Goal: Transaction & Acquisition: Purchase product/service

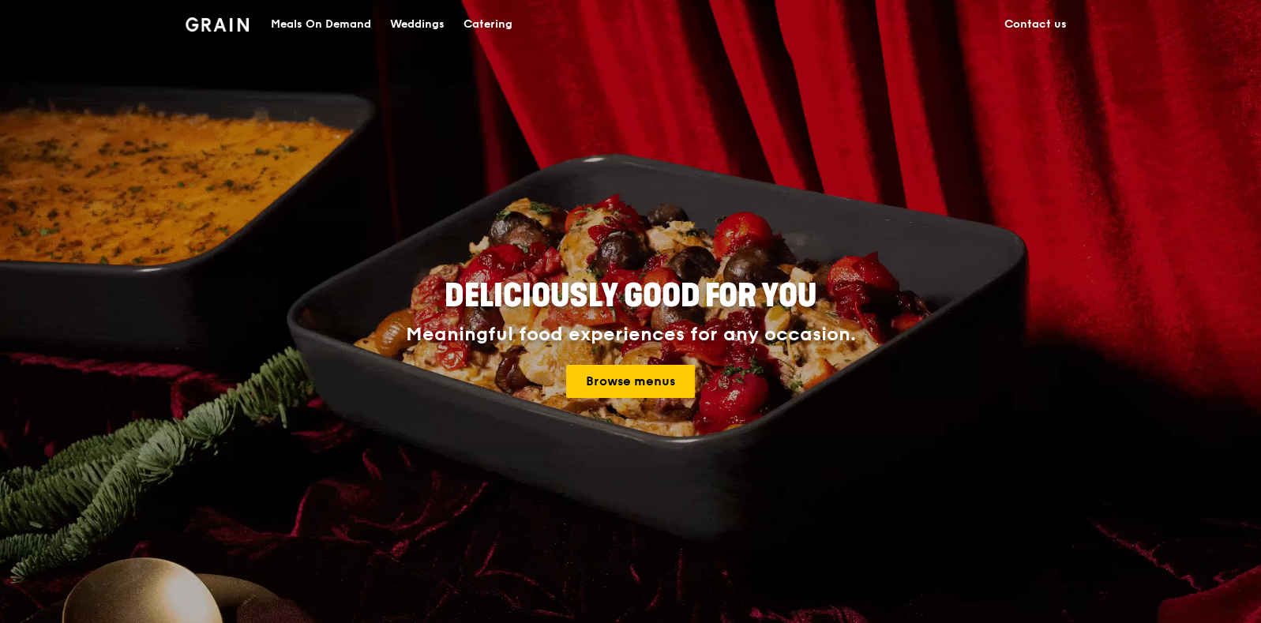
click at [475, 25] on div "Catering" at bounding box center [488, 24] width 49 height 47
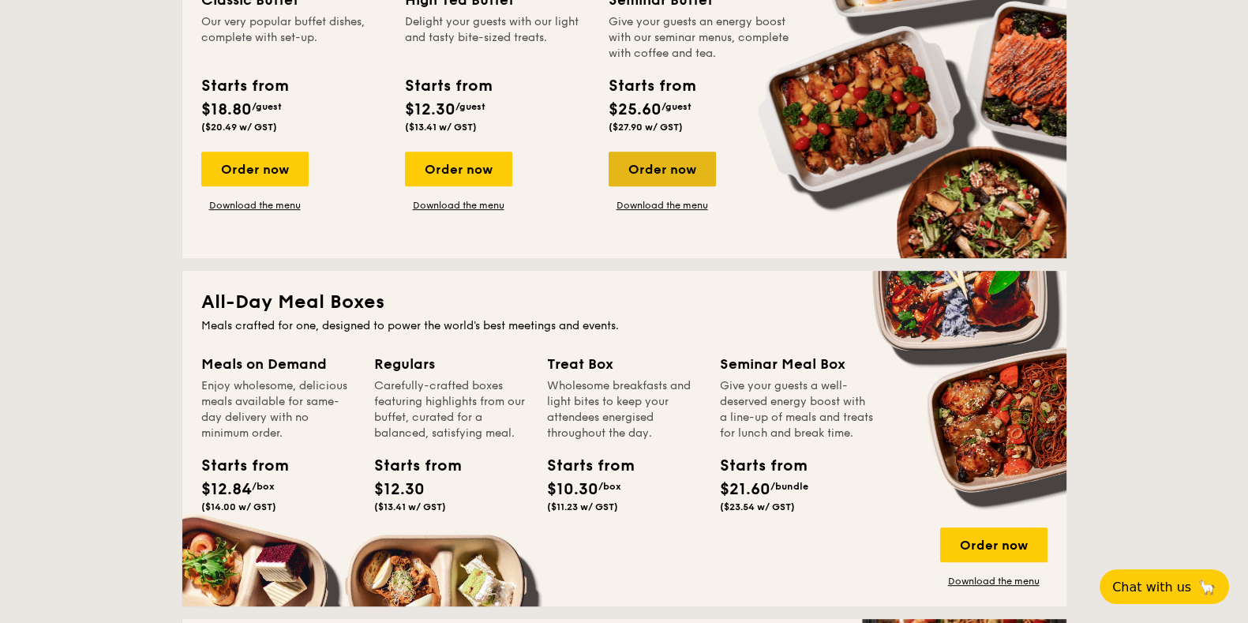
scroll to position [1086, 0]
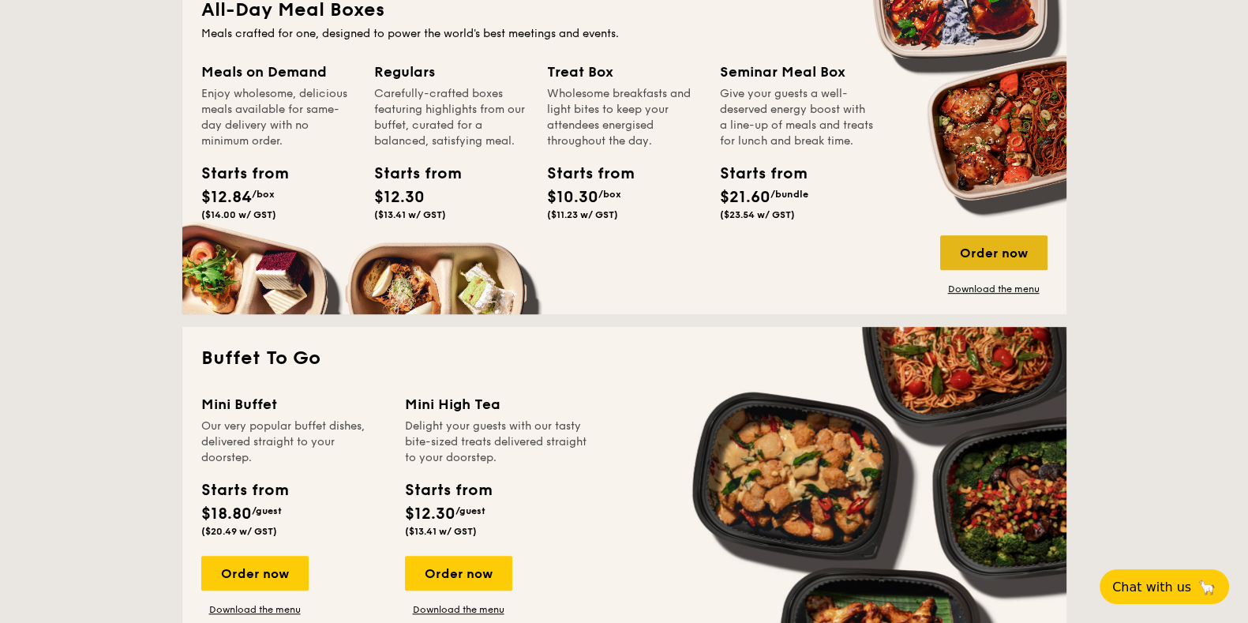
click at [1039, 240] on div "Order now" at bounding box center [993, 252] width 107 height 35
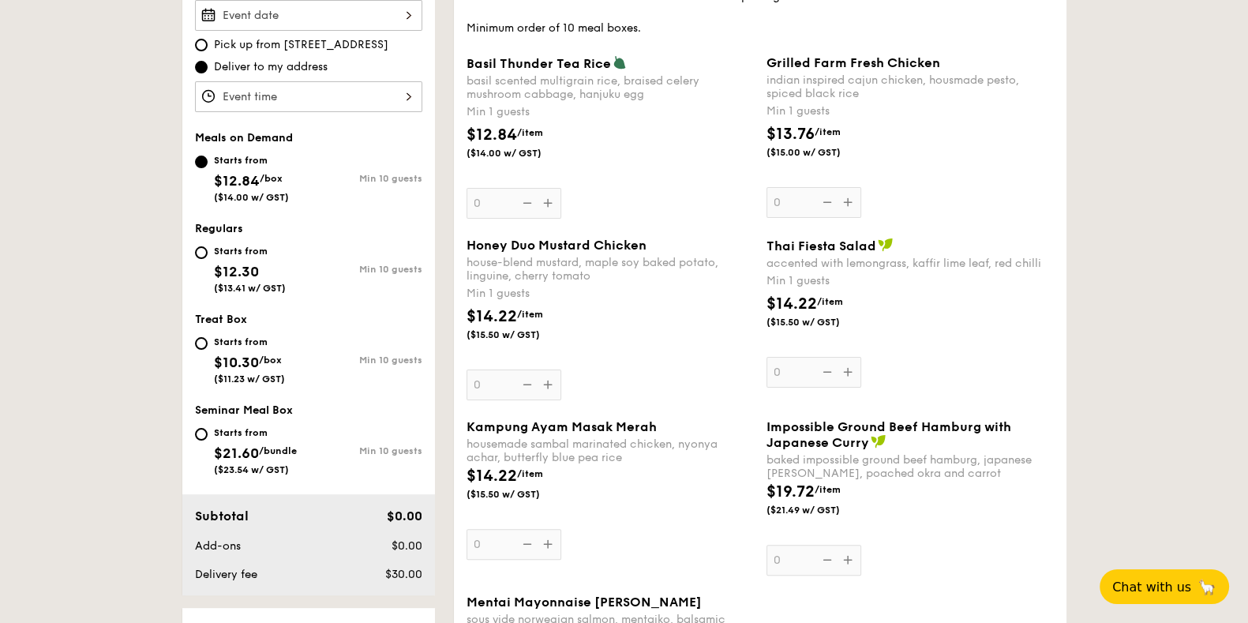
scroll to position [494, 0]
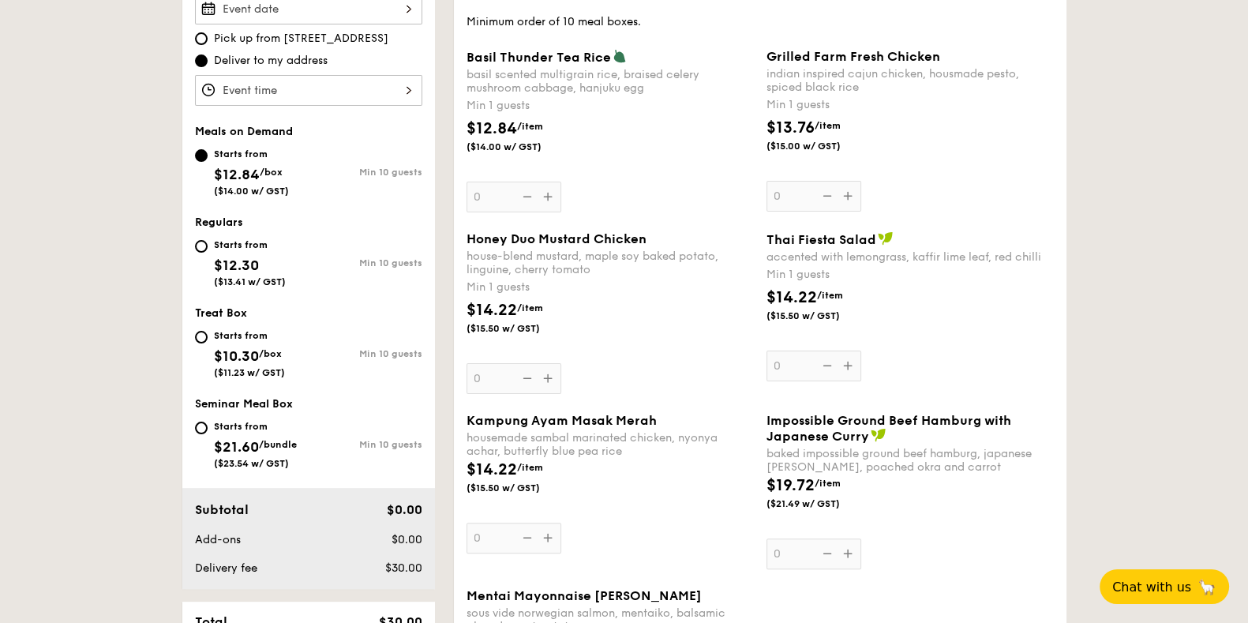
click at [851, 191] on div "Grilled Farm Fresh Chicken indian inspired cajun chicken, housmade pesto, spice…" at bounding box center [910, 130] width 287 height 163
click at [851, 191] on input "0" at bounding box center [814, 196] width 95 height 31
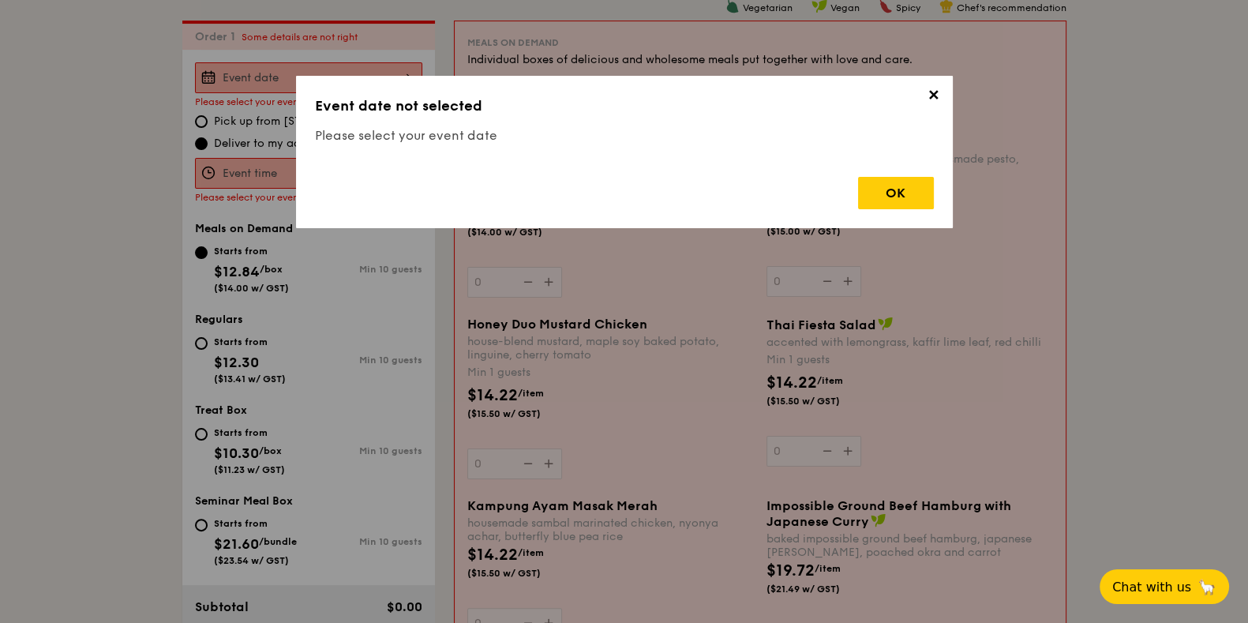
scroll to position [422, 0]
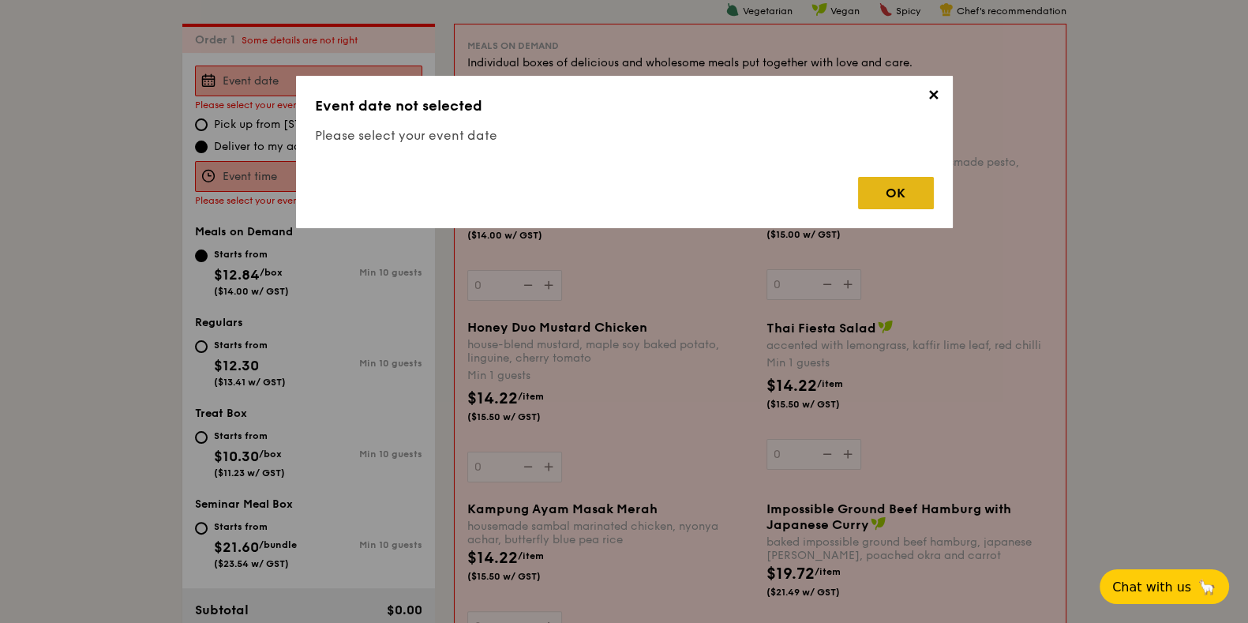
click at [908, 197] on div "OK" at bounding box center [896, 193] width 76 height 32
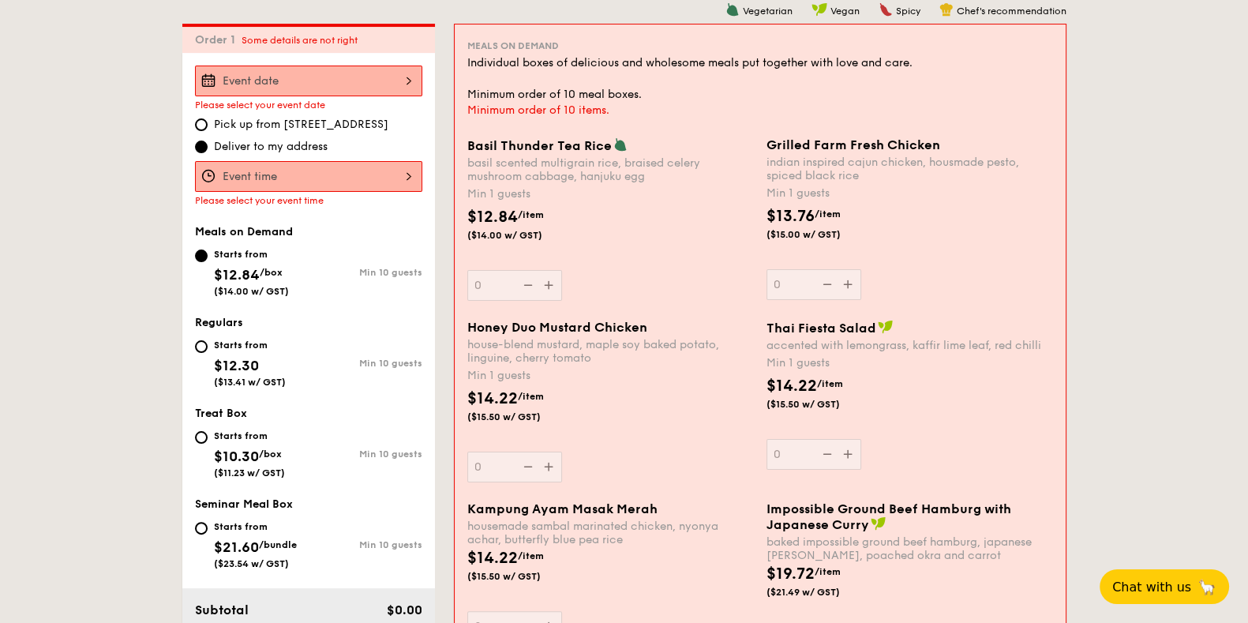
click at [333, 179] on div at bounding box center [308, 176] width 227 height 31
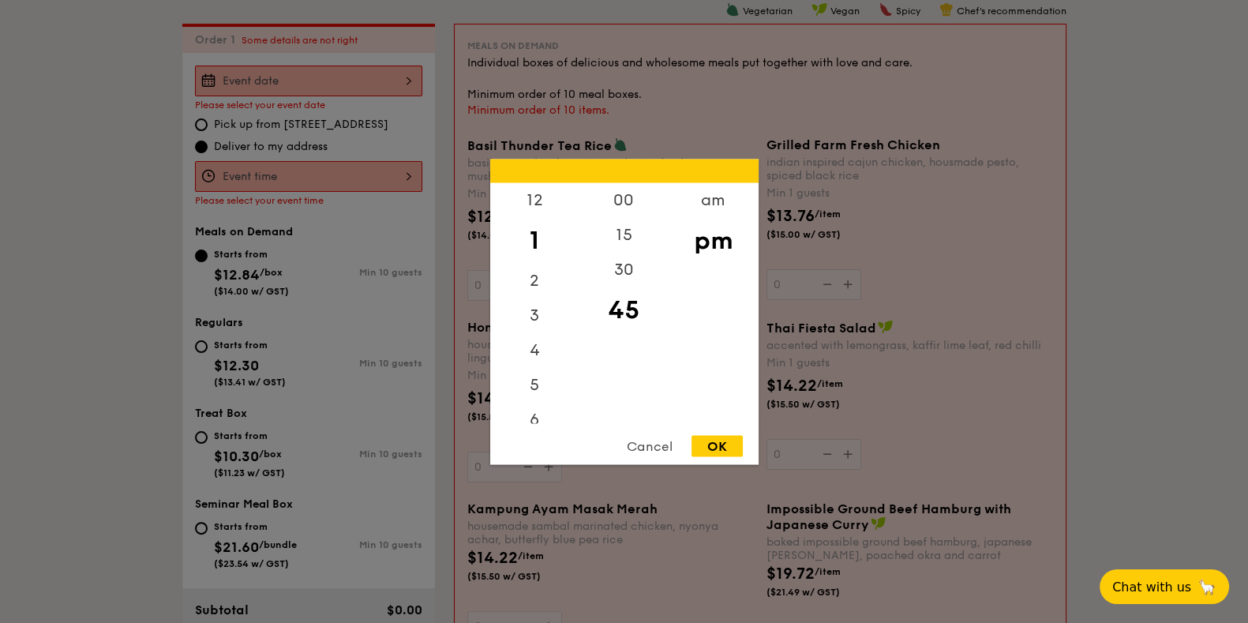
click at [650, 450] on div "Cancel" at bounding box center [649, 445] width 77 height 21
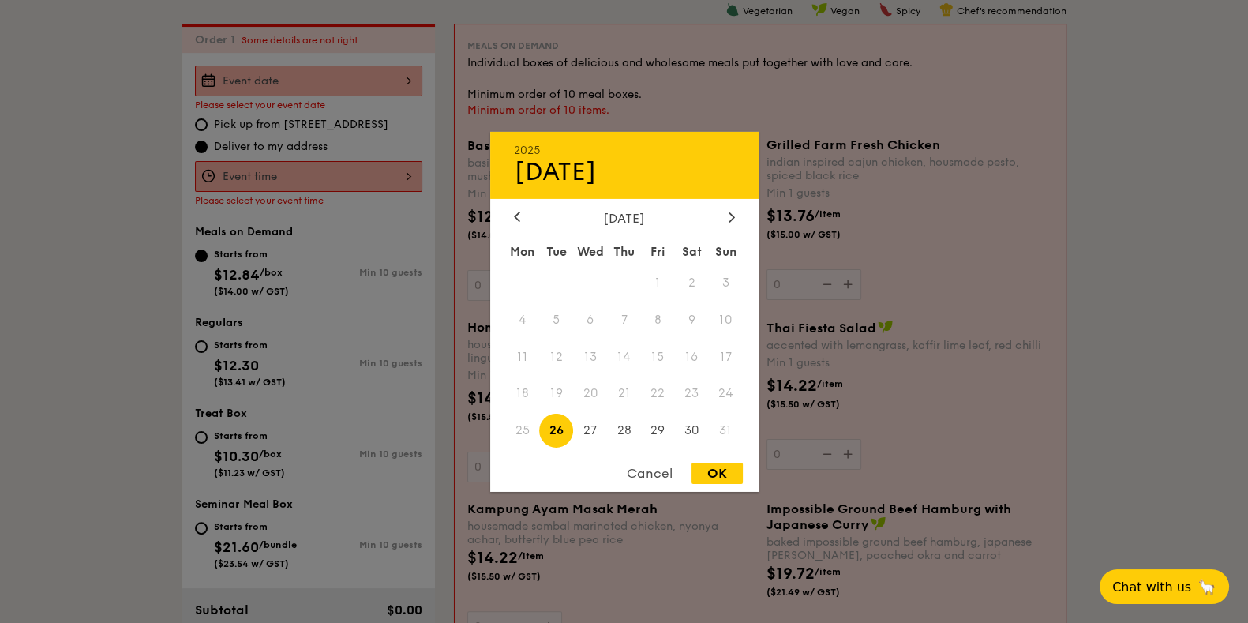
click at [317, 69] on div "2025 Aug [DATE] Tue Wed Thu Fri Sat Sun 1 2 3 4 5 6 7 8 9 10 11 12 13 14 15 16 …" at bounding box center [308, 81] width 227 height 31
click at [738, 219] on div at bounding box center [732, 217] width 14 height 15
click at [580, 291] on span "3" at bounding box center [590, 282] width 34 height 34
click at [718, 475] on div "OK" at bounding box center [717, 473] width 51 height 21
type input "[DATE]"
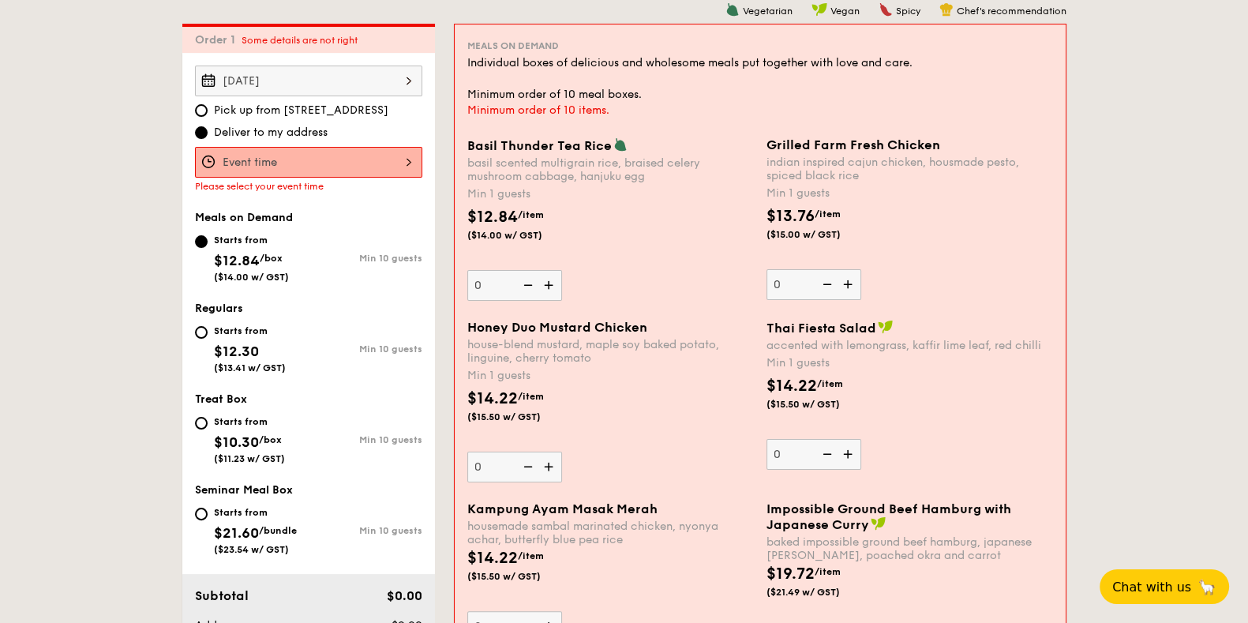
click at [353, 162] on div at bounding box center [308, 162] width 227 height 31
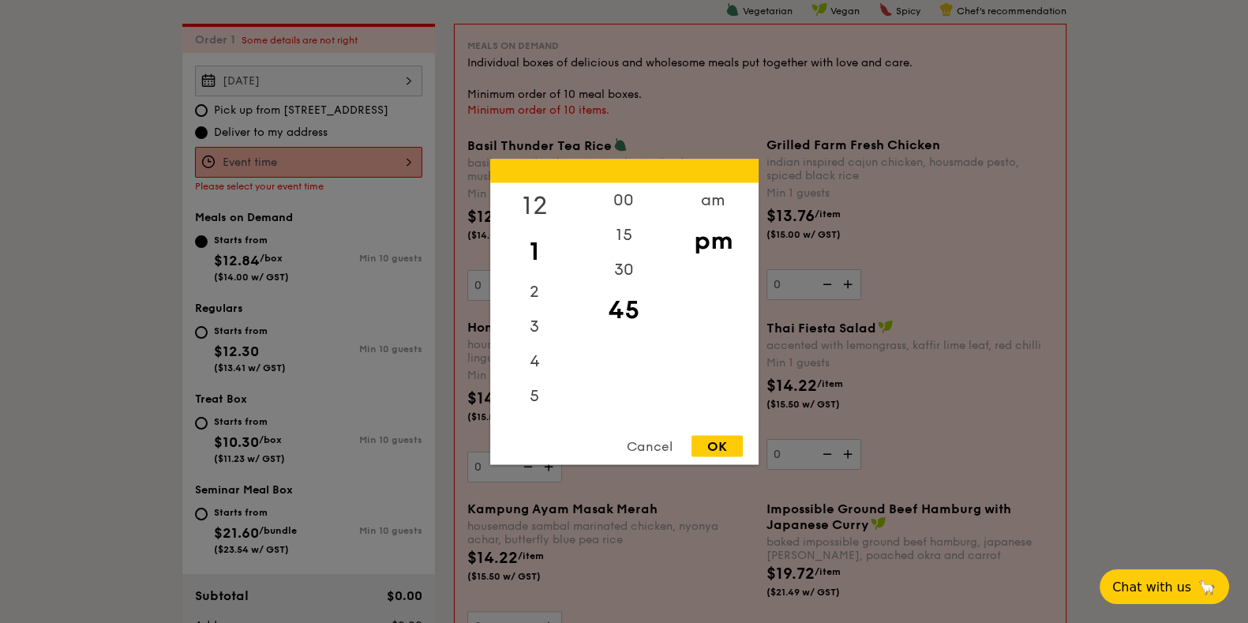
click at [532, 200] on div "12" at bounding box center [534, 205] width 89 height 46
click at [622, 204] on div "00" at bounding box center [624, 205] width 89 height 46
click at [715, 443] on div "OK" at bounding box center [717, 445] width 51 height 21
type input "12:00PM"
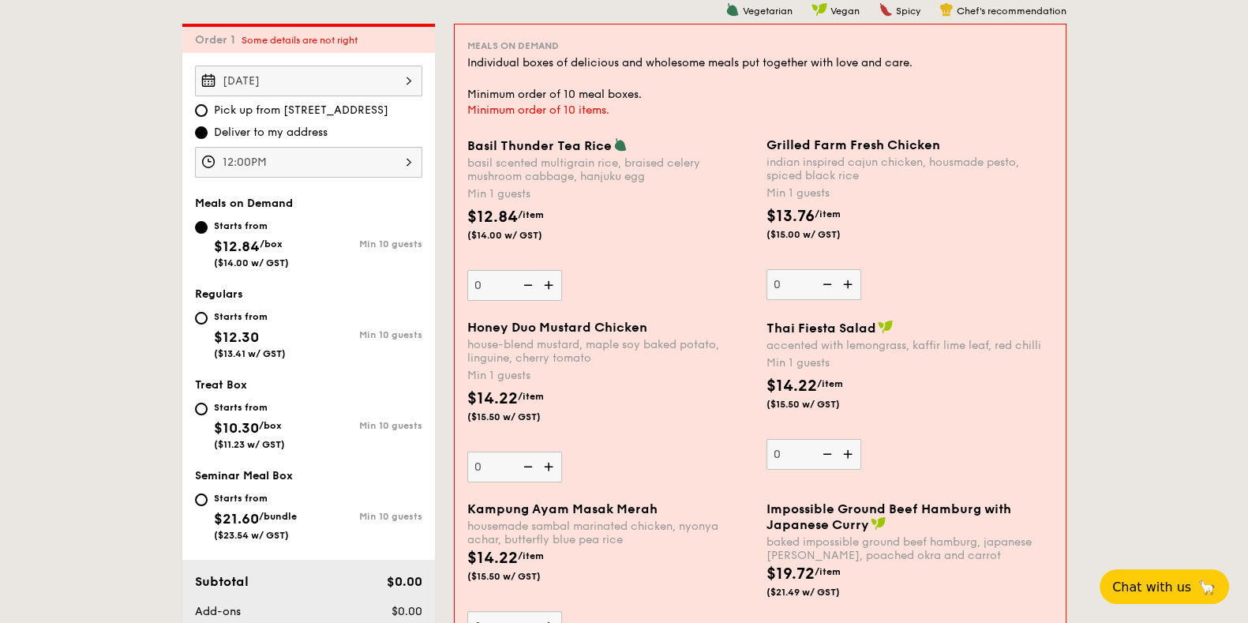
click at [854, 272] on img at bounding box center [850, 284] width 24 height 30
click at [854, 272] on input "0" at bounding box center [814, 284] width 95 height 31
click at [854, 272] on img at bounding box center [850, 284] width 24 height 30
click at [854, 272] on input "1" at bounding box center [814, 284] width 95 height 31
click at [854, 272] on img at bounding box center [850, 284] width 24 height 30
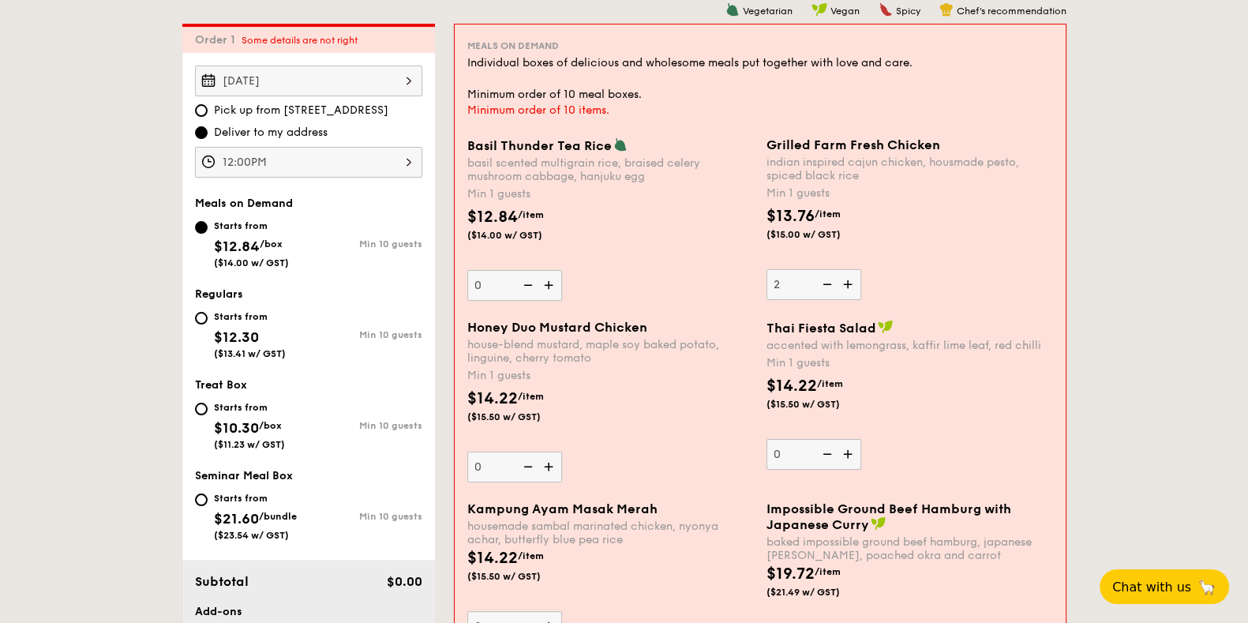
click at [854, 272] on input "2" at bounding box center [814, 284] width 95 height 31
click at [854, 272] on img at bounding box center [850, 284] width 24 height 30
click at [854, 272] on input "3" at bounding box center [814, 284] width 95 height 31
click at [854, 272] on img at bounding box center [850, 284] width 24 height 30
click at [854, 272] on input "4" at bounding box center [814, 284] width 95 height 31
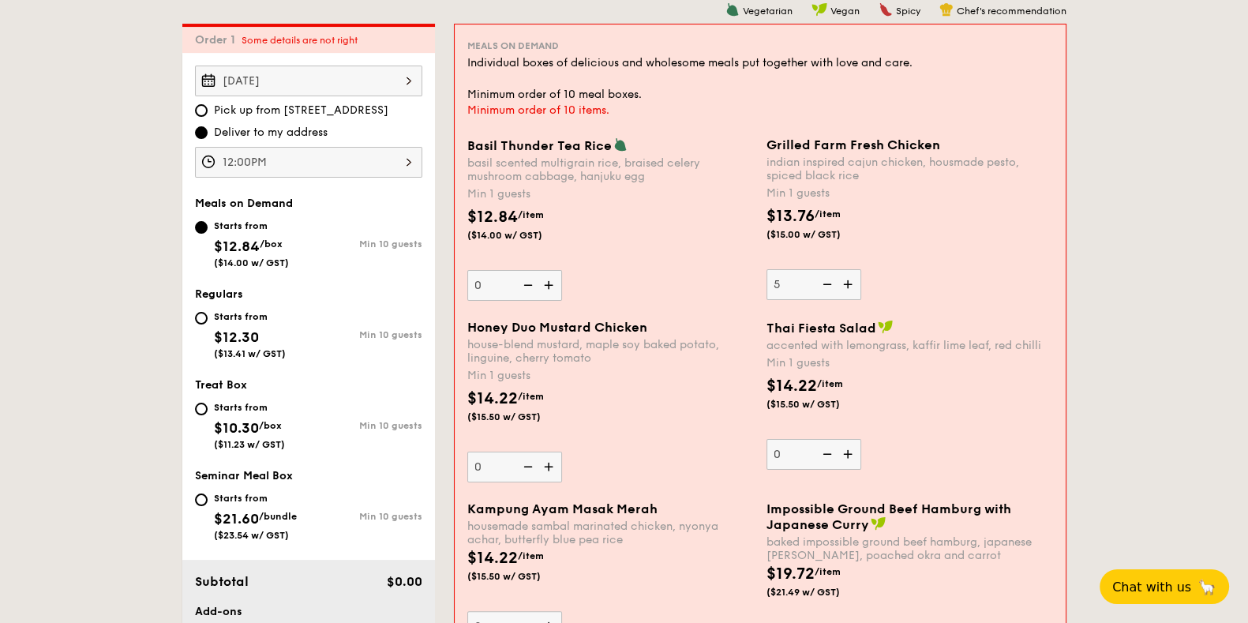
click at [852, 284] on img at bounding box center [850, 284] width 24 height 30
click at [852, 284] on input "5" at bounding box center [814, 284] width 95 height 31
click at [852, 284] on img at bounding box center [850, 284] width 24 height 30
click at [852, 284] on input "6" at bounding box center [814, 284] width 95 height 31
click at [852, 284] on img at bounding box center [850, 284] width 24 height 30
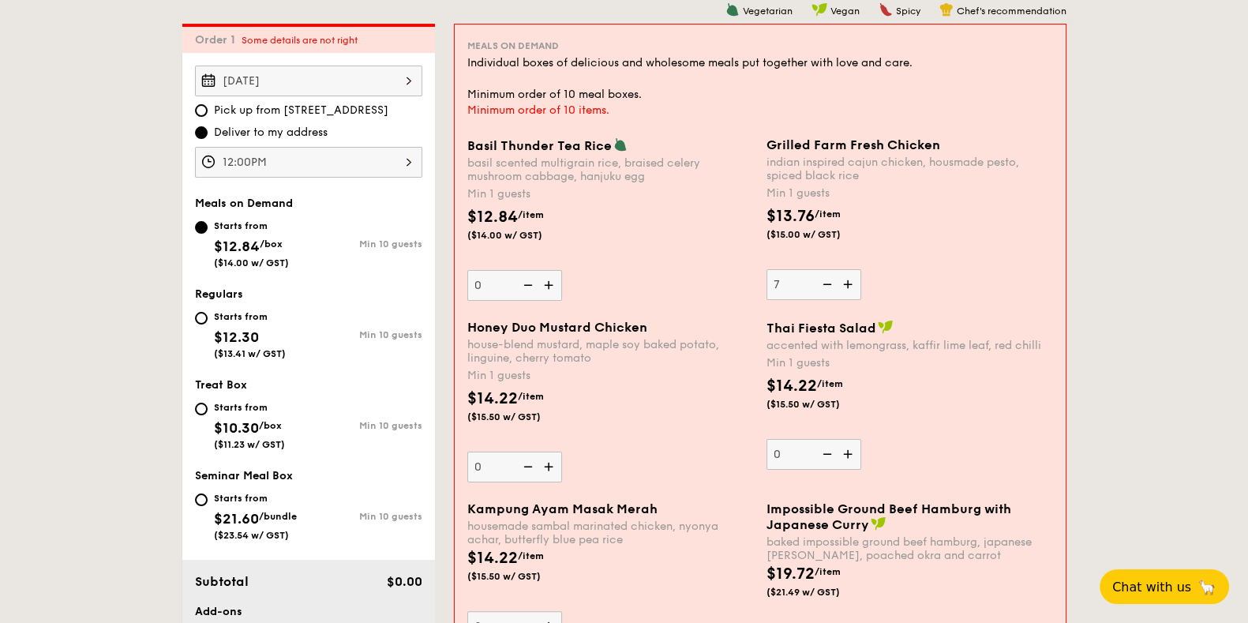
click at [852, 284] on input "7" at bounding box center [814, 284] width 95 height 31
type input "8"
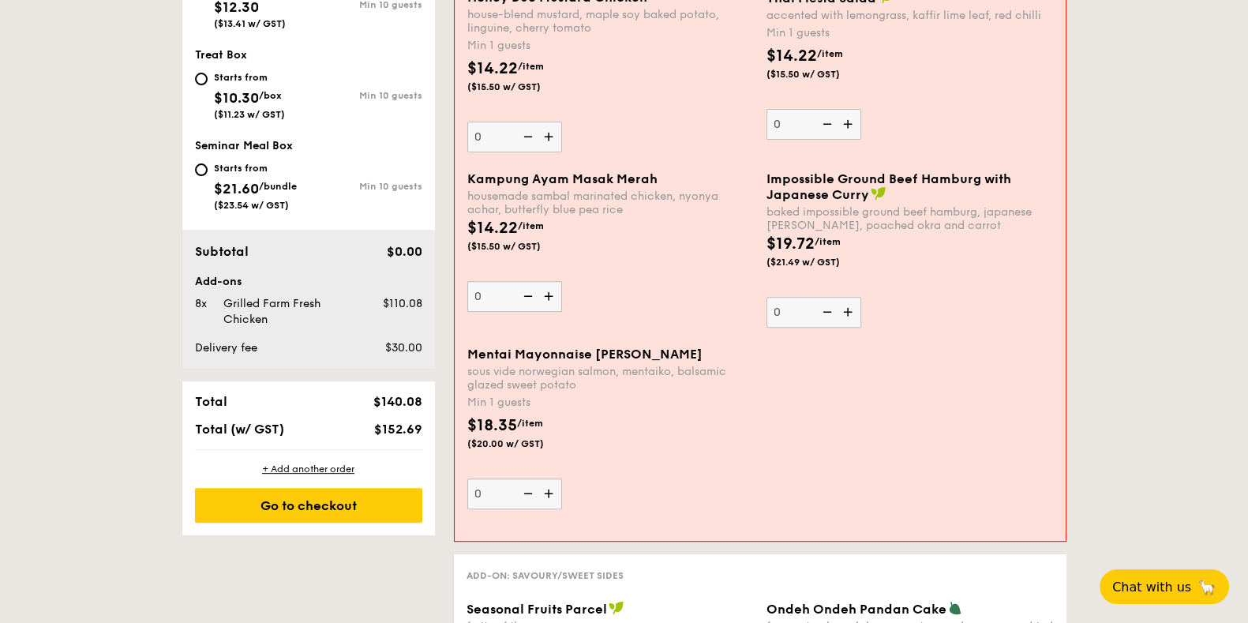
scroll to position [817, 0]
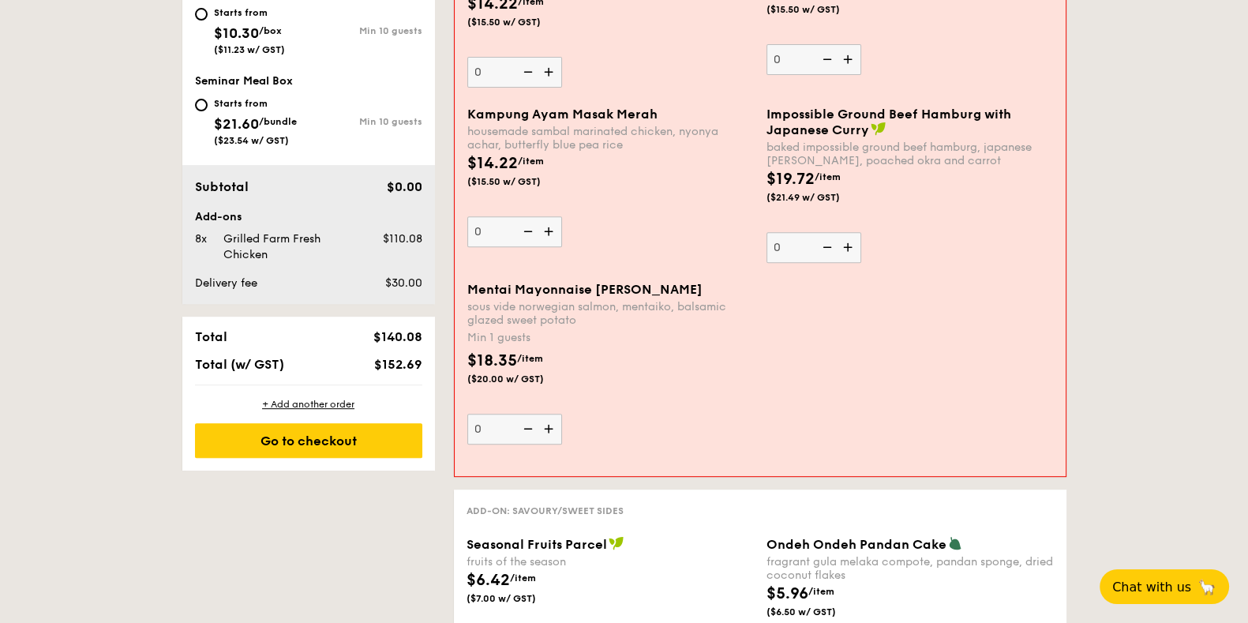
click at [553, 421] on img at bounding box center [551, 429] width 24 height 30
click at [553, 421] on input "0" at bounding box center [514, 429] width 95 height 31
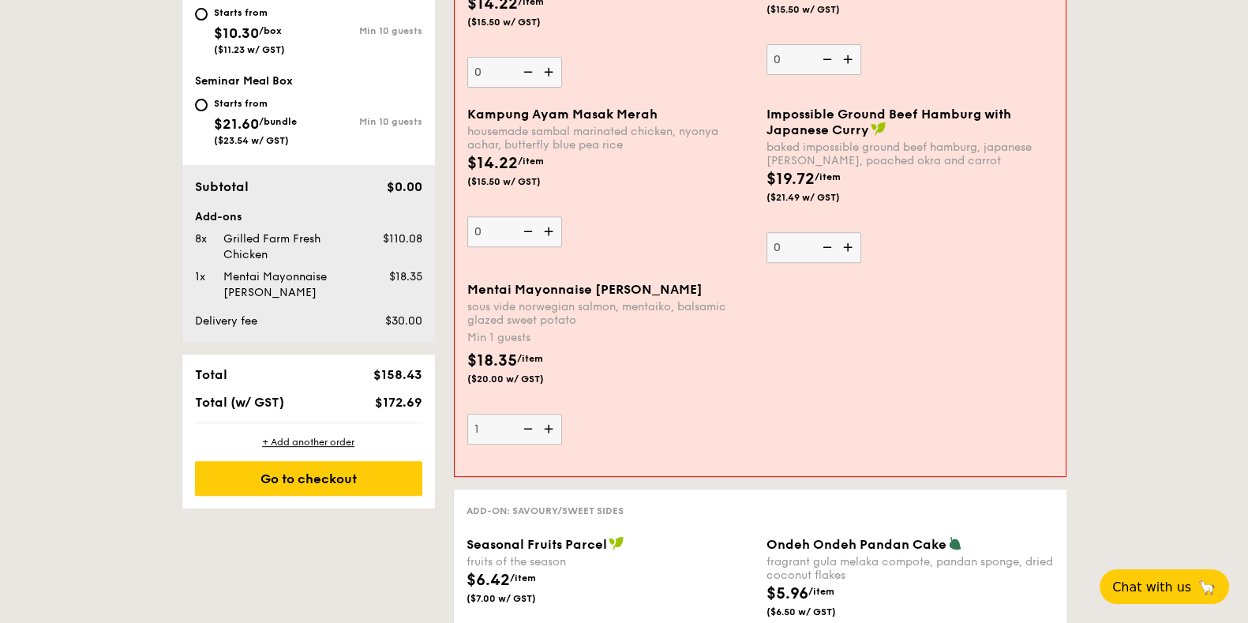
click at [553, 421] on img at bounding box center [551, 429] width 24 height 30
click at [553, 421] on input "1" at bounding box center [514, 429] width 95 height 31
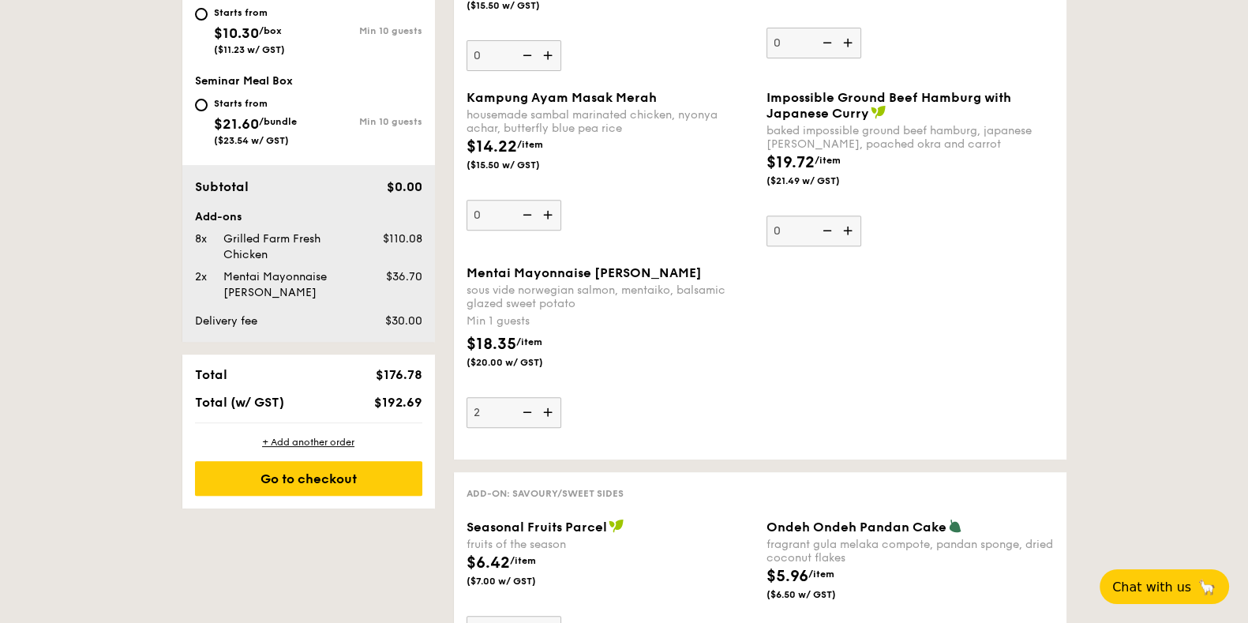
click at [553, 421] on img at bounding box center [550, 412] width 24 height 30
click at [553, 421] on input "2" at bounding box center [514, 412] width 95 height 31
click at [553, 421] on img at bounding box center [550, 412] width 24 height 30
click at [553, 421] on input "3" at bounding box center [514, 412] width 95 height 31
click at [550, 414] on img at bounding box center [550, 412] width 24 height 30
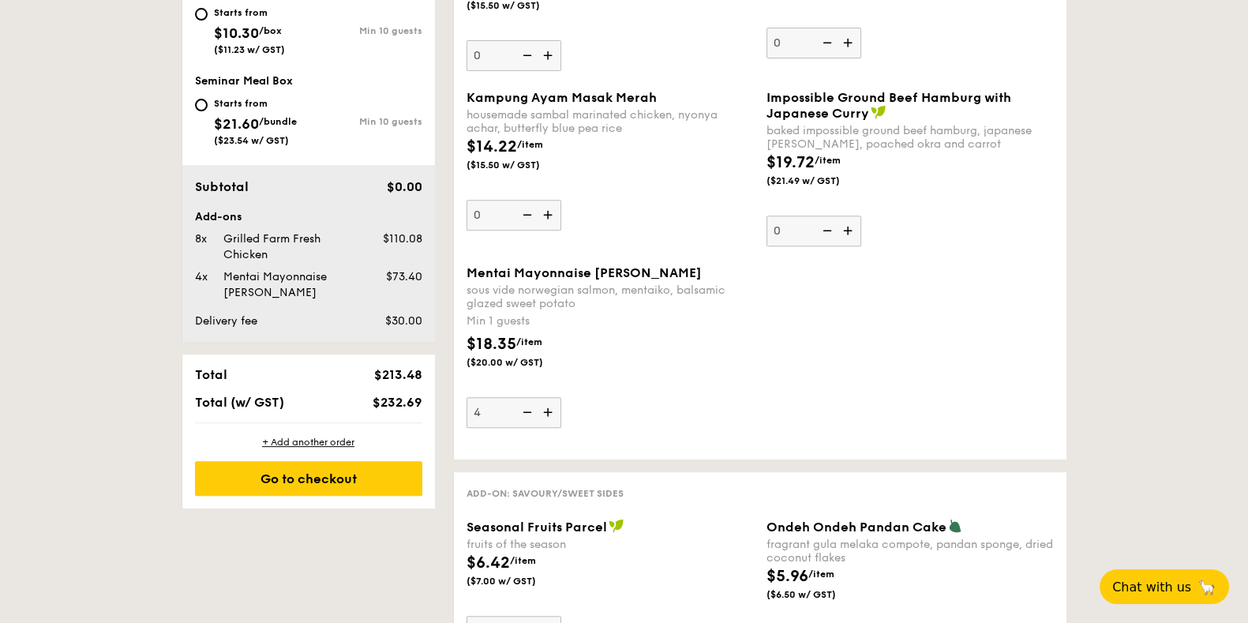
click at [550, 414] on input "4" at bounding box center [514, 412] width 95 height 31
click at [550, 414] on img at bounding box center [550, 412] width 24 height 30
click at [550, 414] on input "5" at bounding box center [514, 412] width 95 height 31
click at [550, 414] on img at bounding box center [550, 412] width 24 height 30
click at [550, 414] on input "6" at bounding box center [514, 412] width 95 height 31
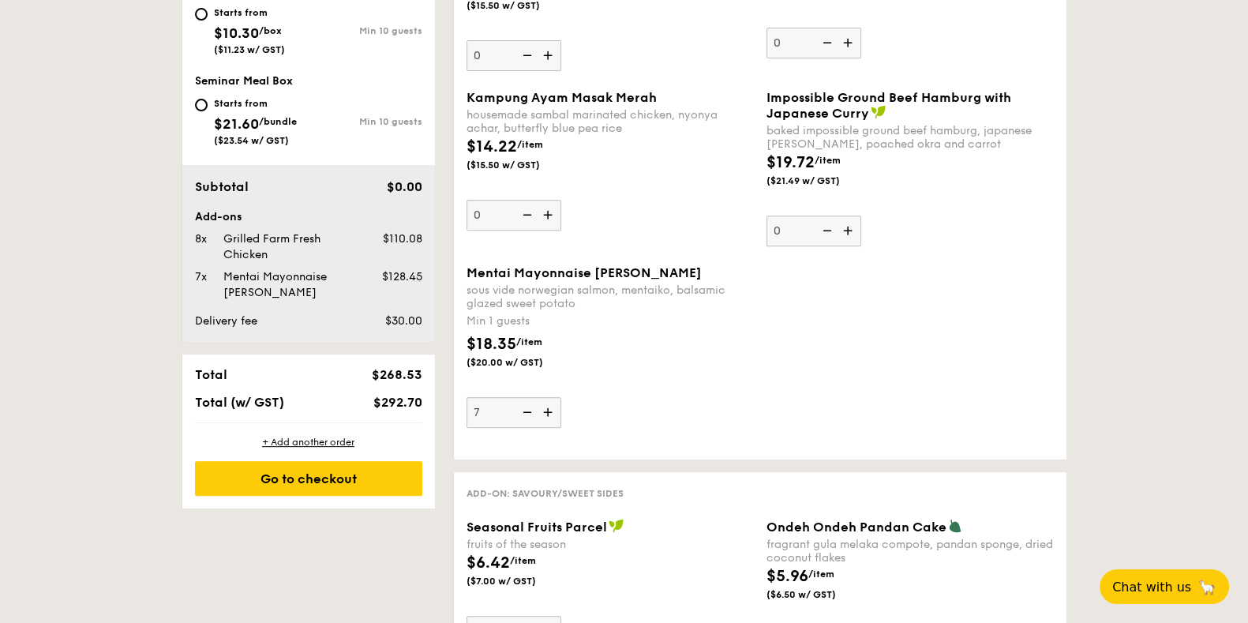
click at [550, 414] on img at bounding box center [550, 412] width 24 height 30
click at [550, 414] on input "7" at bounding box center [514, 412] width 95 height 31
type input "8"
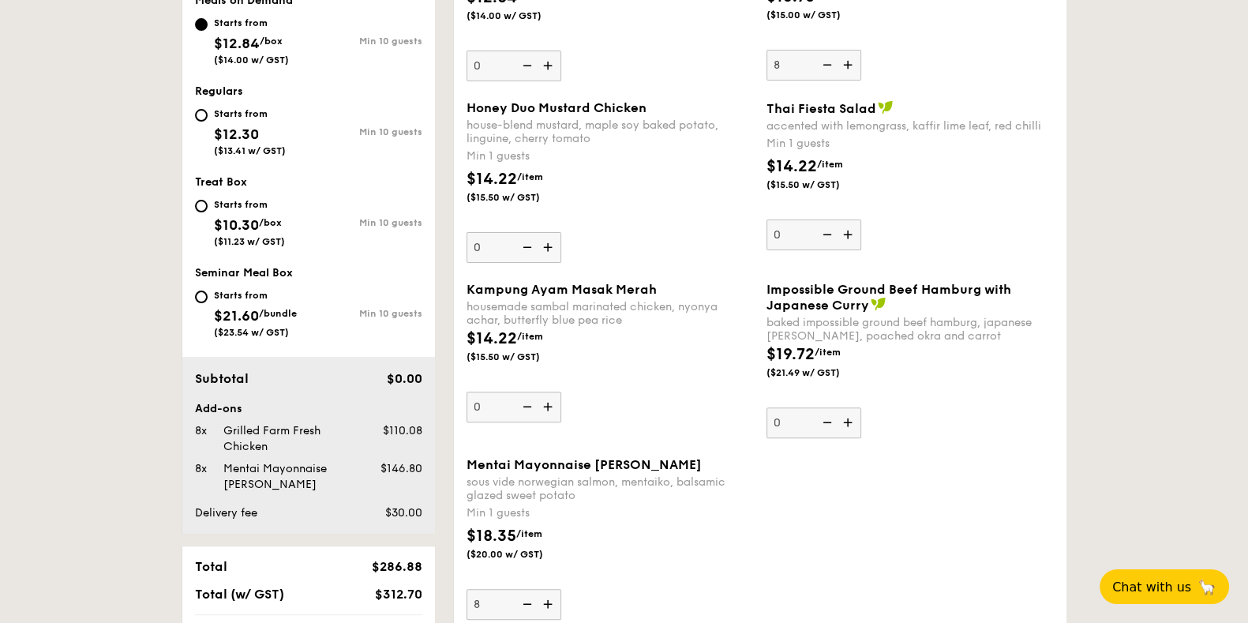
scroll to position [520, 0]
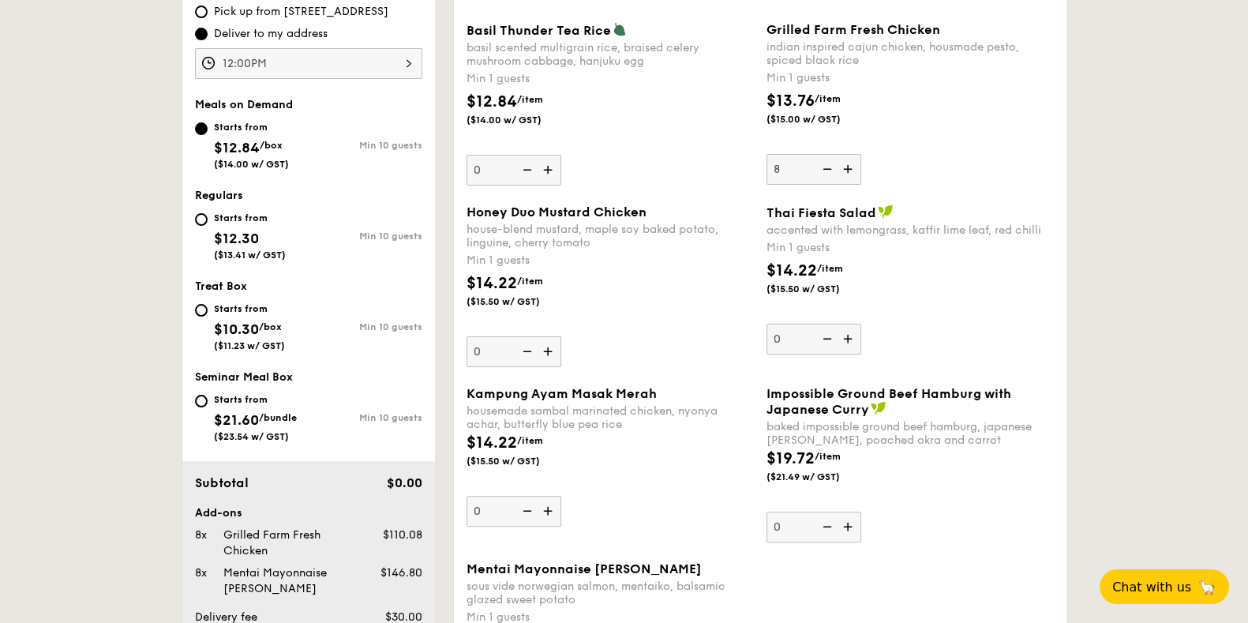
click at [554, 356] on img at bounding box center [550, 351] width 24 height 30
click at [554, 356] on input "0" at bounding box center [514, 351] width 95 height 31
click at [554, 356] on img at bounding box center [550, 351] width 24 height 30
click at [554, 356] on input "1" at bounding box center [514, 351] width 95 height 31
click at [554, 356] on img at bounding box center [550, 351] width 24 height 30
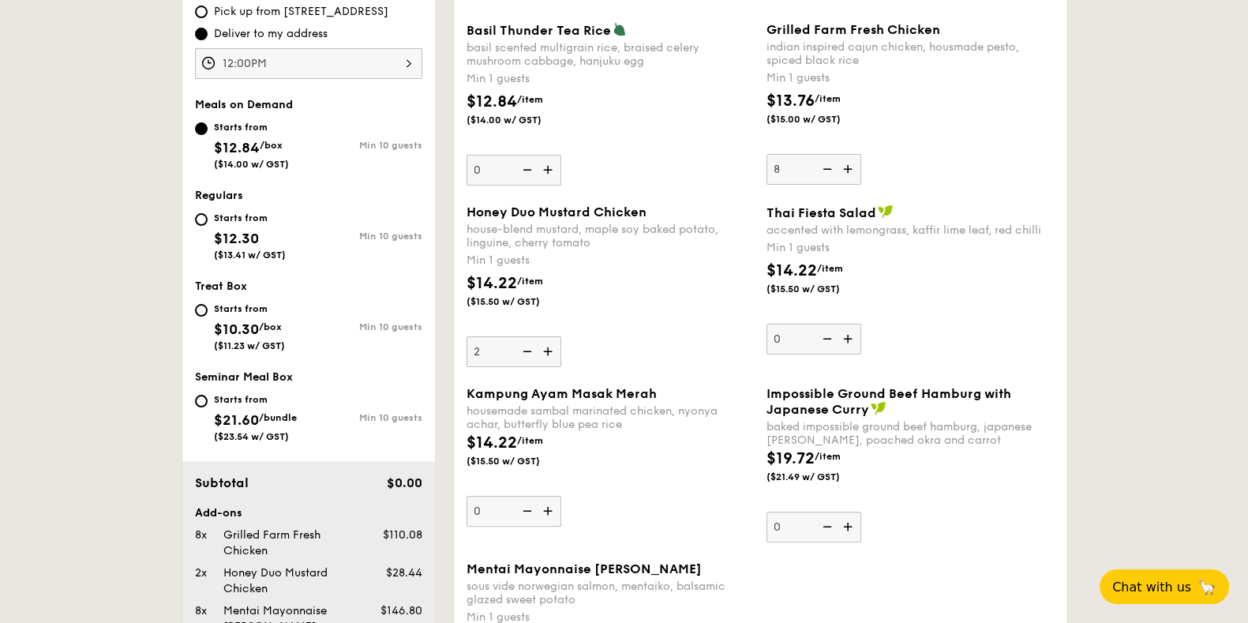
click at [554, 356] on input "2" at bounding box center [514, 351] width 95 height 31
click at [554, 356] on img at bounding box center [550, 351] width 24 height 30
click at [554, 356] on input "3" at bounding box center [514, 351] width 95 height 31
type input "4"
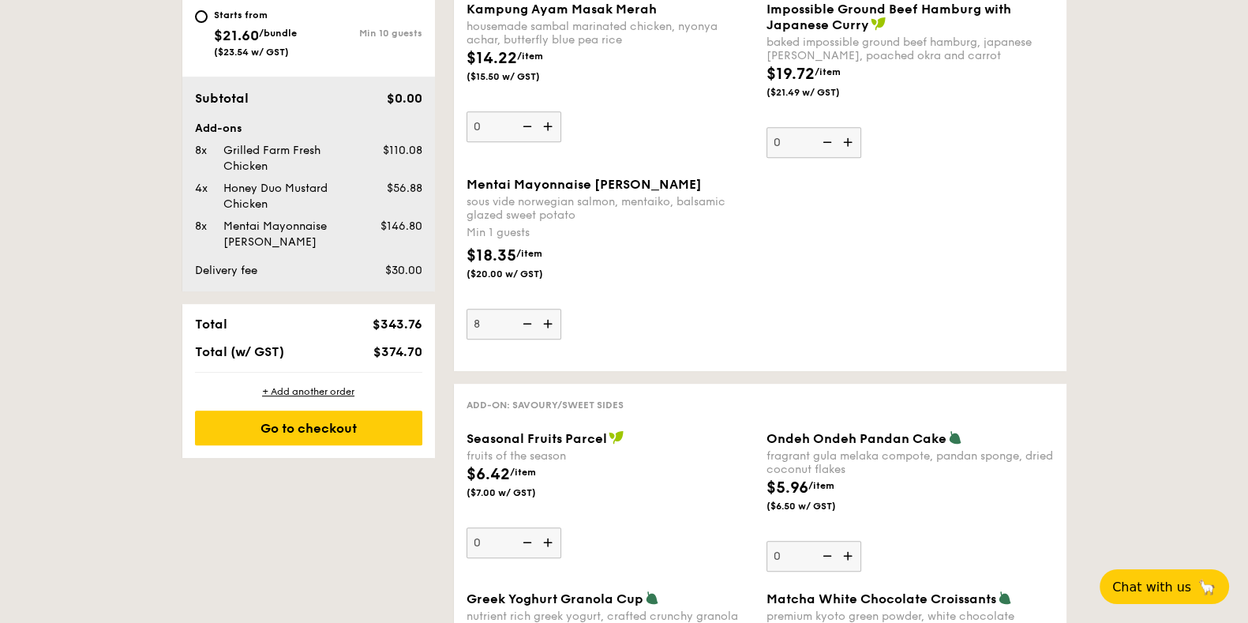
scroll to position [915, 0]
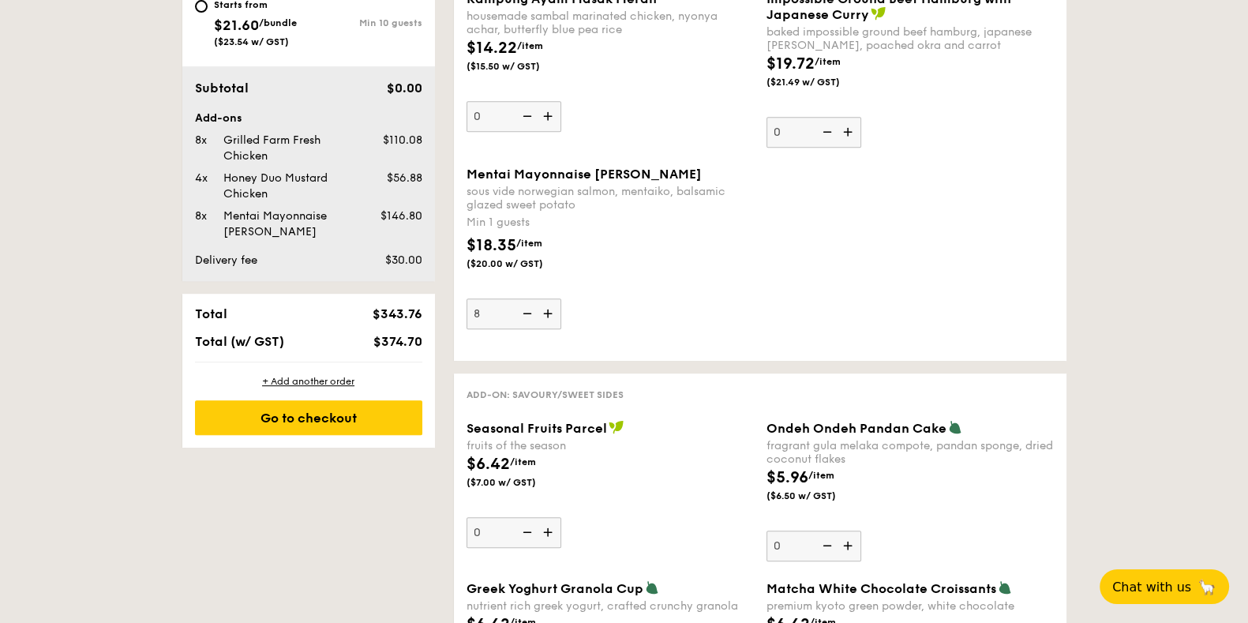
click at [529, 311] on img at bounding box center [526, 313] width 24 height 30
click at [529, 311] on input "8" at bounding box center [514, 313] width 95 height 31
click at [529, 311] on img at bounding box center [526, 313] width 24 height 30
click at [529, 311] on input "7" at bounding box center [514, 313] width 95 height 31
type input "6"
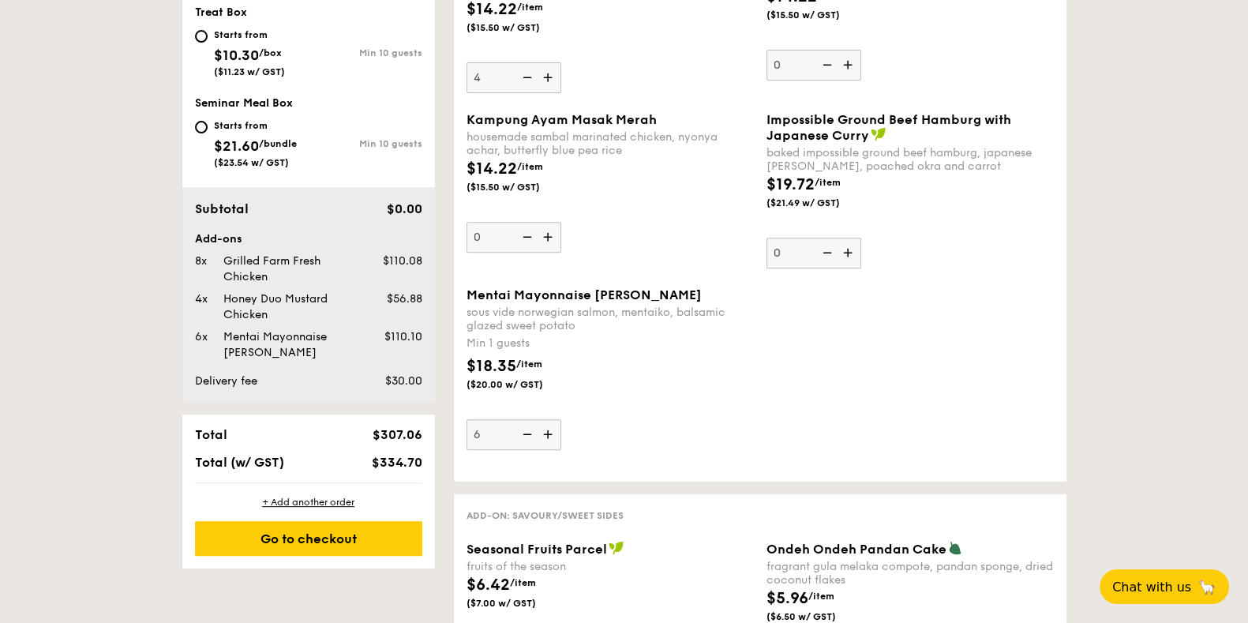
scroll to position [619, 0]
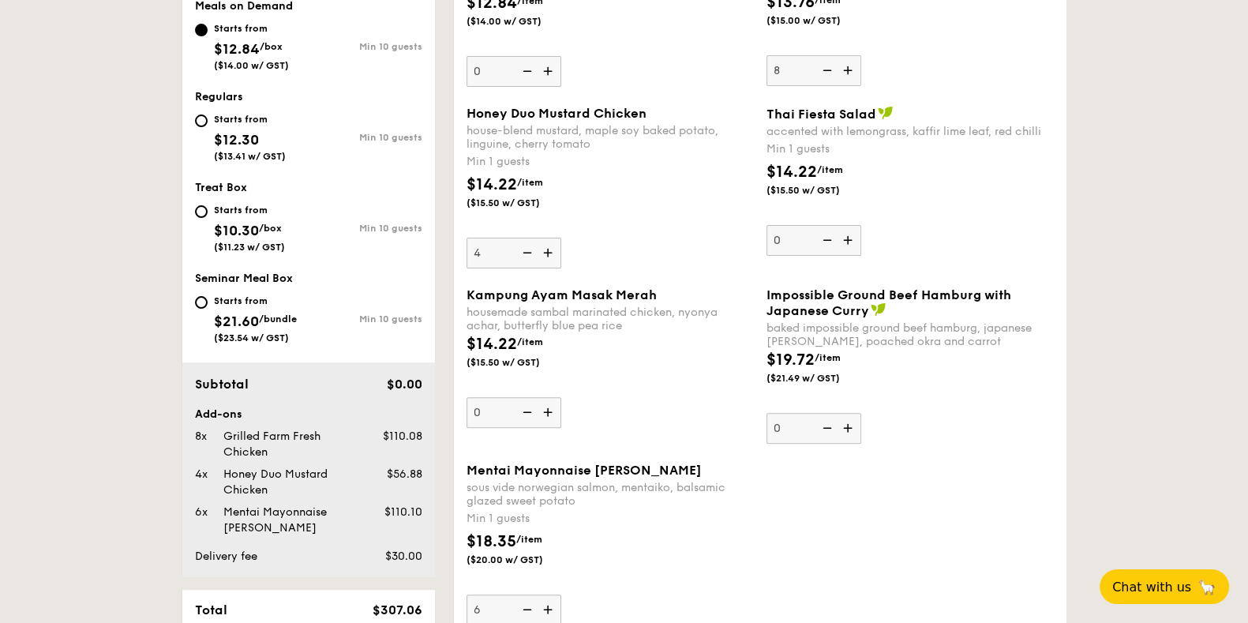
click at [549, 250] on img at bounding box center [550, 253] width 24 height 30
click at [549, 250] on input "4" at bounding box center [514, 253] width 95 height 31
click at [549, 250] on img at bounding box center [550, 253] width 24 height 30
click at [549, 250] on input "5" at bounding box center [514, 253] width 95 height 31
type input "6"
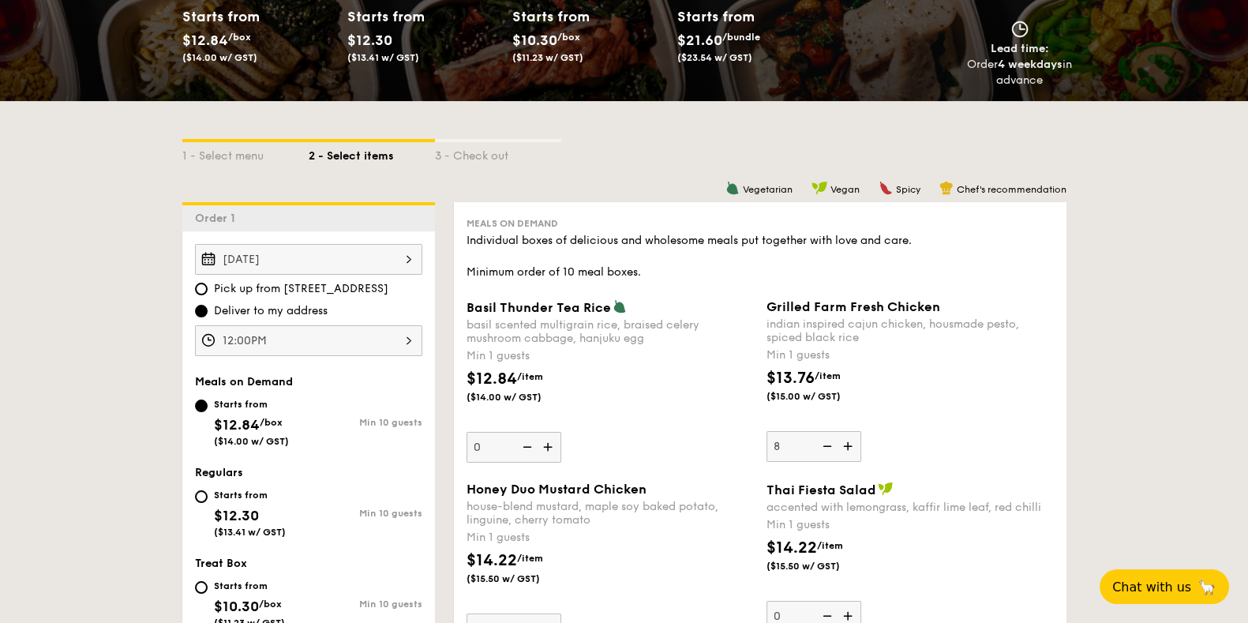
scroll to position [520, 0]
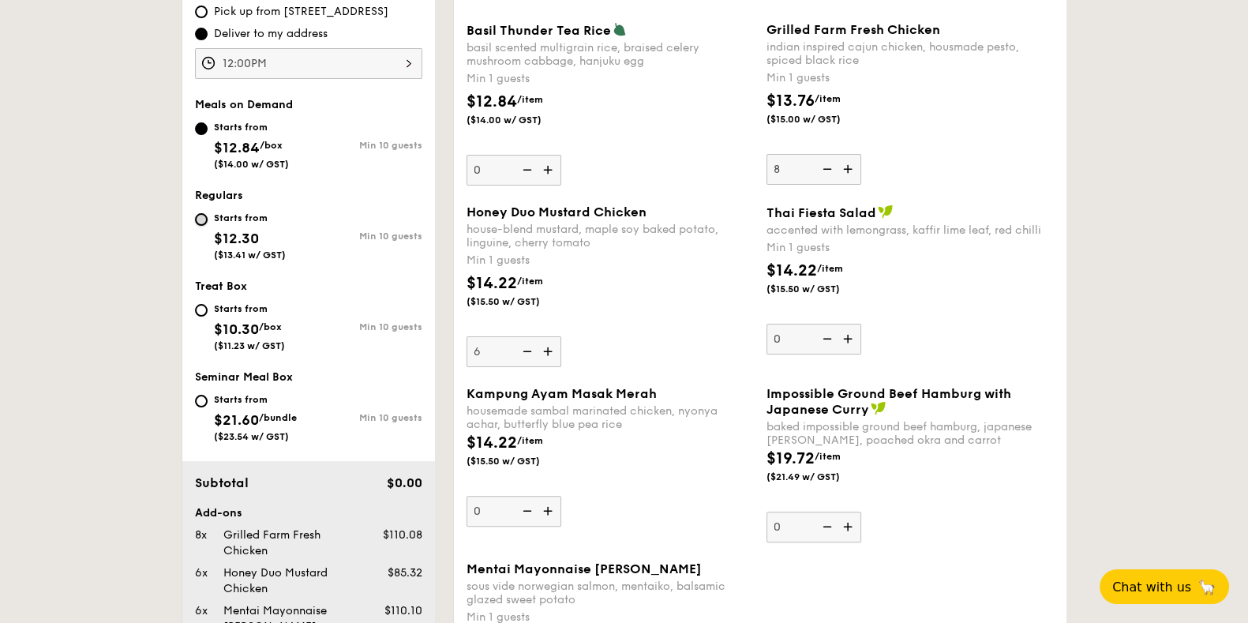
click at [205, 217] on input "Starts from $12.30 ($13.41 w/ GST) Min 10 guests" at bounding box center [201, 219] width 13 height 13
radio input "true"
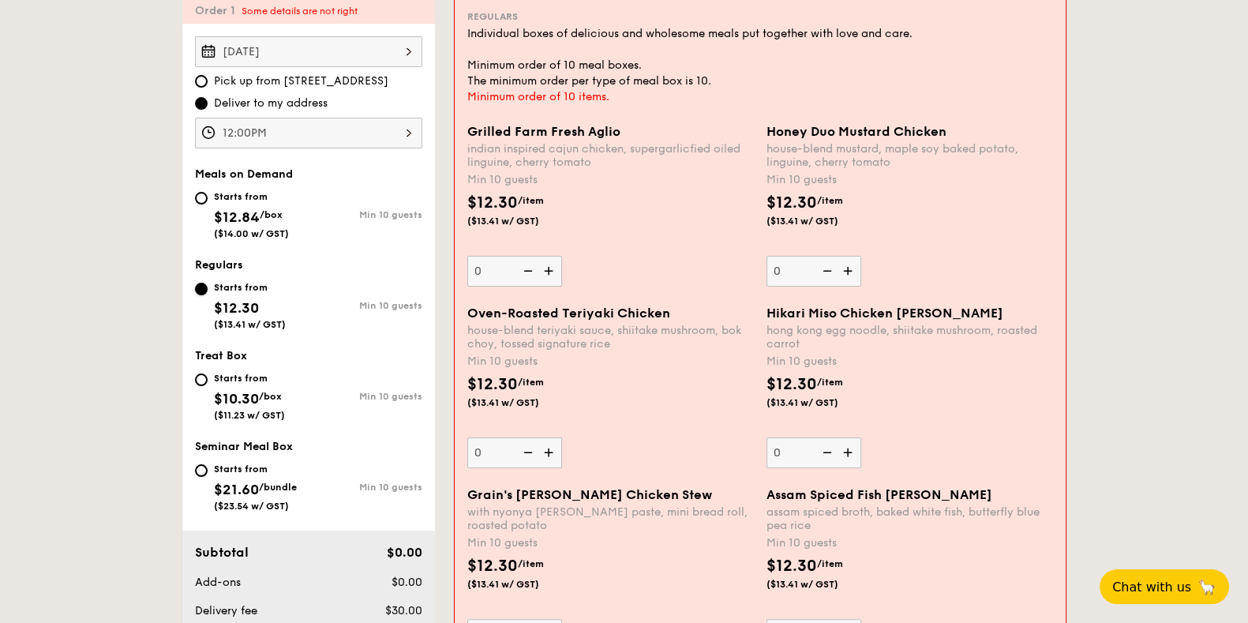
scroll to position [422, 0]
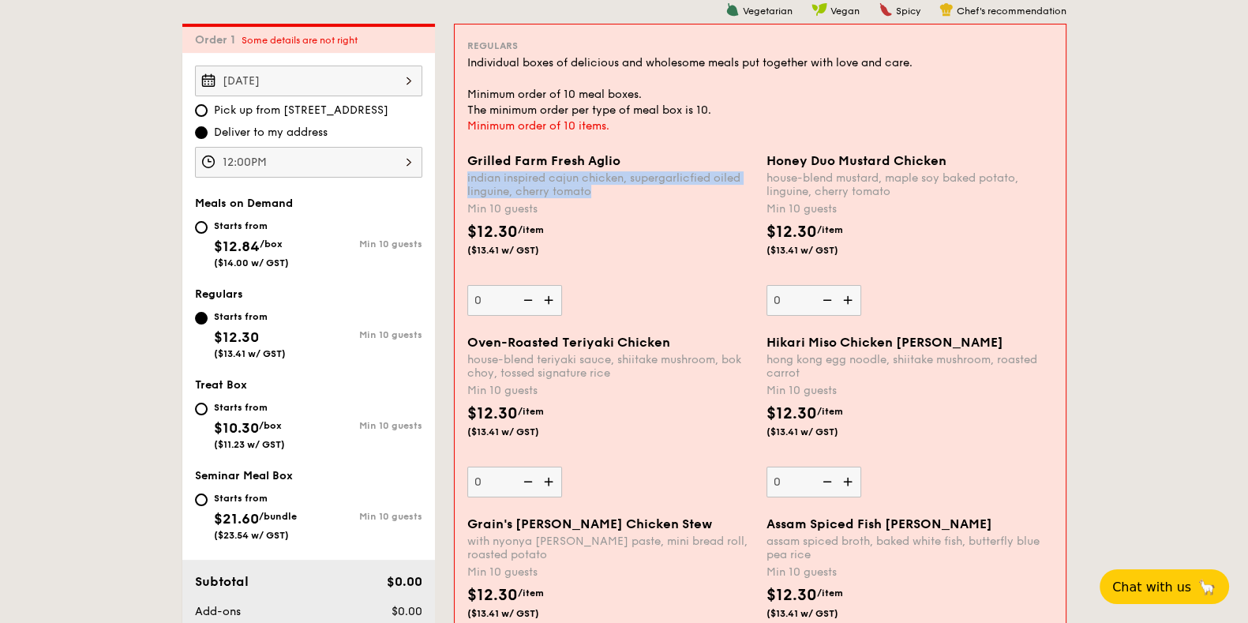
drag, startPoint x: 617, startPoint y: 159, endPoint x: 626, endPoint y: 186, distance: 28.5
click at [626, 186] on div "Grilled Farm Fresh Aglio indian inspired cajun chicken, supergarlicfied oiled l…" at bounding box center [610, 175] width 287 height 45
click at [626, 186] on div "indian inspired cajun chicken, supergarlicfied oiled linguine, cherry tomato" at bounding box center [610, 184] width 287 height 27
click at [562, 285] on input "0" at bounding box center [514, 300] width 95 height 31
click at [626, 186] on div "indian inspired cajun chicken, supergarlicfied oiled linguine, cherry tomato" at bounding box center [610, 184] width 287 height 27
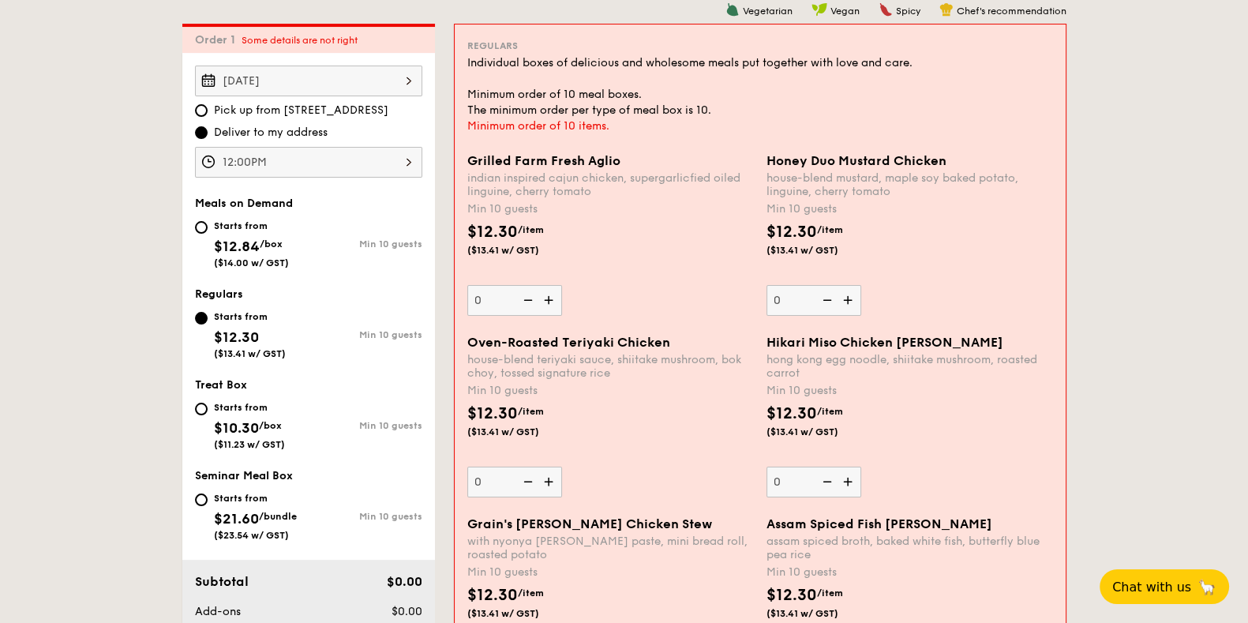
click at [562, 285] on input "0" at bounding box center [514, 300] width 95 height 31
click at [545, 298] on img at bounding box center [551, 300] width 24 height 30
click at [545, 298] on input "0" at bounding box center [514, 300] width 95 height 31
type input "10"
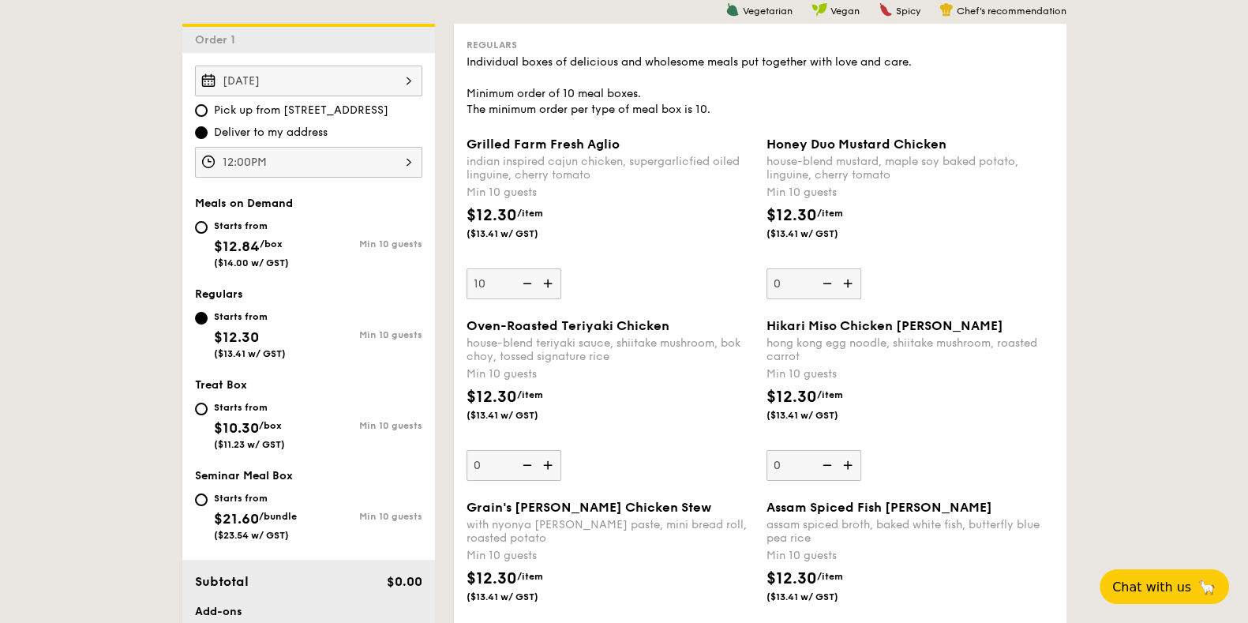
click at [545, 298] on input "10" at bounding box center [514, 283] width 95 height 31
click at [655, 290] on div "Grilled Farm Fresh Aglio indian inspired cajun chicken, supergarlicfied oiled l…" at bounding box center [610, 218] width 287 height 163
click at [561, 290] on input "10" at bounding box center [514, 283] width 95 height 31
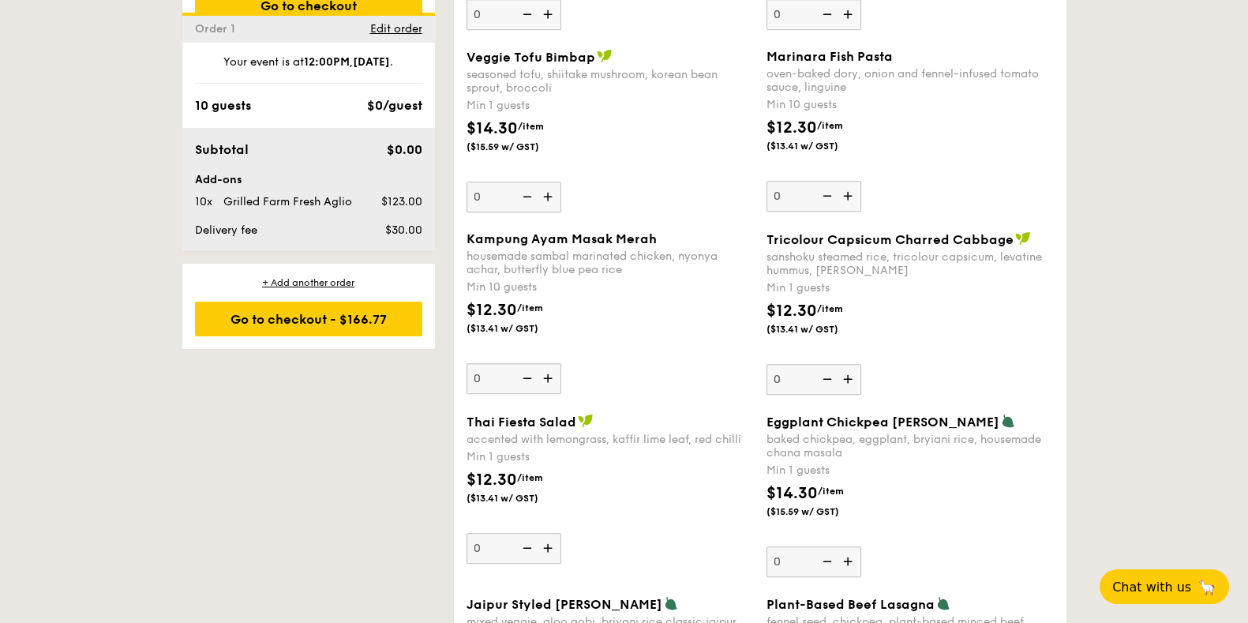
scroll to position [1211, 0]
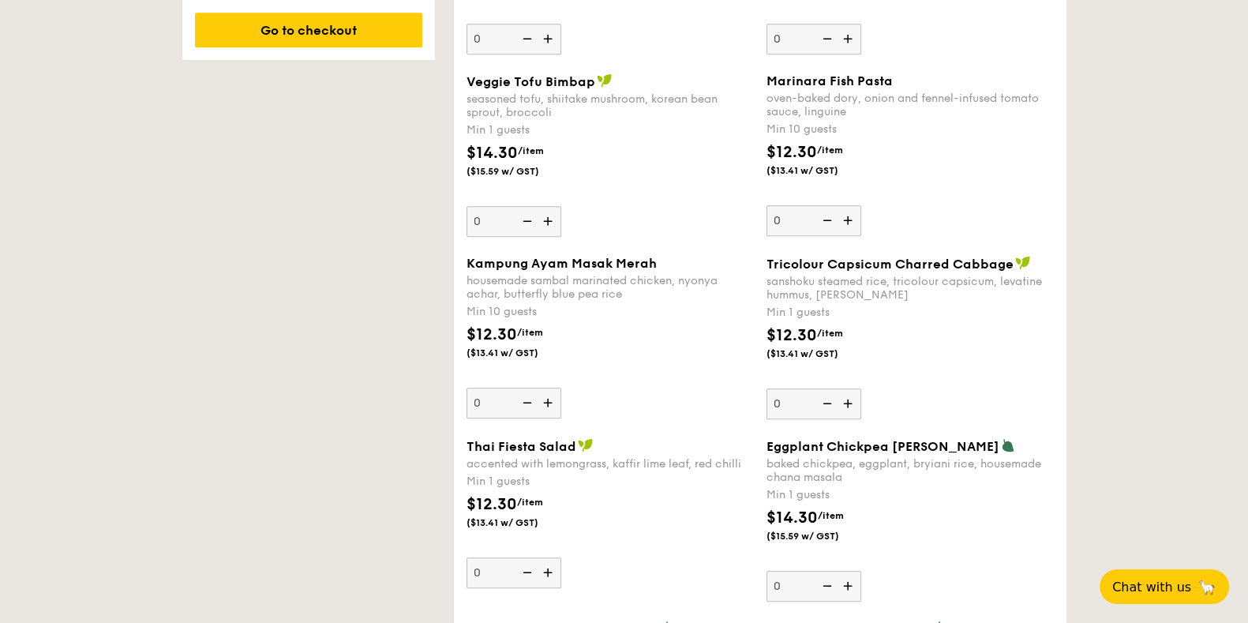
click at [847, 216] on img at bounding box center [850, 220] width 24 height 30
click at [847, 216] on input "0" at bounding box center [814, 220] width 95 height 31
type input "10"
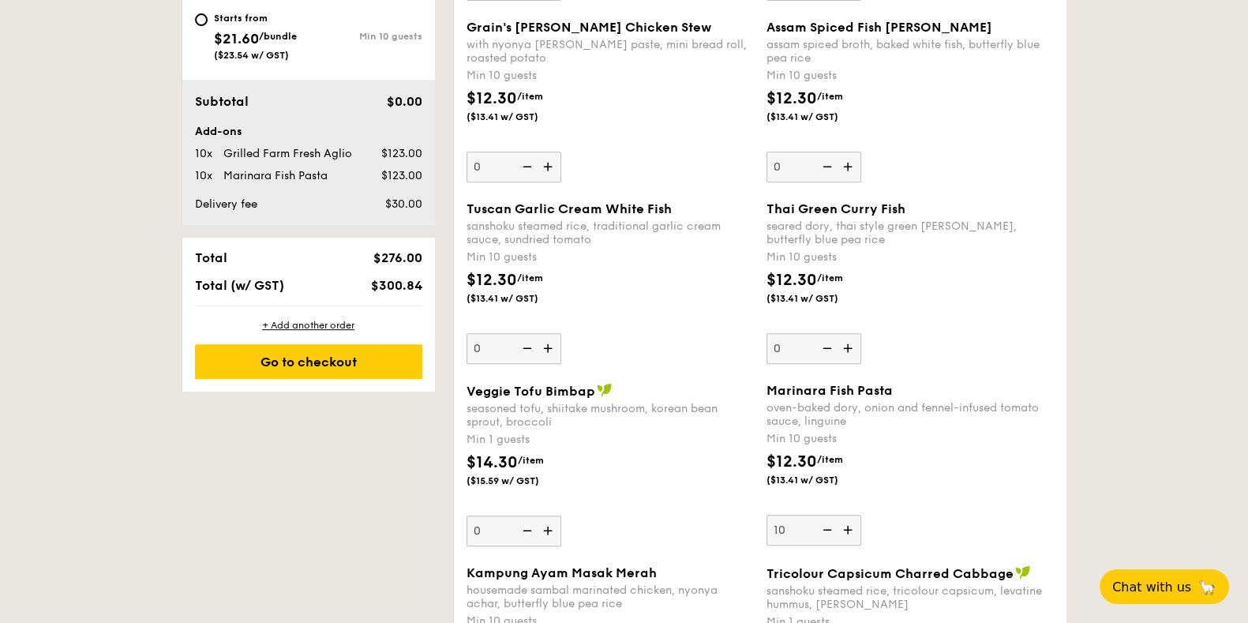
scroll to position [839, 0]
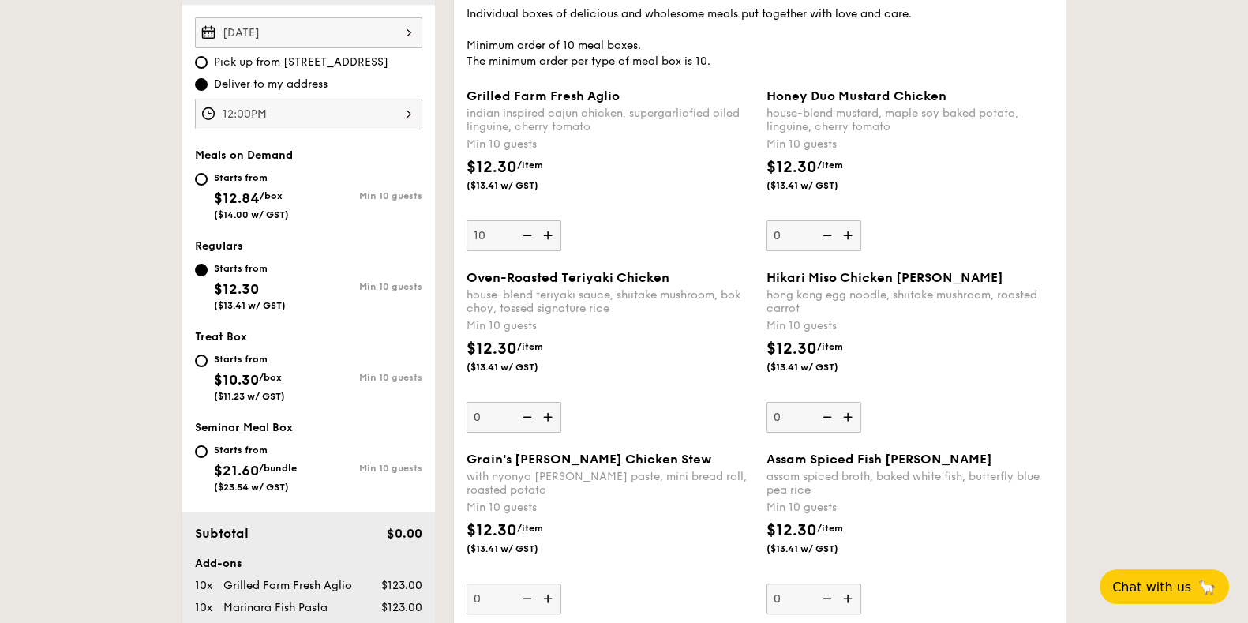
scroll to position [444, 0]
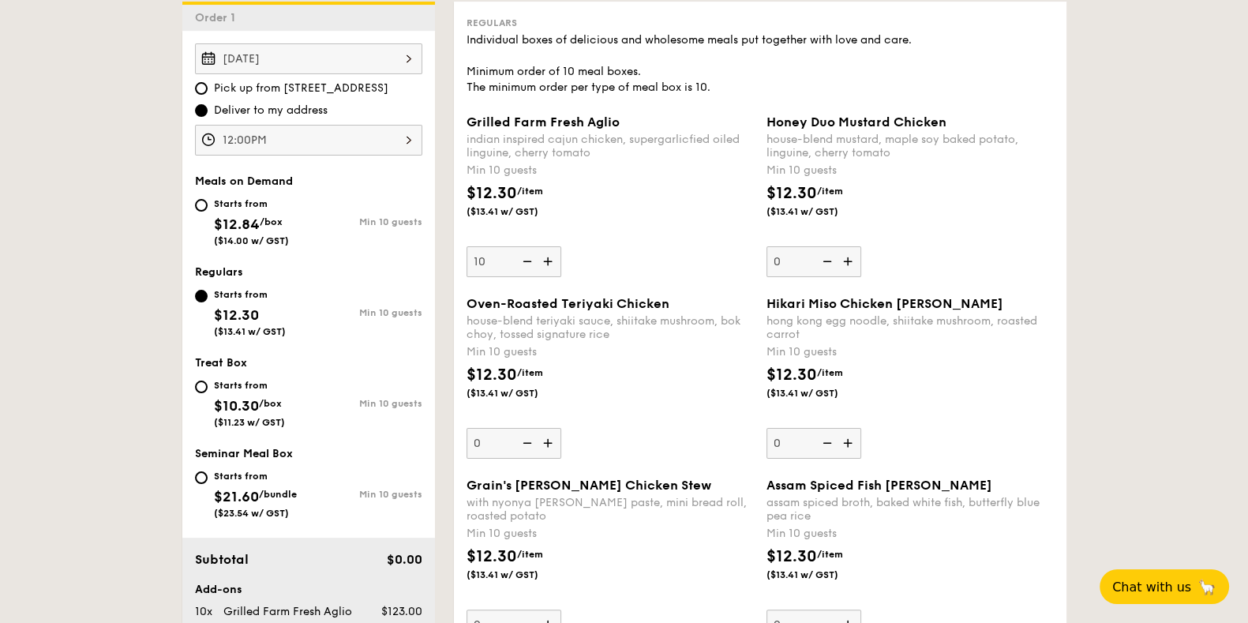
click at [528, 263] on img at bounding box center [526, 261] width 24 height 30
click at [528, 263] on input "10" at bounding box center [514, 261] width 95 height 31
type input "0"
click at [554, 437] on img at bounding box center [550, 443] width 24 height 30
click at [554, 437] on input "0" at bounding box center [514, 443] width 95 height 31
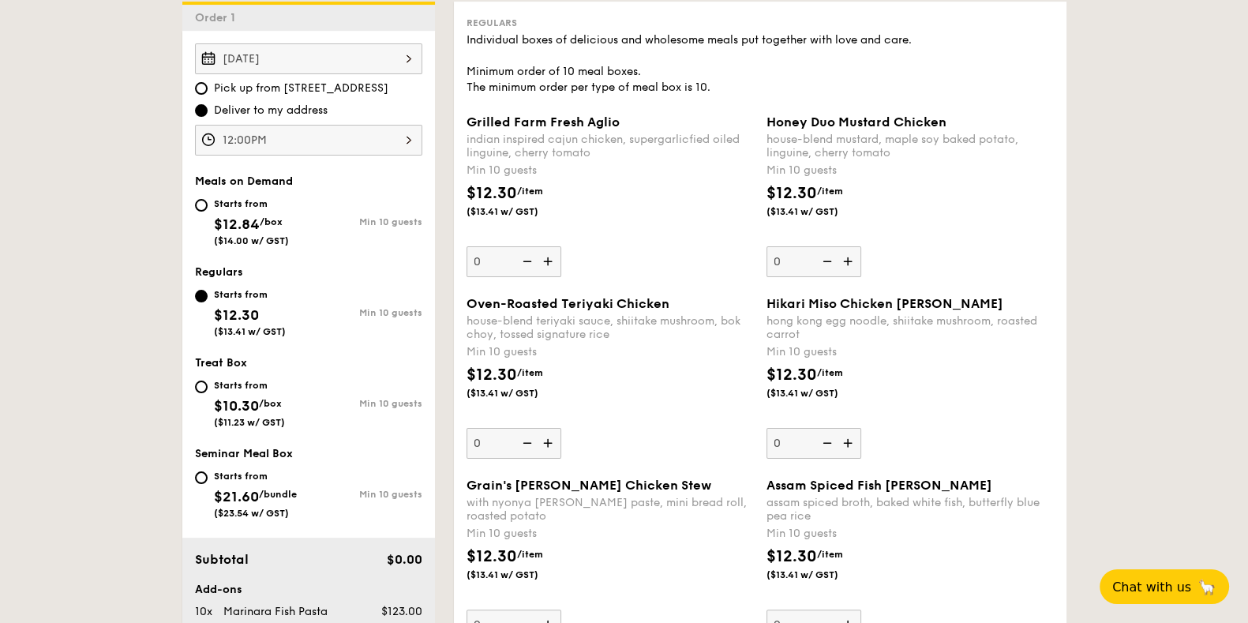
type input "10"
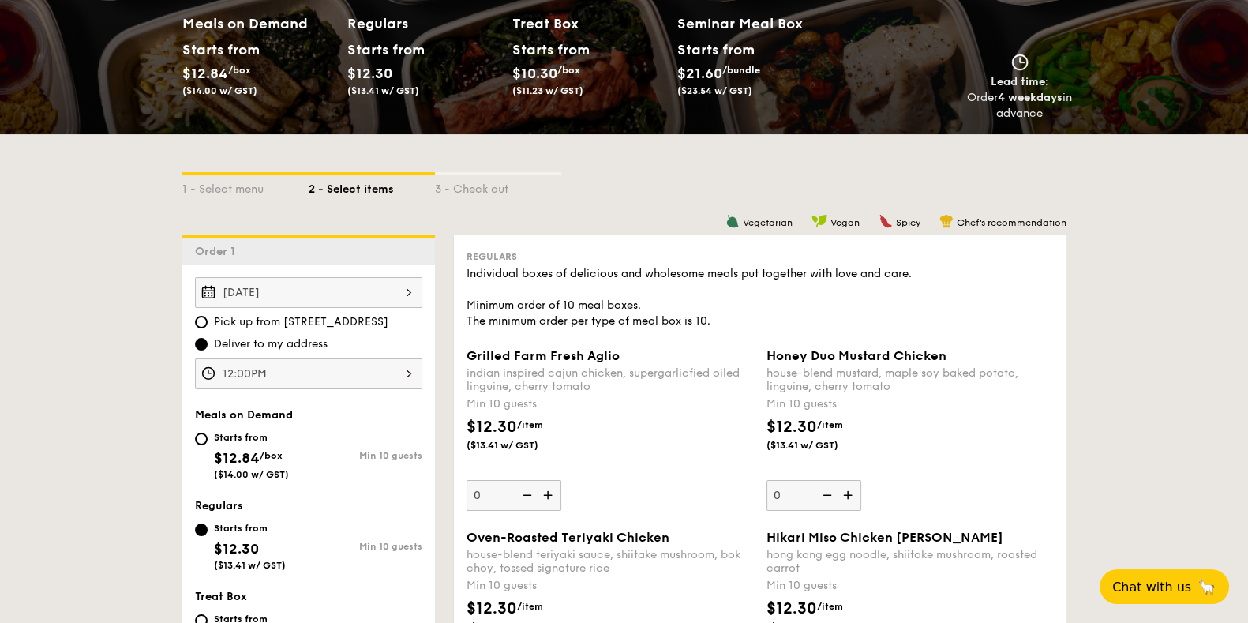
scroll to position [0, 0]
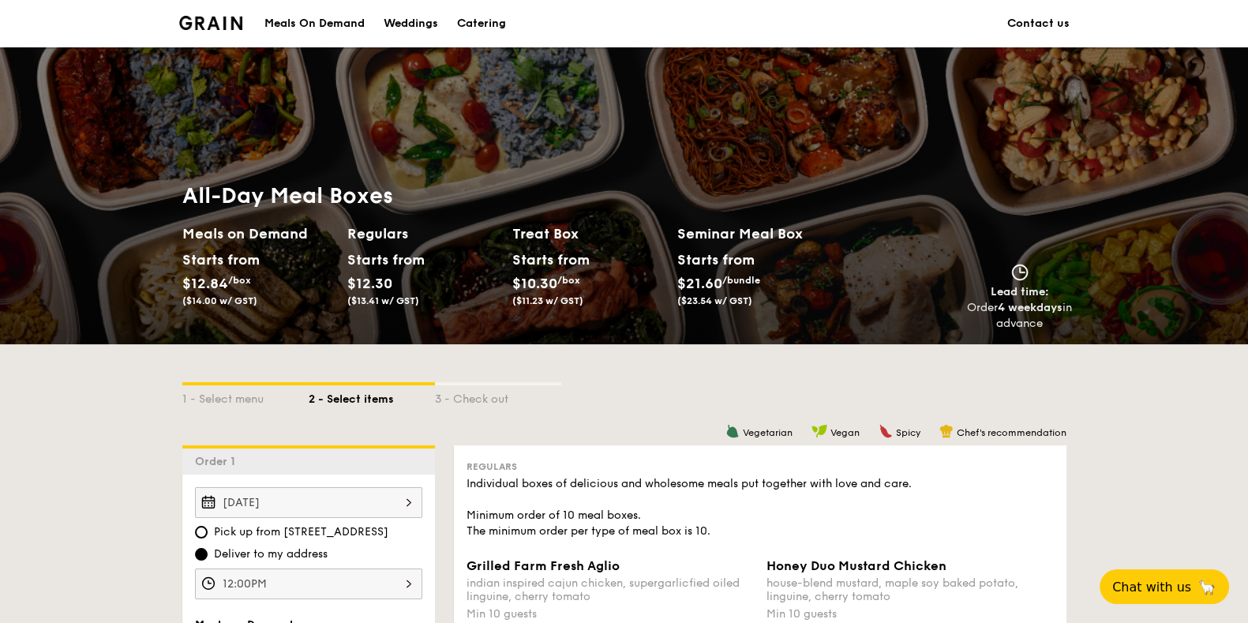
click at [397, 235] on h2 "Regulars" at bounding box center [423, 234] width 152 height 22
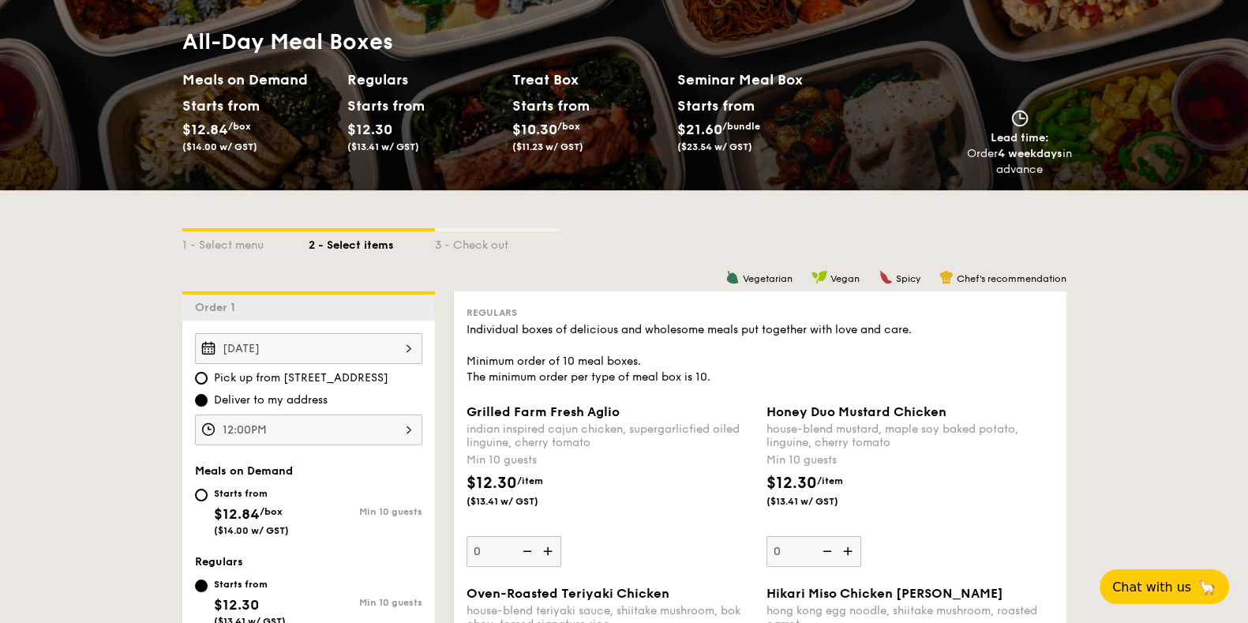
scroll to position [494, 0]
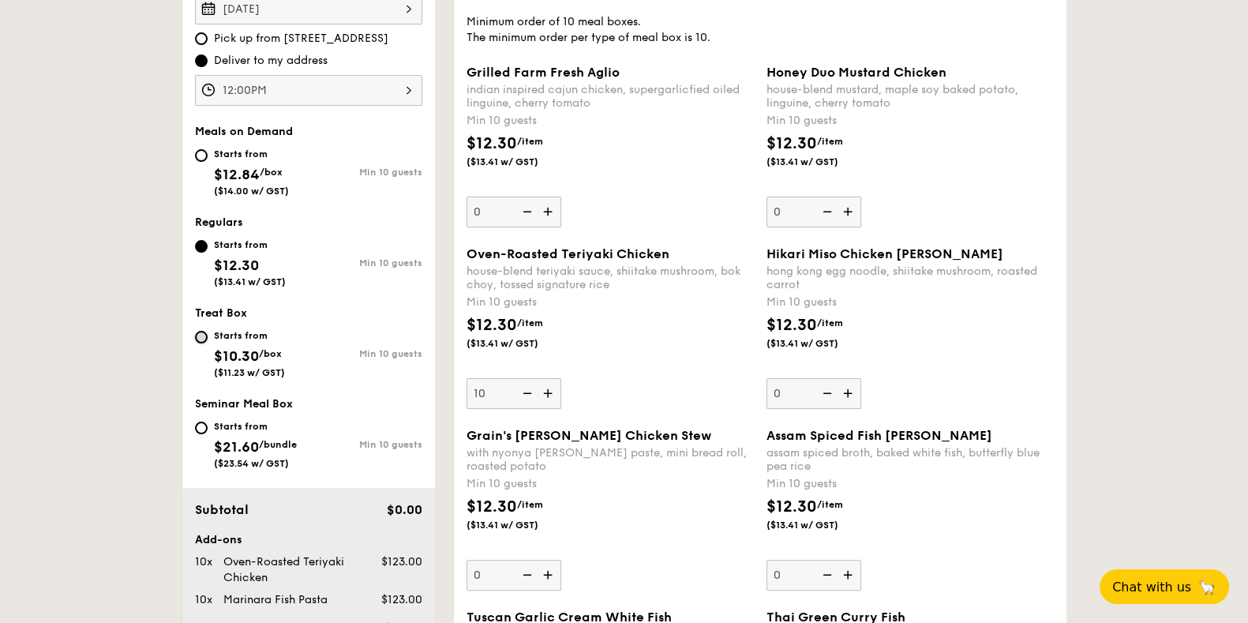
click at [196, 332] on input "Starts from $10.30 /box ($11.23 w/ GST) Min 10 guests" at bounding box center [201, 337] width 13 height 13
radio input "true"
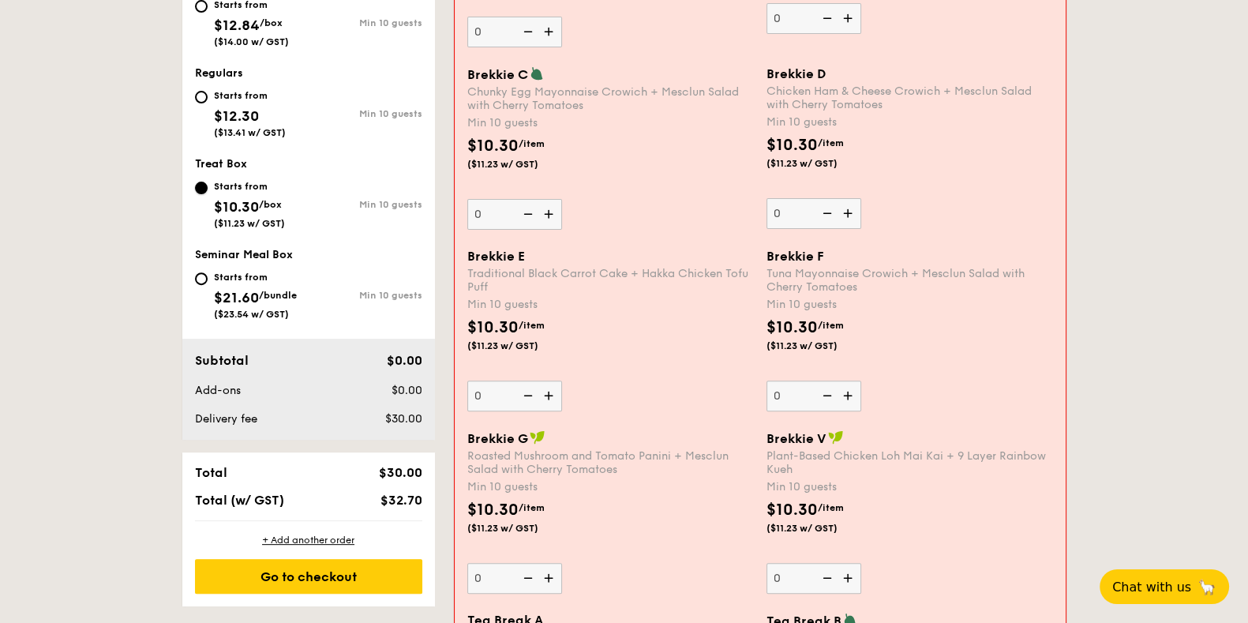
scroll to position [592, 0]
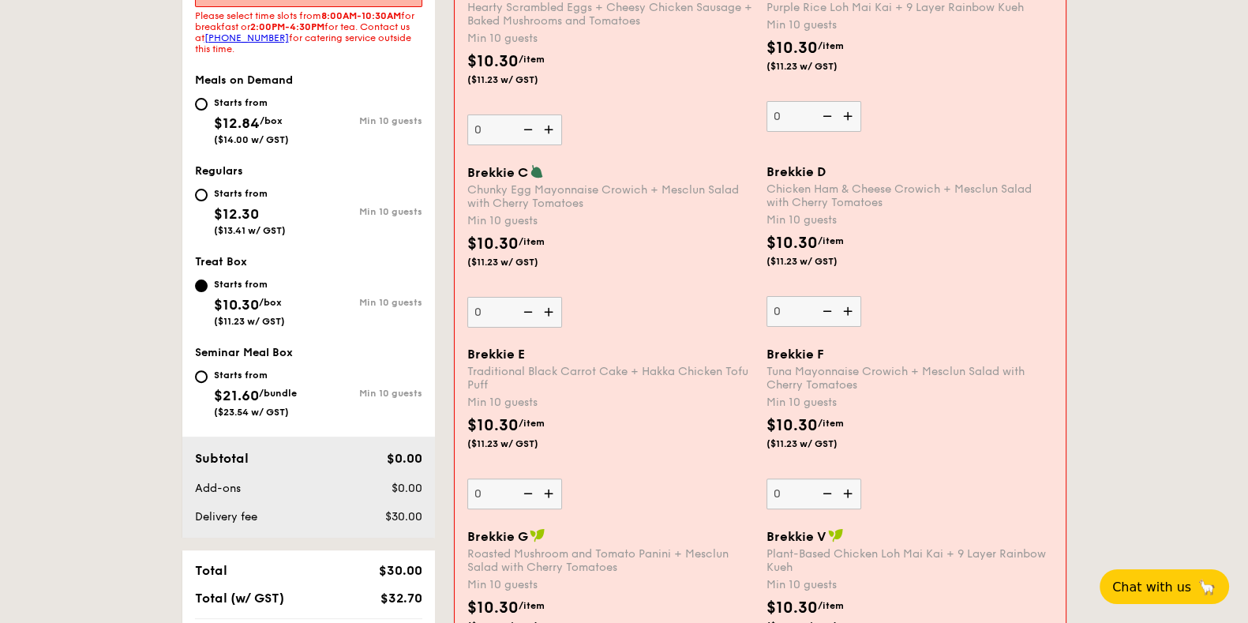
click at [209, 373] on div "Starts from $21.60 /bundle ($23.54 w/ GST)" at bounding box center [252, 392] width 114 height 52
click at [208, 373] on input "Starts from $21.60 /bundle ($23.54 w/ GST) Min 10 guests" at bounding box center [201, 376] width 13 height 13
radio input "true"
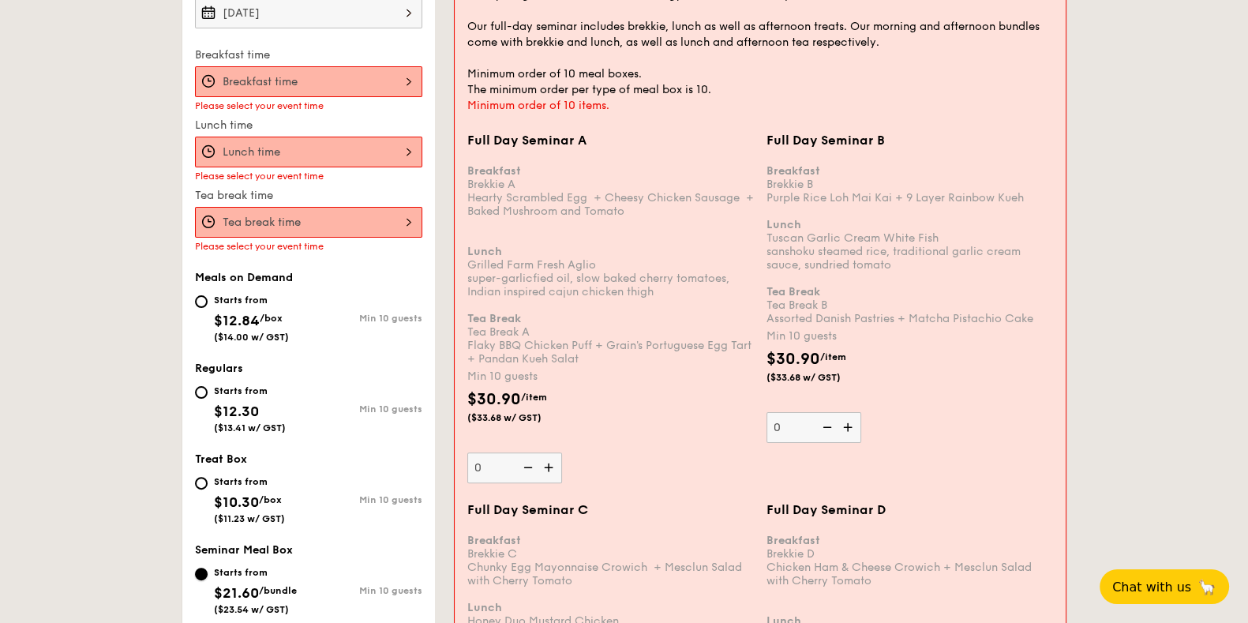
scroll to position [394, 0]
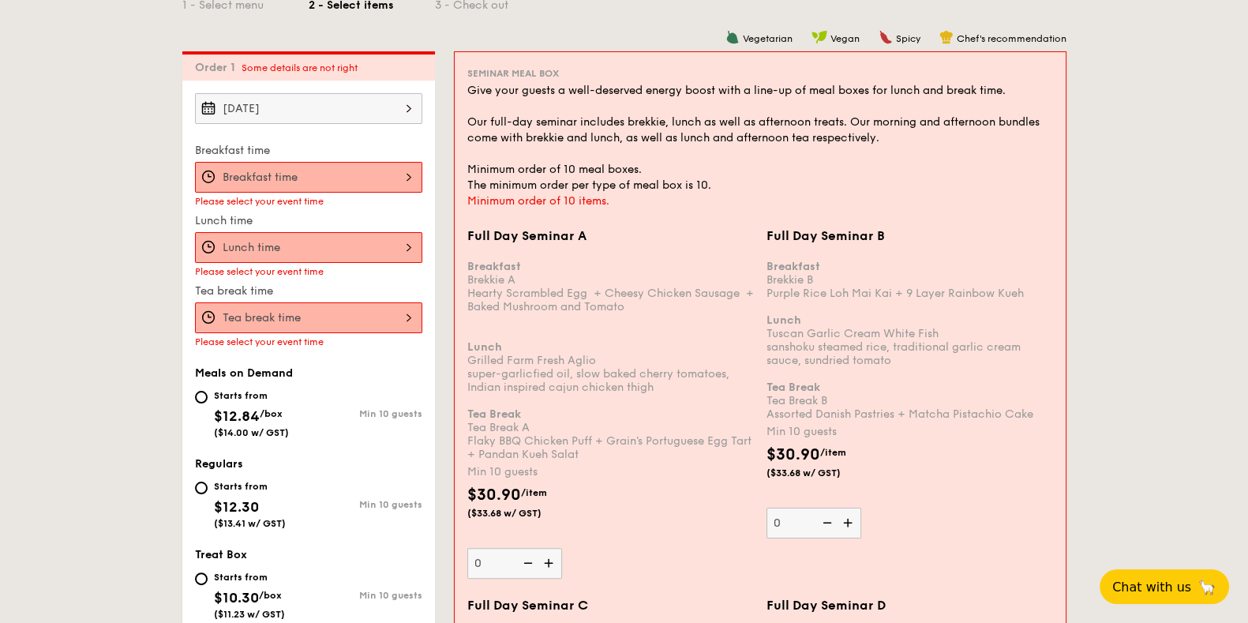
click at [340, 167] on div at bounding box center [308, 177] width 227 height 31
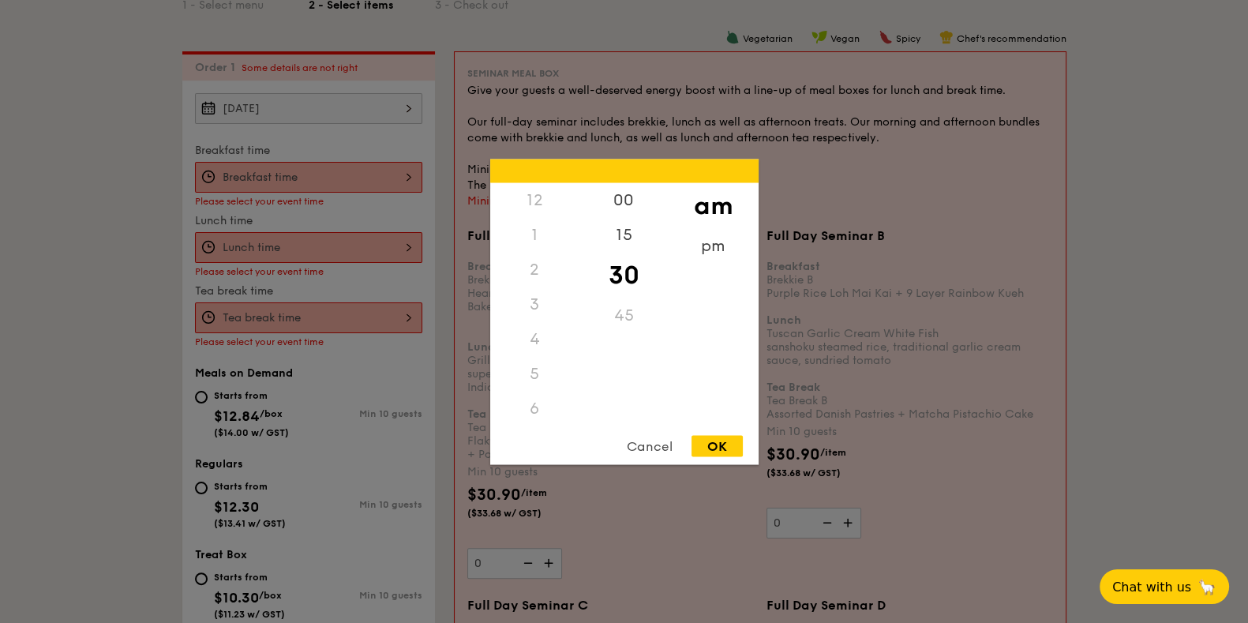
scroll to position [175, 0]
click at [358, 146] on div at bounding box center [624, 311] width 1248 height 623
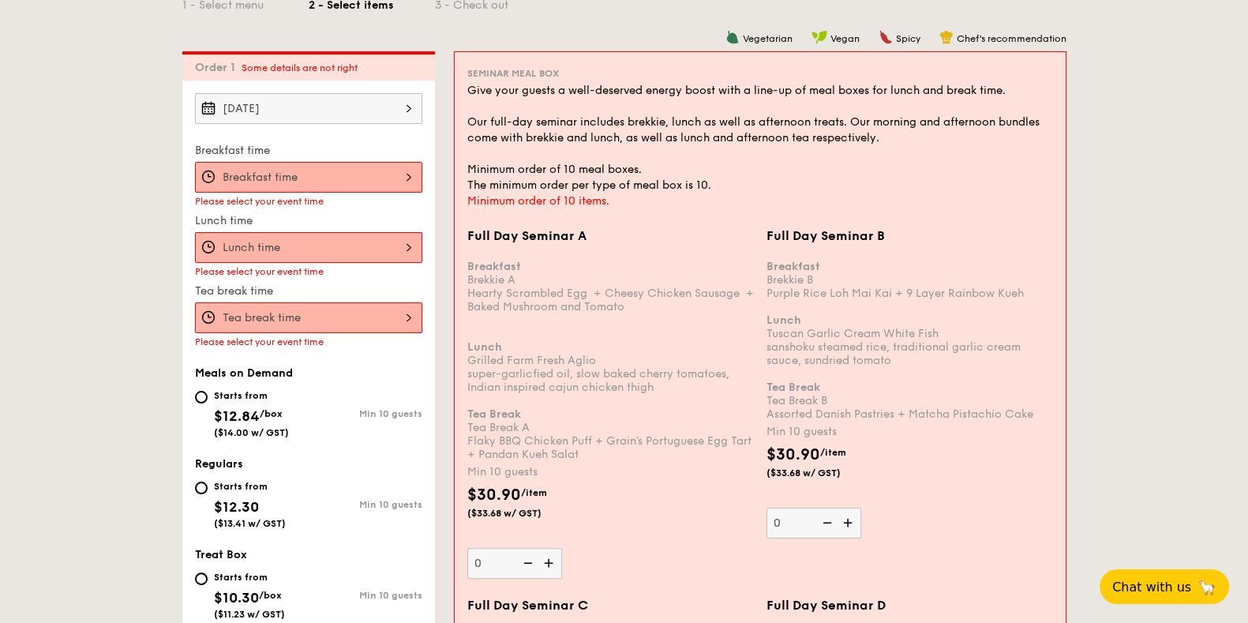
click at [393, 171] on div at bounding box center [308, 177] width 227 height 31
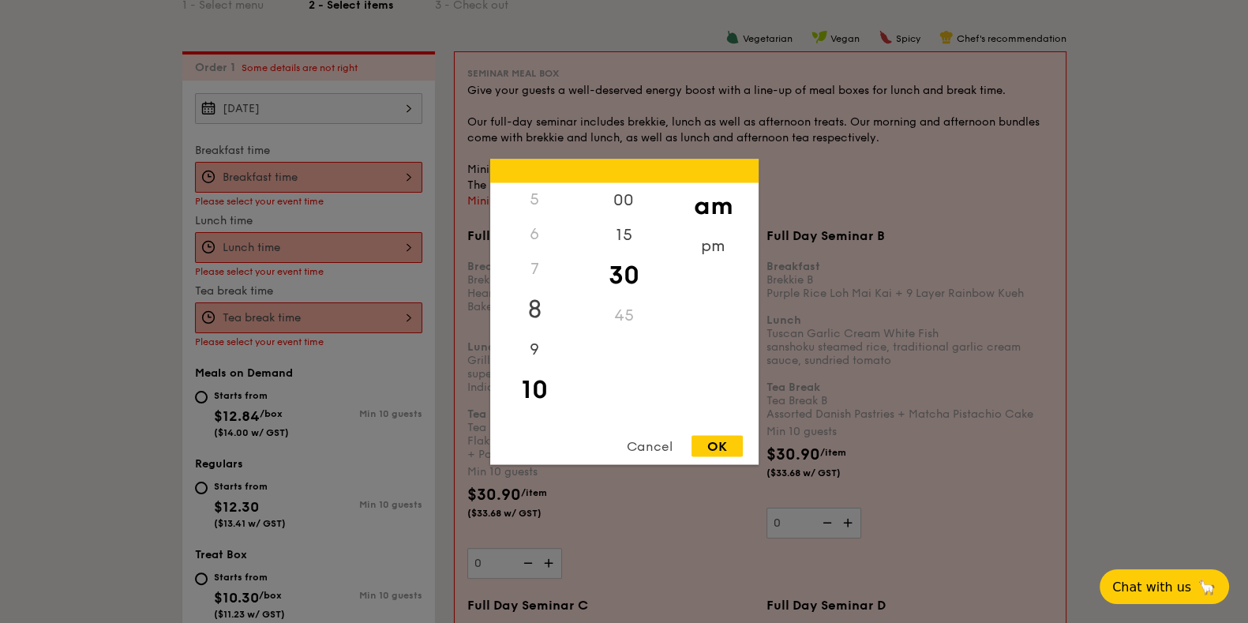
click at [542, 298] on div "8" at bounding box center [534, 309] width 89 height 46
click at [713, 449] on div "OK" at bounding box center [717, 445] width 51 height 21
type input "8:30AM"
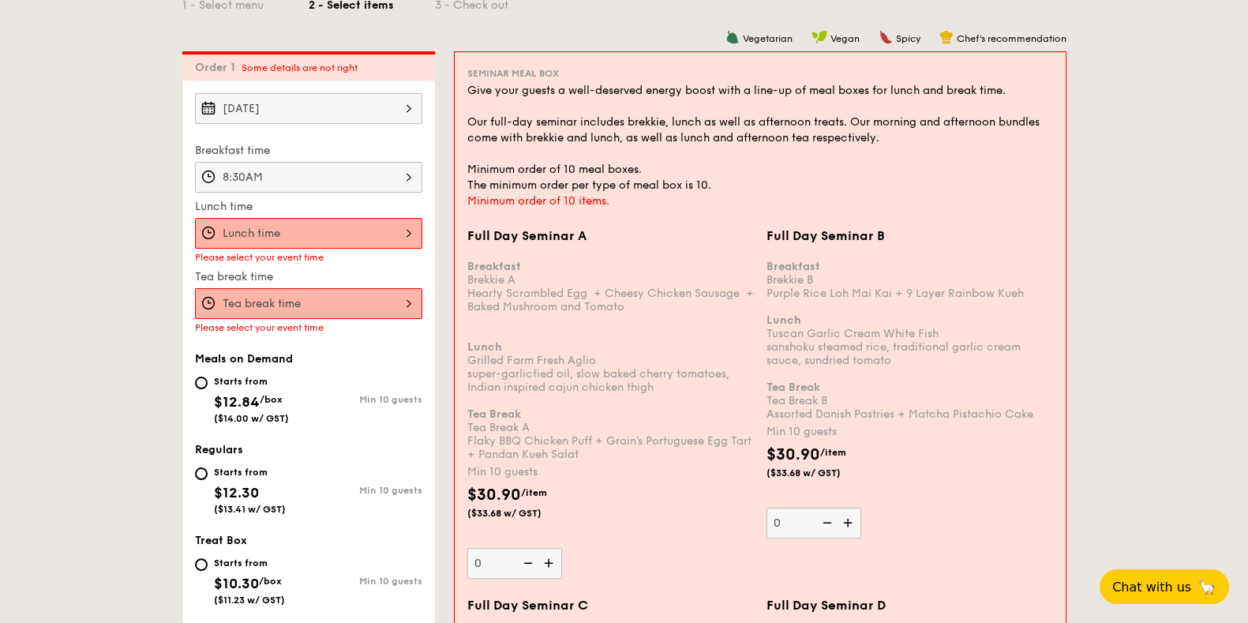
click at [297, 223] on div at bounding box center [308, 233] width 227 height 31
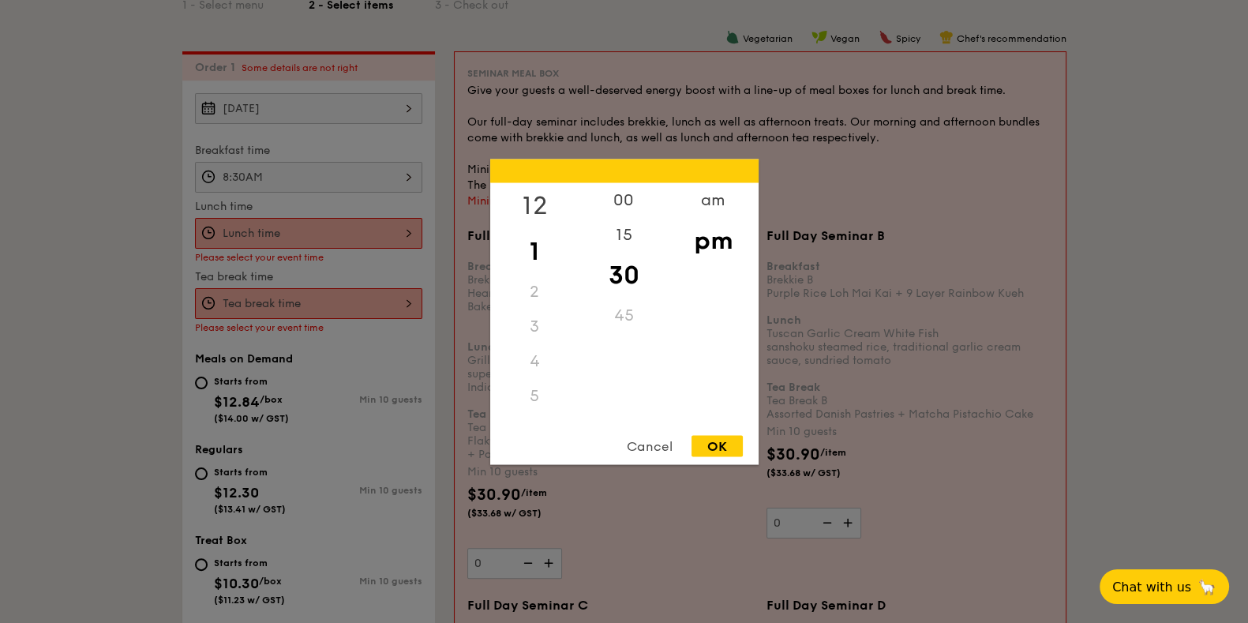
click at [537, 202] on div "12" at bounding box center [534, 205] width 89 height 46
click at [629, 222] on div "15" at bounding box center [624, 240] width 89 height 46
click at [734, 449] on div "OK" at bounding box center [717, 445] width 51 height 21
type input "12:15PM"
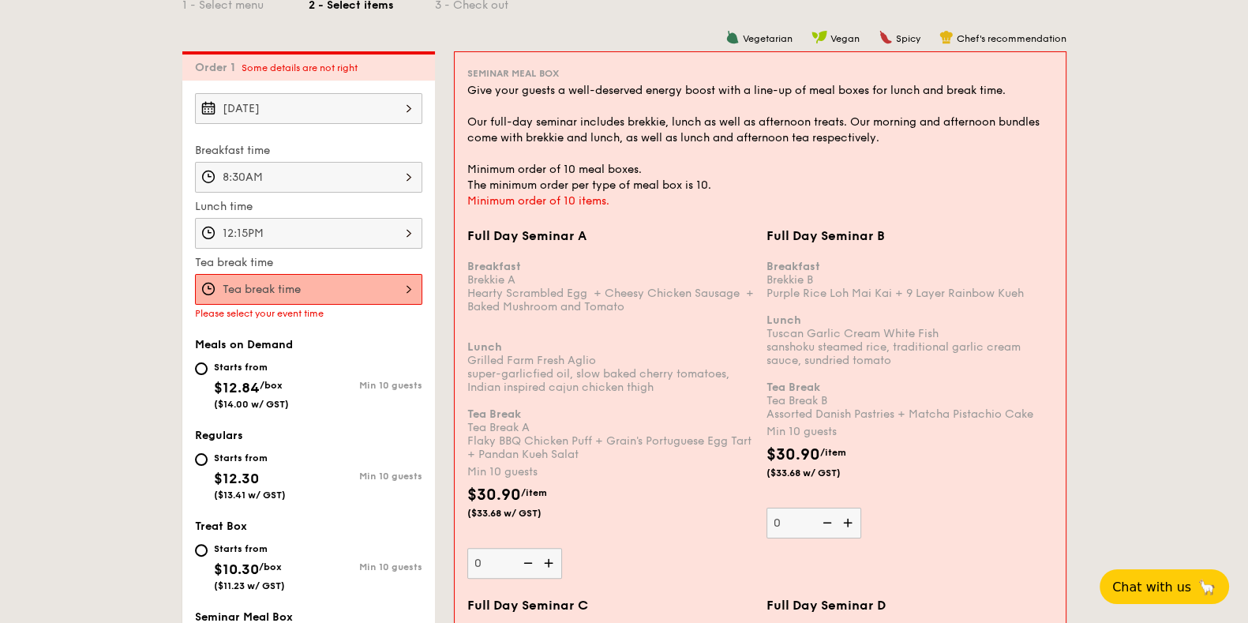
click at [331, 291] on div at bounding box center [308, 289] width 227 height 31
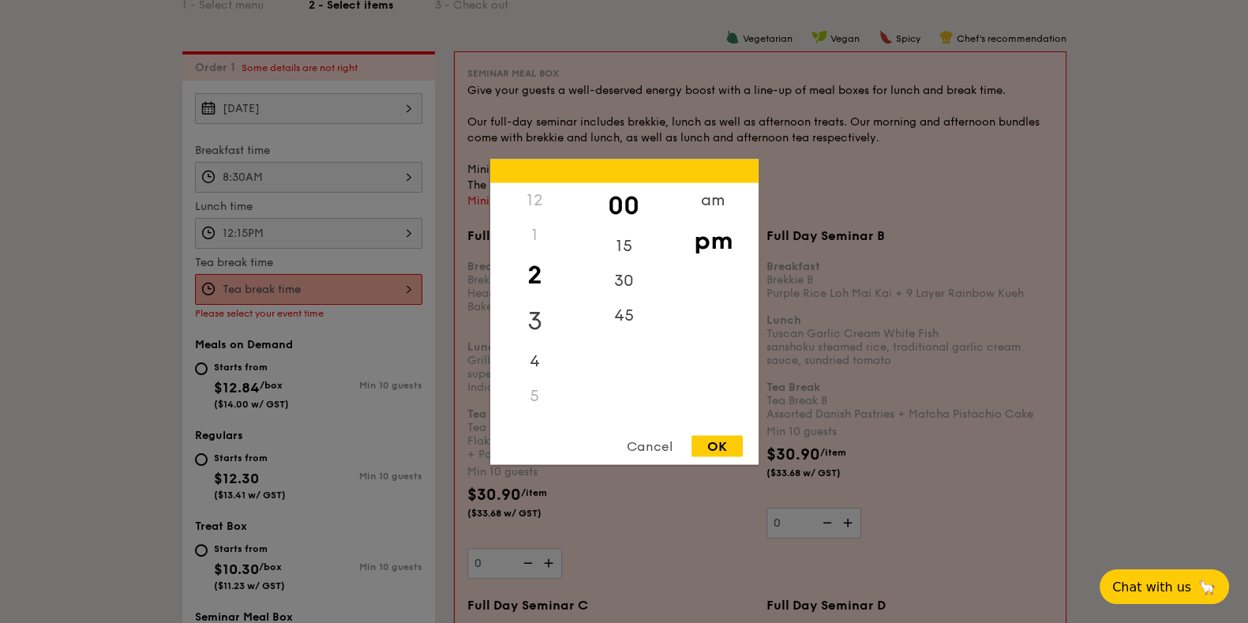
click at [537, 298] on div "3" at bounding box center [534, 321] width 89 height 46
click at [730, 444] on div "OK" at bounding box center [717, 445] width 51 height 21
type input "3:00PM"
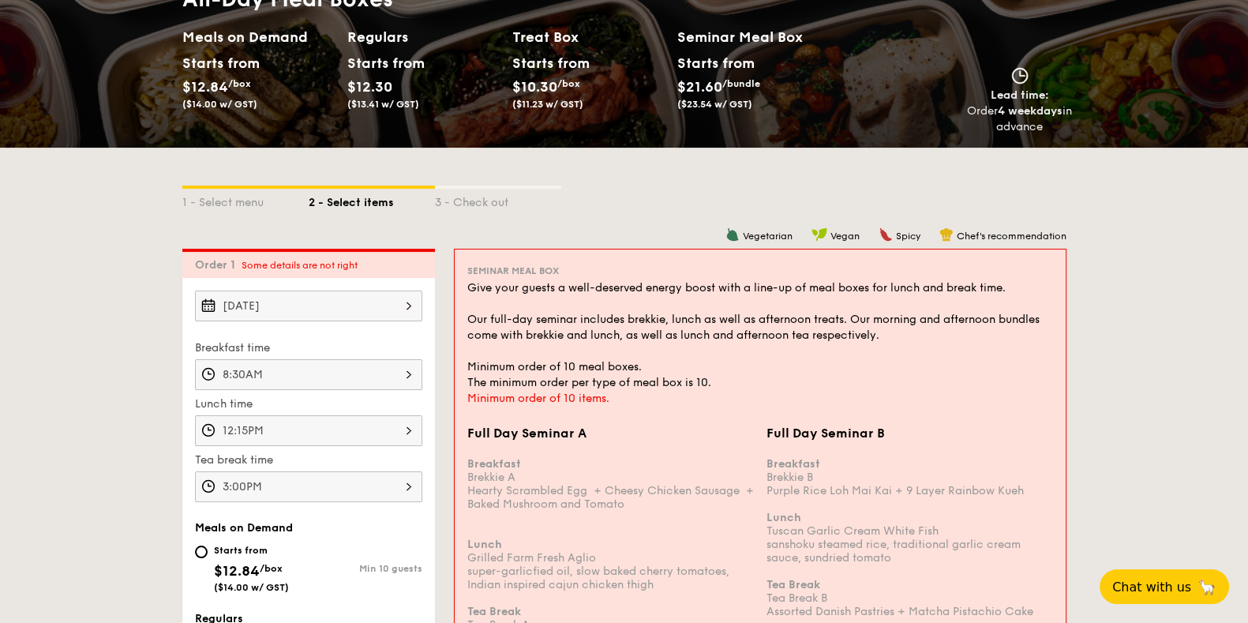
scroll to position [592, 0]
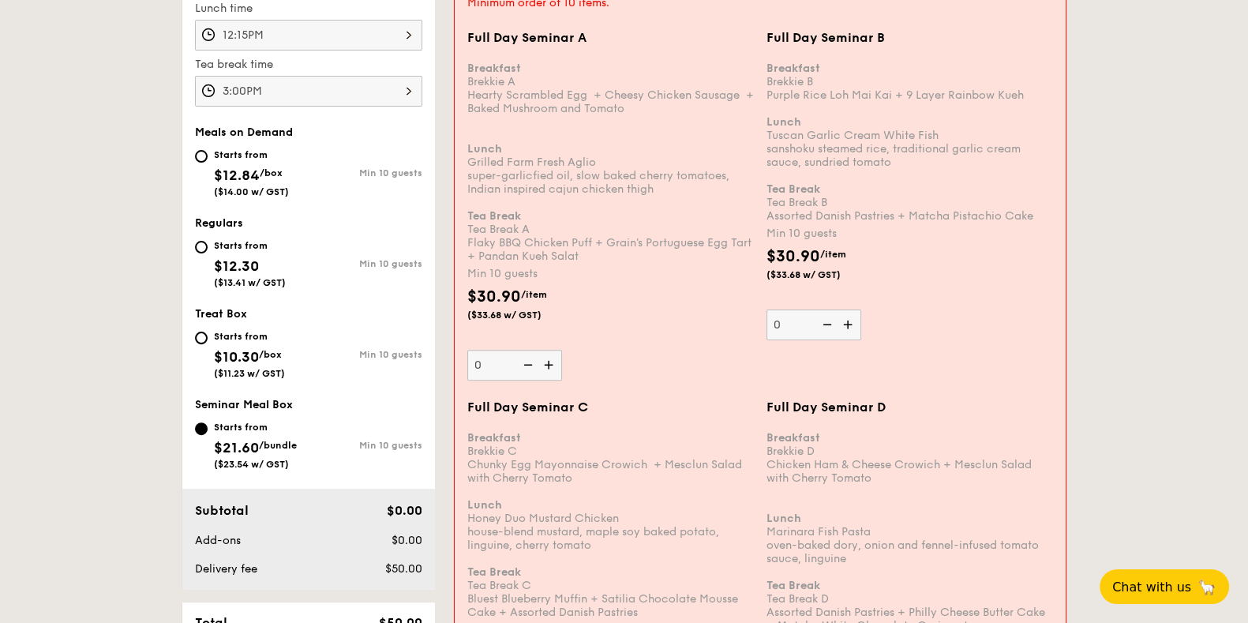
click at [204, 253] on div "Starts from $12.30 ($13.41 w/ GST)" at bounding box center [252, 262] width 114 height 52
click at [204, 253] on input "Starts from $12.30 ($13.41 w/ GST) Min 10 guests" at bounding box center [201, 247] width 13 height 13
radio input "true"
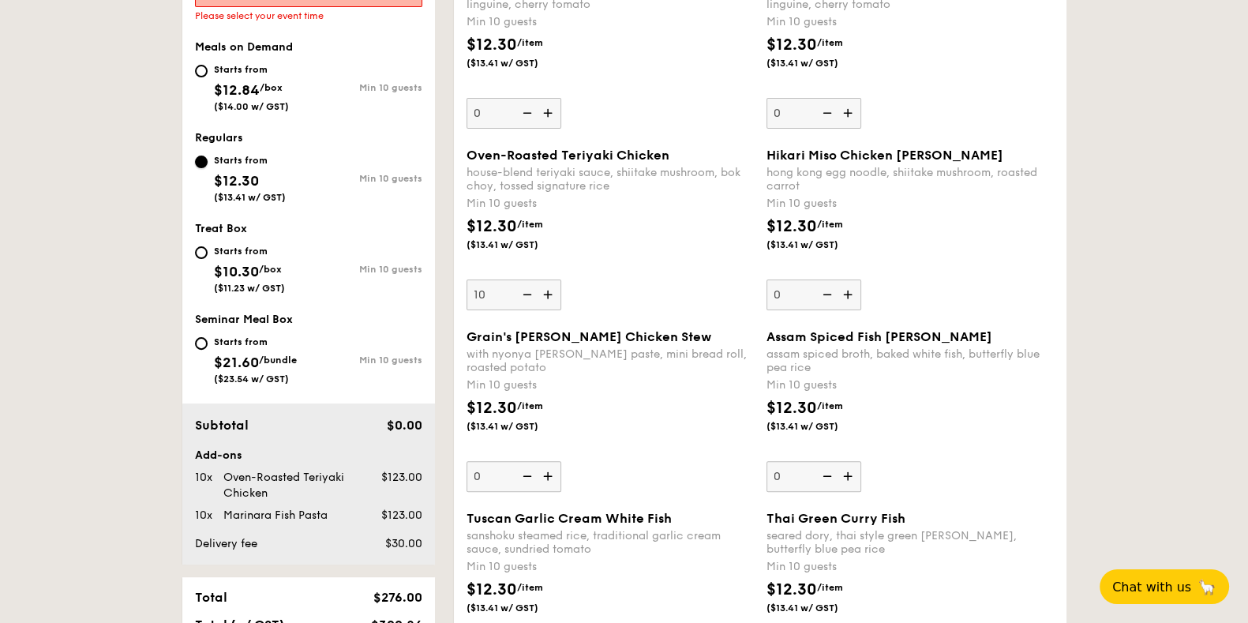
scroll to position [636, 0]
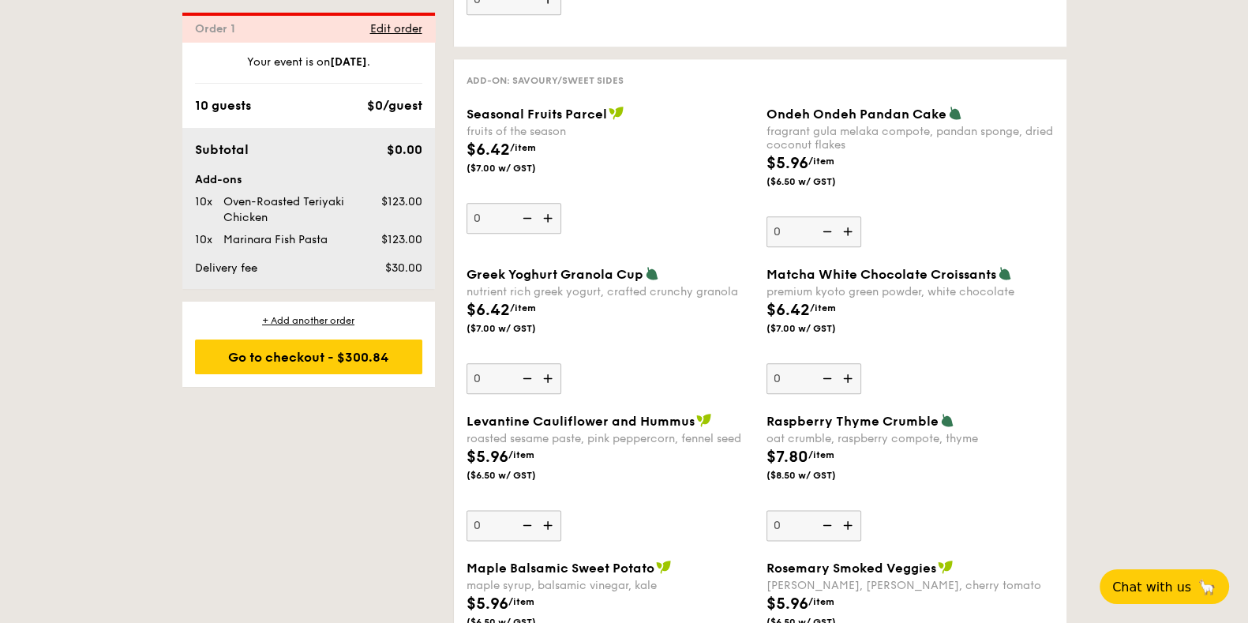
scroll to position [2314, 0]
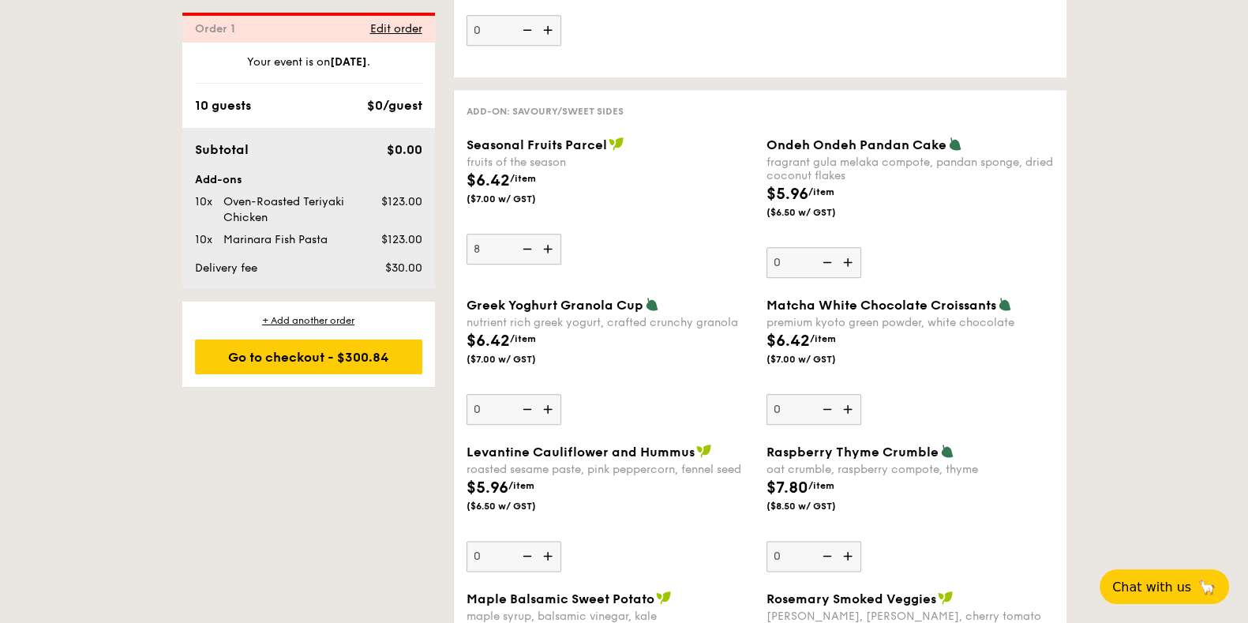
type input "8"
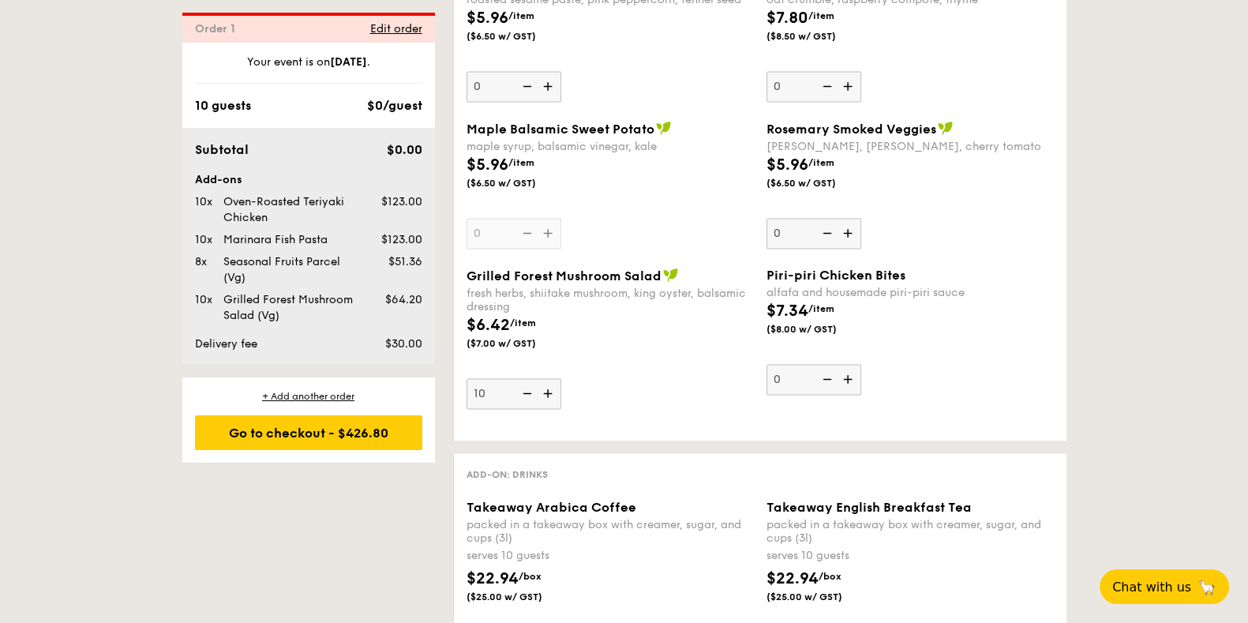
scroll to position [2808, 0]
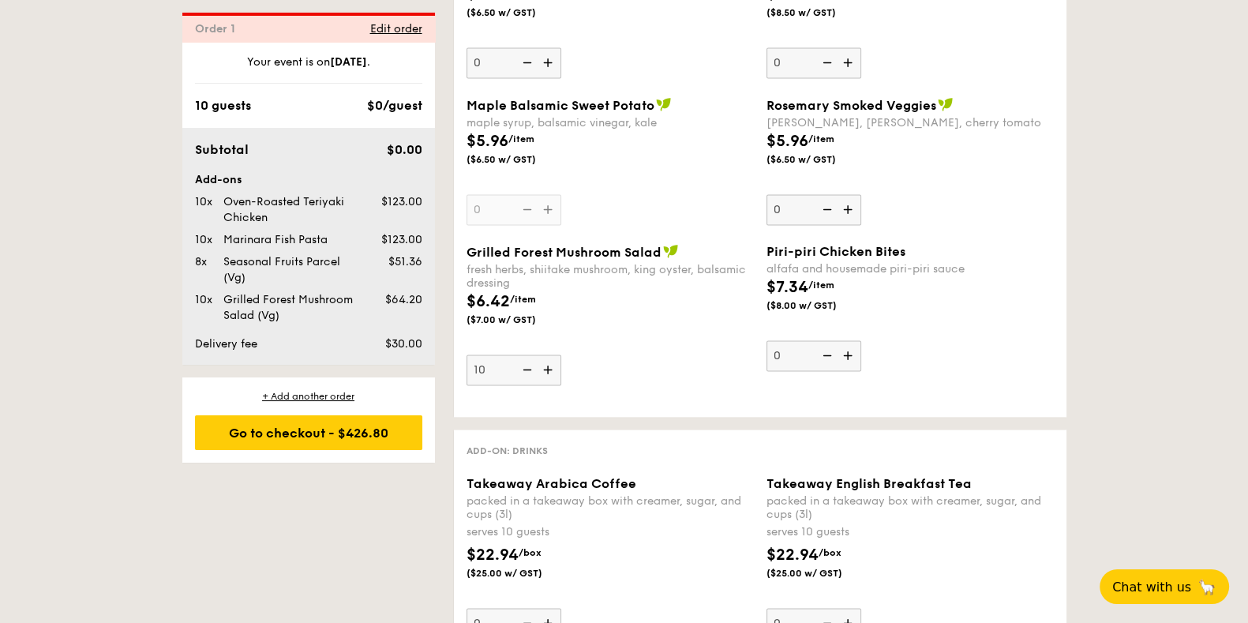
click at [533, 355] on img at bounding box center [526, 370] width 24 height 30
click at [533, 355] on input "10" at bounding box center [514, 370] width 95 height 31
click at [533, 355] on img at bounding box center [526, 370] width 24 height 30
click at [533, 355] on input "9" at bounding box center [514, 370] width 95 height 31
click at [533, 355] on img at bounding box center [526, 370] width 24 height 30
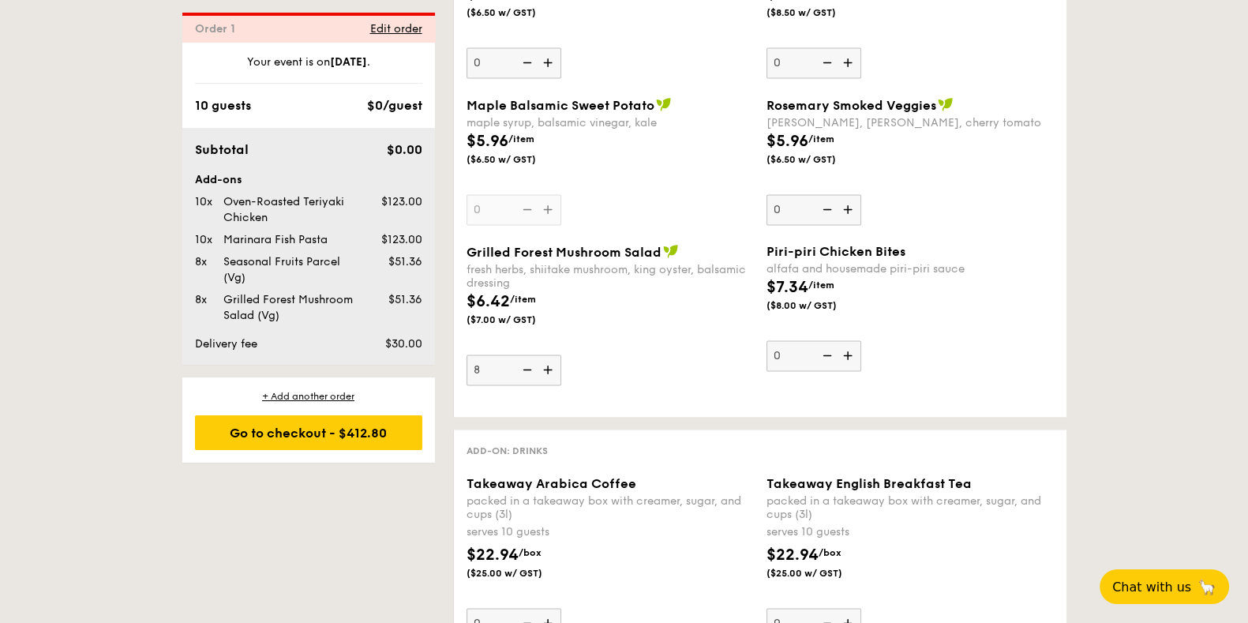
click at [533, 355] on input "8" at bounding box center [514, 370] width 95 height 31
click at [533, 355] on img at bounding box center [526, 370] width 24 height 30
click at [533, 355] on input "7" at bounding box center [514, 370] width 95 height 31
click at [533, 355] on img at bounding box center [526, 370] width 24 height 30
click at [533, 355] on input "6" at bounding box center [514, 370] width 95 height 31
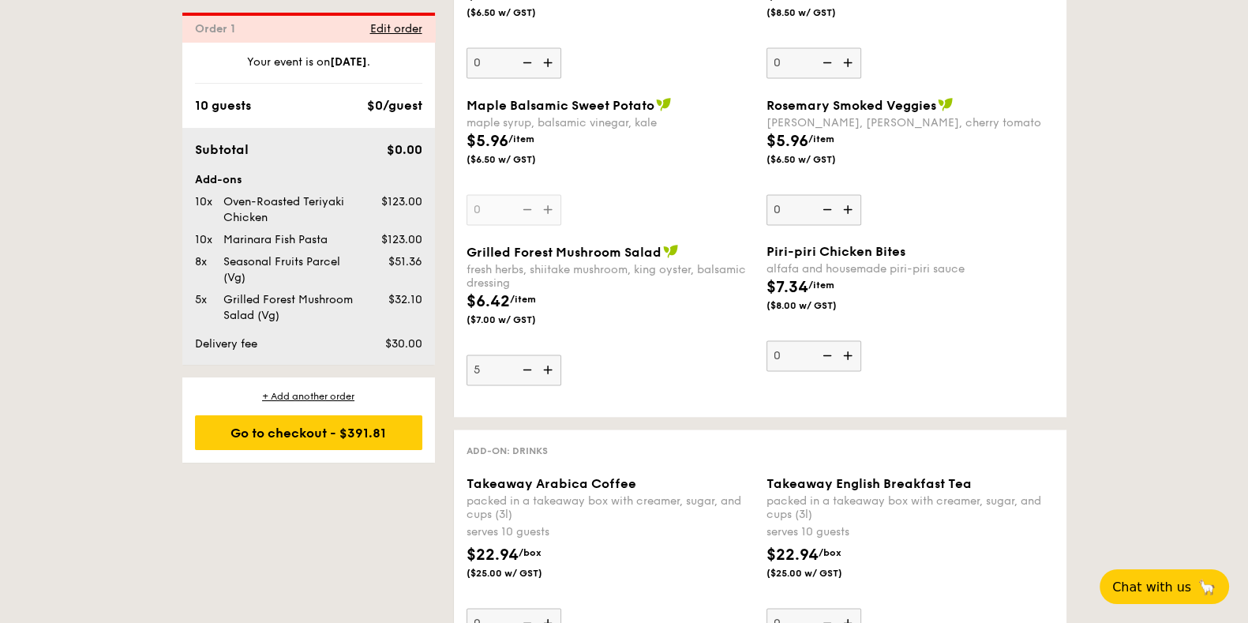
click at [533, 355] on img at bounding box center [526, 370] width 24 height 30
click at [533, 355] on input "5" at bounding box center [514, 370] width 95 height 31
click at [533, 355] on img at bounding box center [526, 370] width 24 height 30
click at [533, 355] on input "4" at bounding box center [514, 370] width 95 height 31
click at [533, 355] on img at bounding box center [526, 370] width 24 height 30
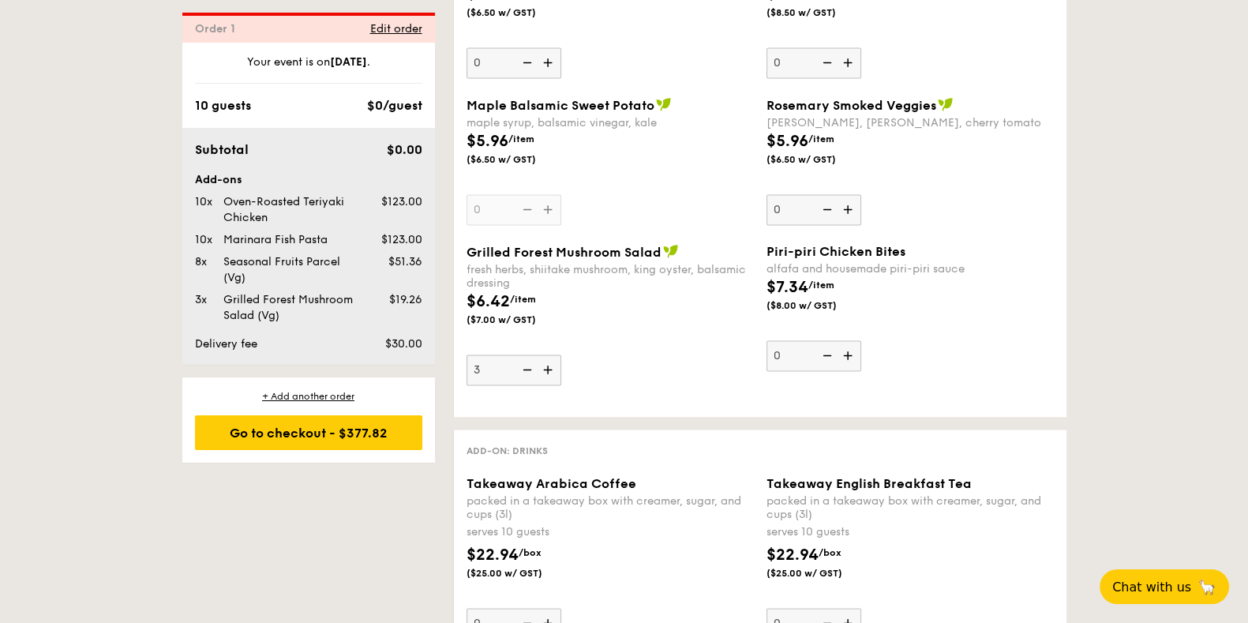
click at [533, 355] on input "3" at bounding box center [514, 370] width 95 height 31
click at [533, 355] on img at bounding box center [526, 370] width 24 height 30
click at [533, 355] on input "2" at bounding box center [514, 370] width 95 height 31
click at [533, 355] on img at bounding box center [526, 370] width 24 height 30
click at [533, 355] on input "1" at bounding box center [514, 370] width 95 height 31
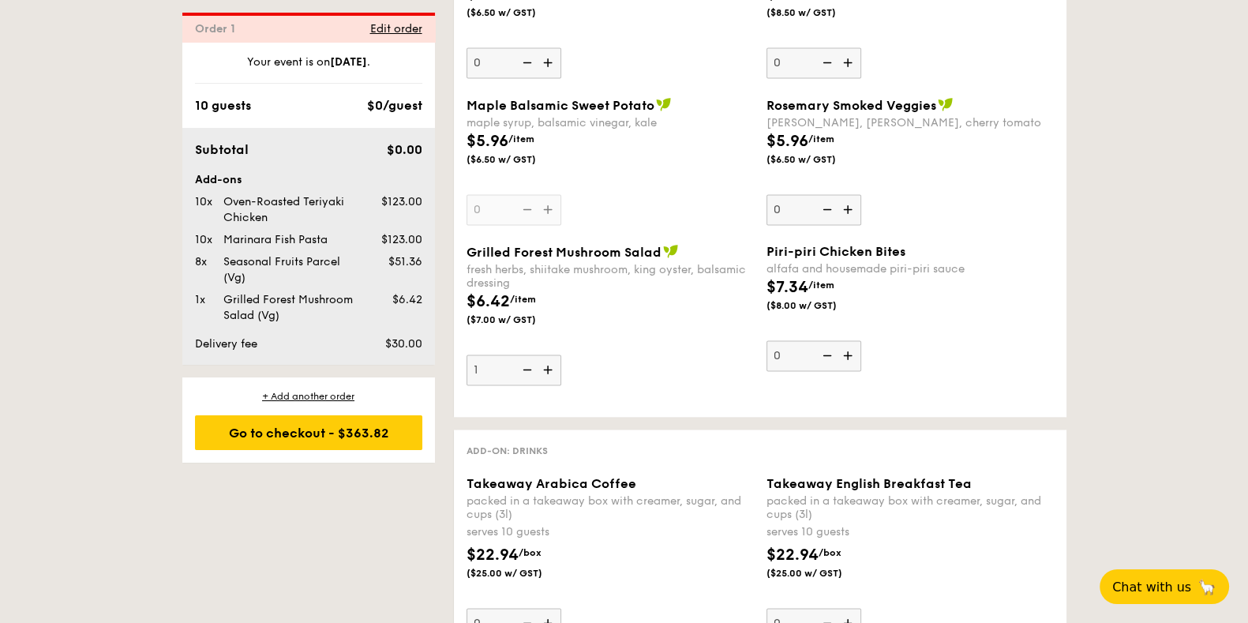
type input "0"
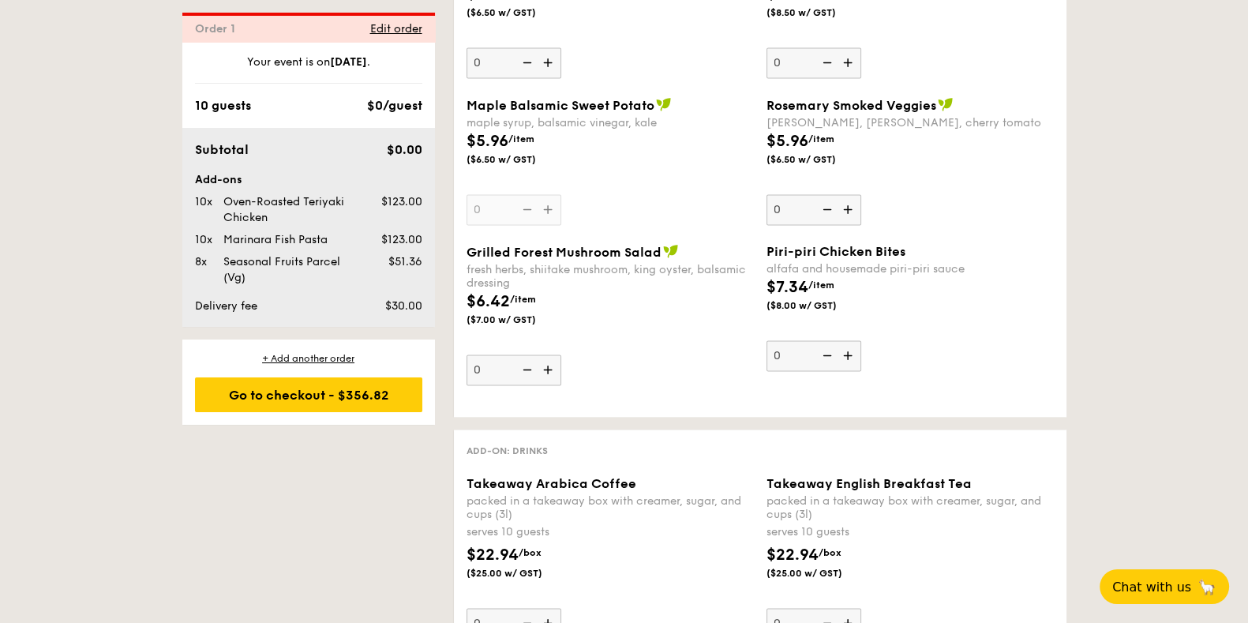
click at [533, 355] on img at bounding box center [526, 370] width 24 height 30
click at [533, 355] on input "0" at bounding box center [514, 370] width 95 height 31
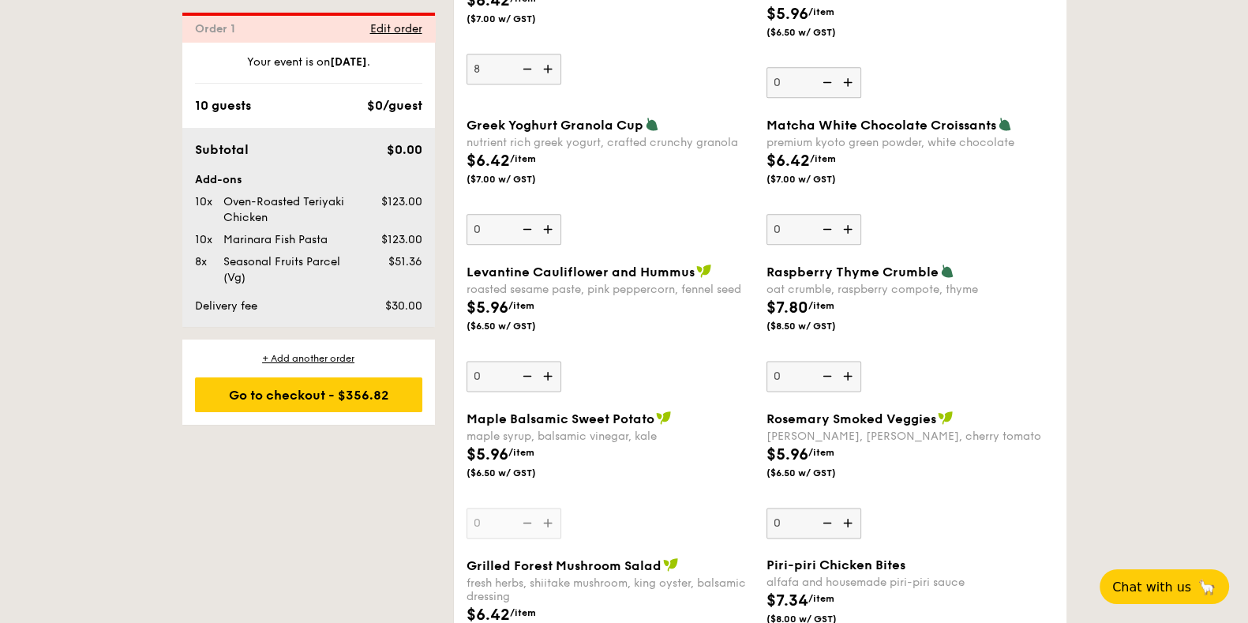
scroll to position [2512, 0]
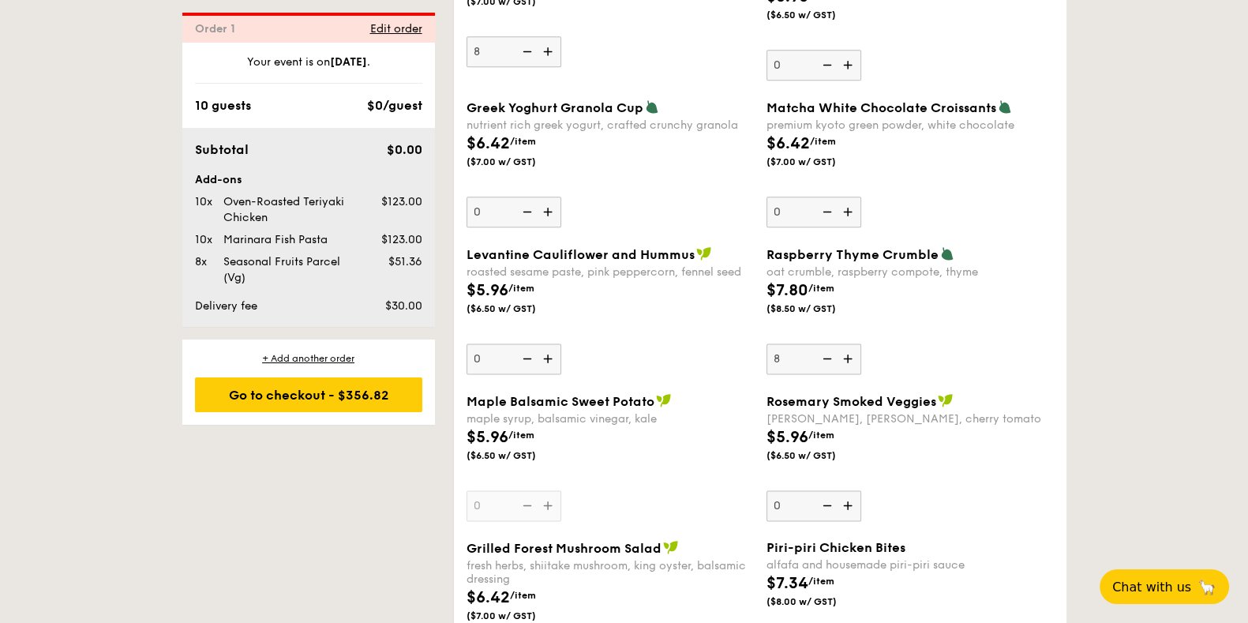
type input "8"
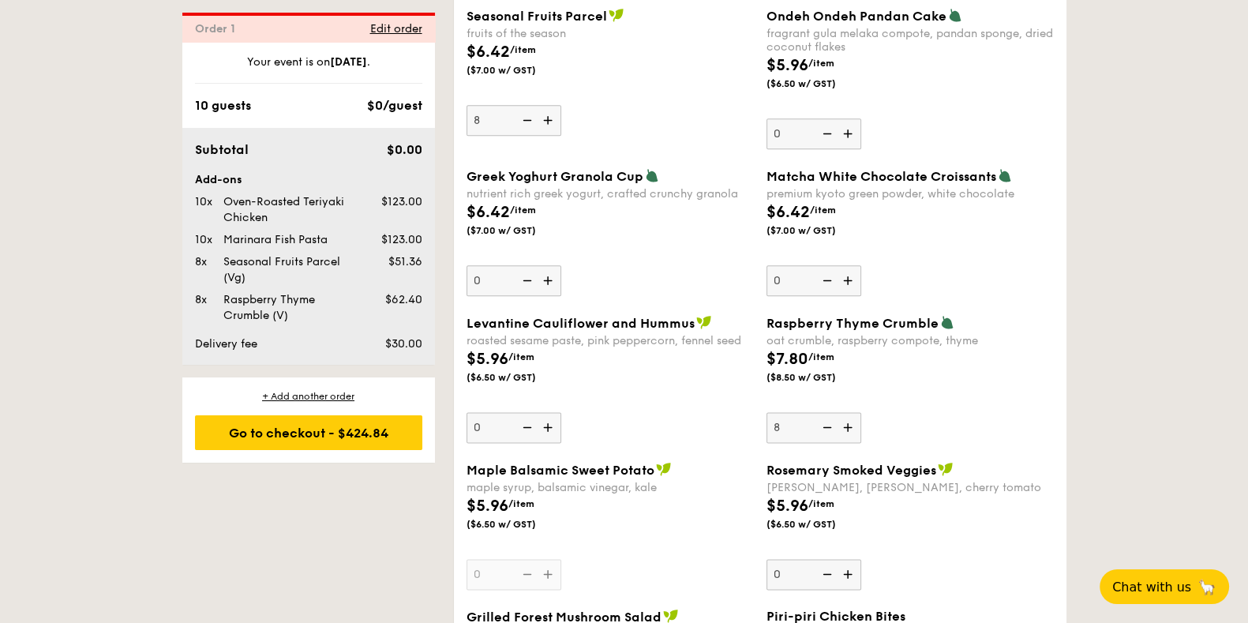
scroll to position [2413, 0]
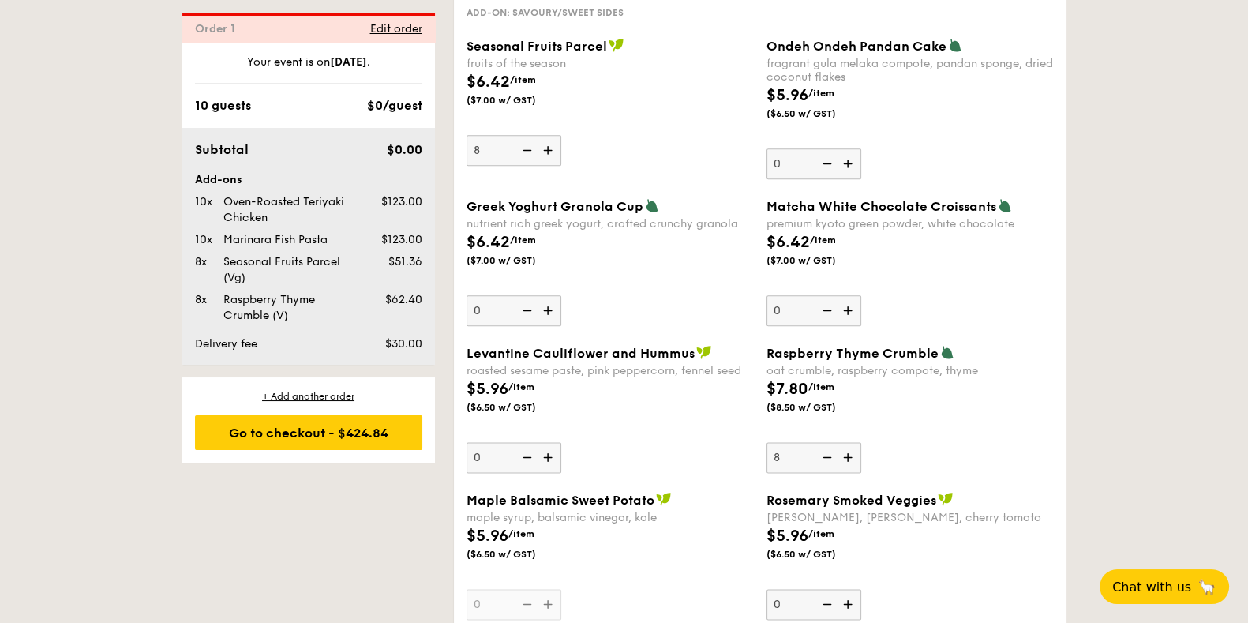
click at [520, 135] on img at bounding box center [526, 150] width 24 height 30
click at [520, 135] on input "8" at bounding box center [514, 150] width 95 height 31
click at [520, 135] on img at bounding box center [526, 150] width 24 height 30
click at [520, 135] on input "7" at bounding box center [514, 150] width 95 height 31
click at [520, 135] on img at bounding box center [526, 150] width 24 height 30
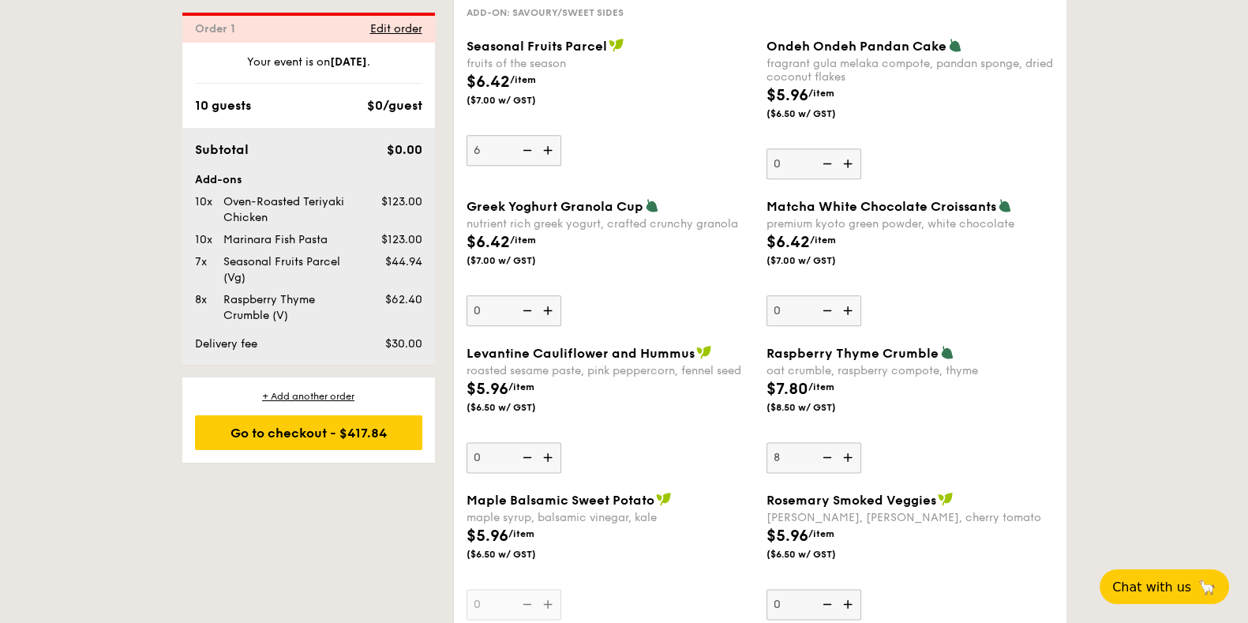
click at [520, 135] on input "6" at bounding box center [514, 150] width 95 height 31
click at [520, 135] on img at bounding box center [526, 150] width 24 height 30
click at [520, 135] on input "5" at bounding box center [514, 150] width 95 height 31
click at [520, 135] on img at bounding box center [526, 150] width 24 height 30
click at [520, 135] on input "4" at bounding box center [514, 150] width 95 height 31
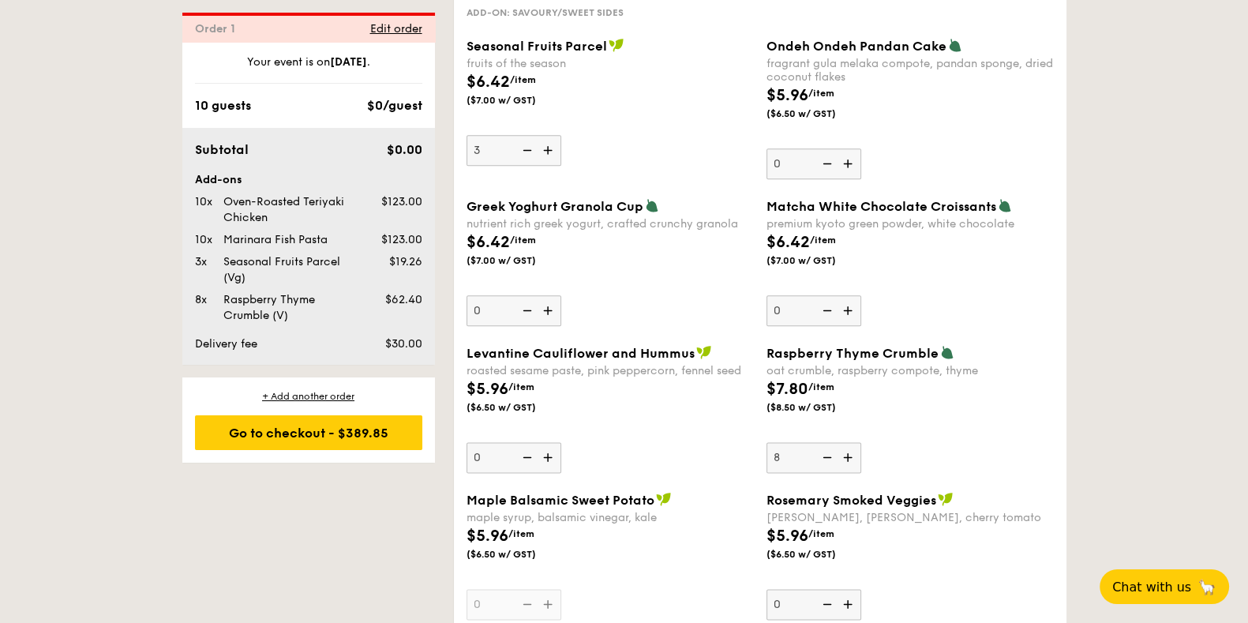
click at [520, 135] on img at bounding box center [526, 150] width 24 height 30
click at [520, 135] on input "3" at bounding box center [514, 150] width 95 height 31
click at [520, 135] on img at bounding box center [526, 150] width 24 height 30
click at [520, 135] on input "2" at bounding box center [514, 150] width 95 height 31
click at [520, 135] on img at bounding box center [526, 150] width 24 height 30
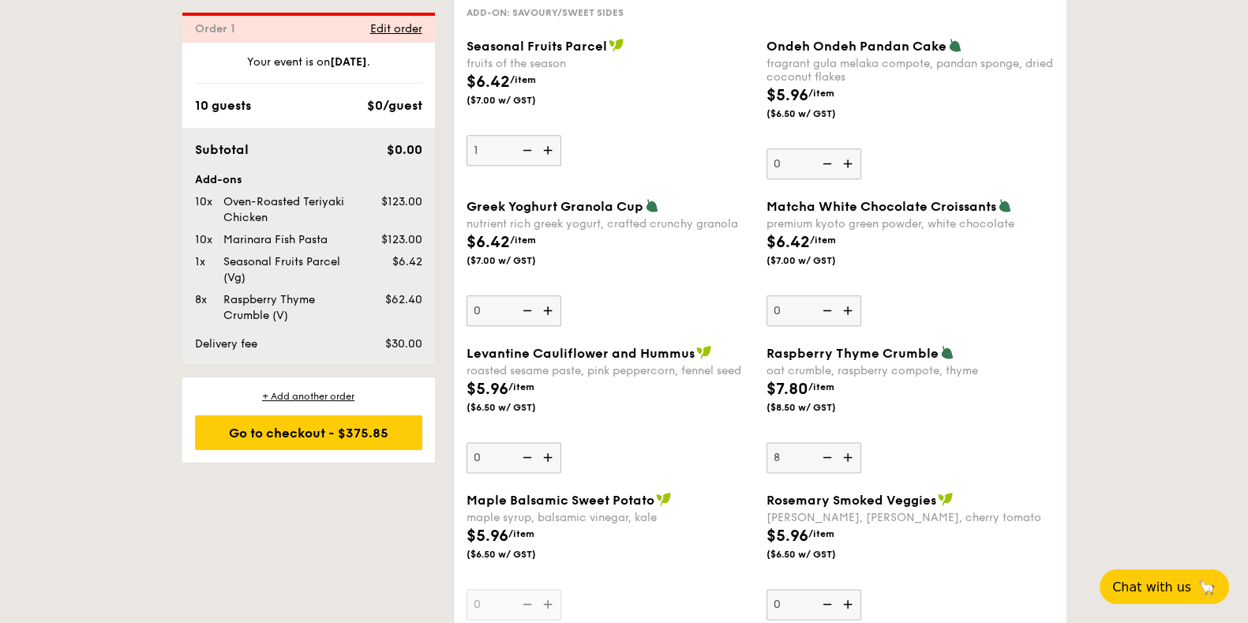
click at [520, 135] on input "1" at bounding box center [514, 150] width 95 height 31
type input "0"
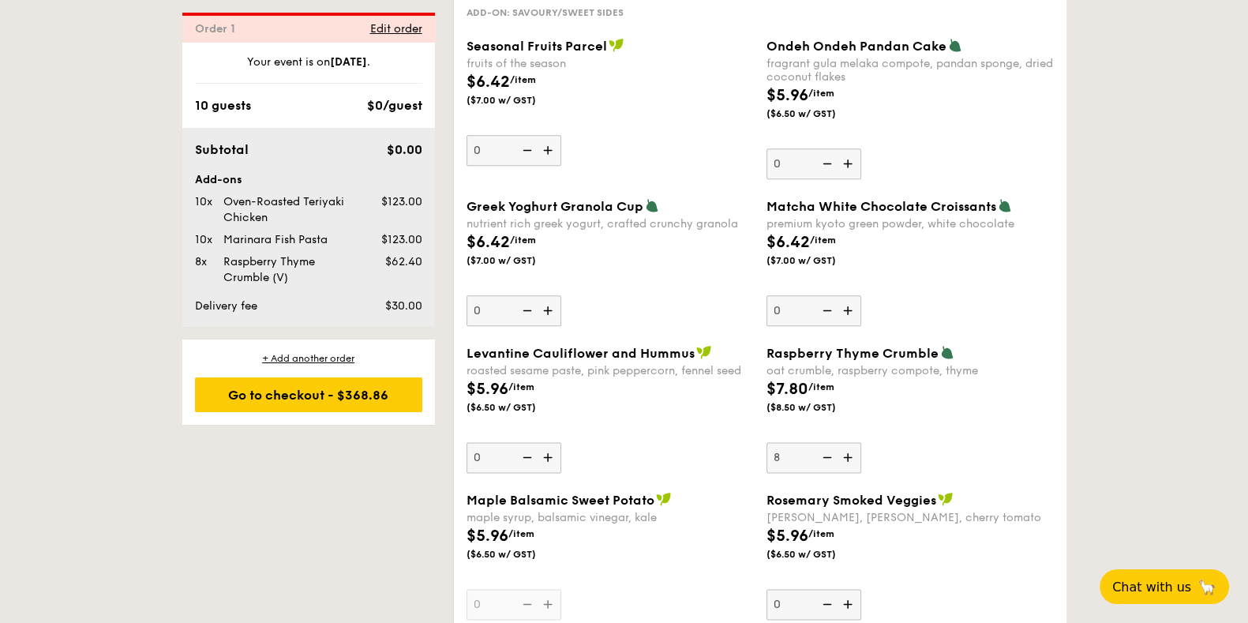
click at [852, 444] on img at bounding box center [850, 457] width 24 height 30
click at [852, 444] on input "8" at bounding box center [814, 457] width 95 height 31
click at [852, 444] on img at bounding box center [850, 457] width 24 height 30
click at [852, 444] on input "9" at bounding box center [814, 457] width 95 height 31
type input "10"
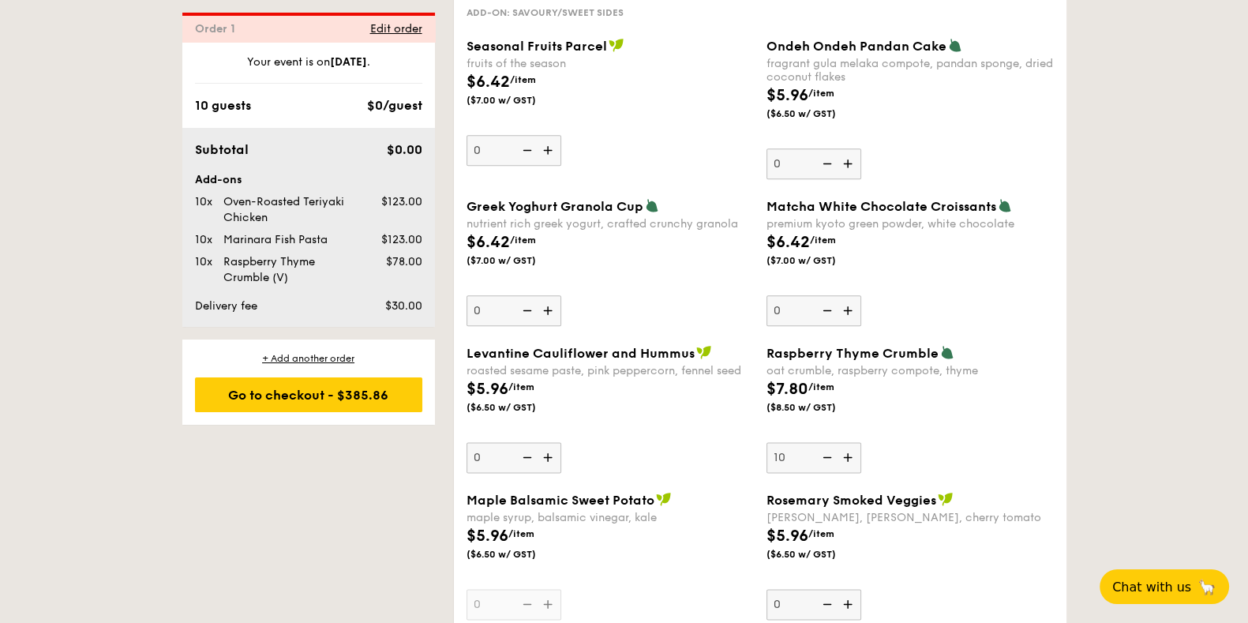
click at [845, 152] on img at bounding box center [850, 163] width 24 height 30
click at [845, 152] on input "0" at bounding box center [814, 163] width 95 height 31
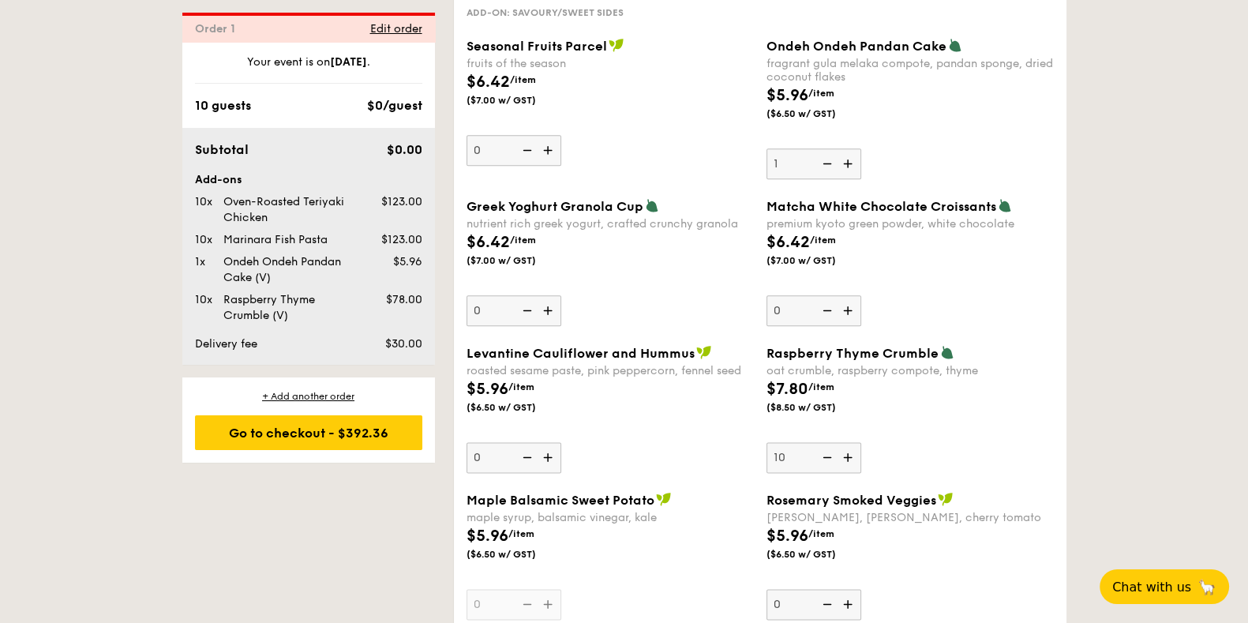
click at [845, 152] on img at bounding box center [850, 163] width 24 height 30
click at [845, 152] on input "1" at bounding box center [814, 163] width 95 height 31
click at [845, 152] on img at bounding box center [850, 163] width 24 height 30
click at [845, 152] on input "2" at bounding box center [814, 163] width 95 height 31
click at [845, 152] on img at bounding box center [850, 163] width 24 height 30
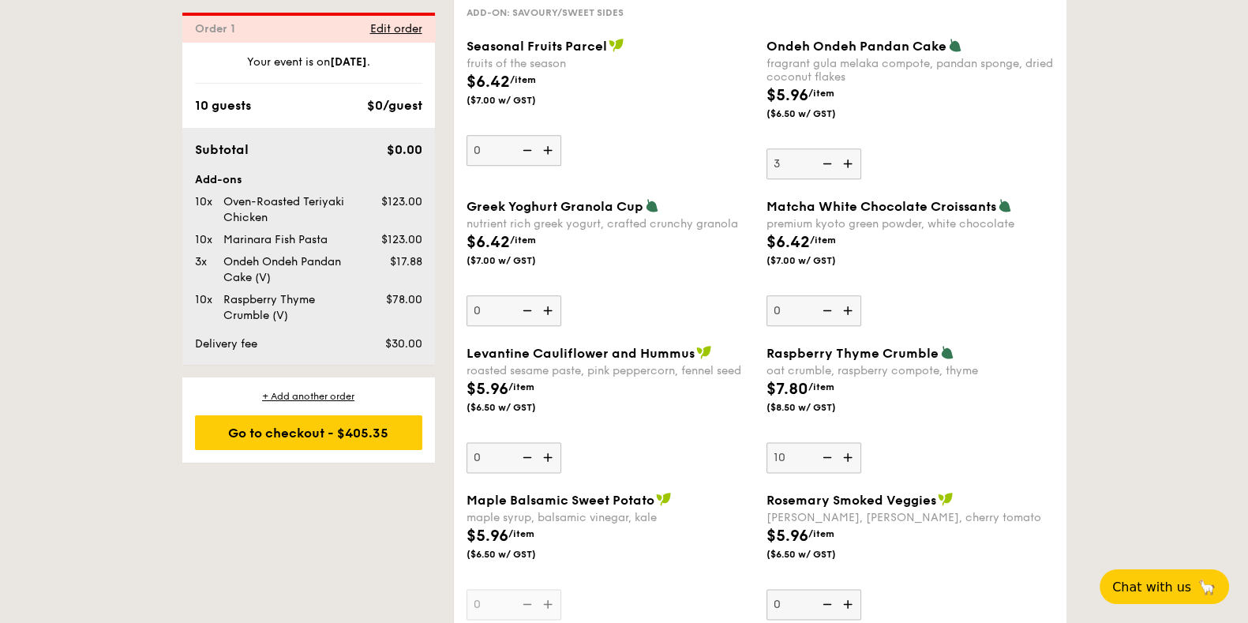
click at [845, 152] on input "3" at bounding box center [814, 163] width 95 height 31
click at [845, 152] on img at bounding box center [850, 163] width 24 height 30
click at [845, 152] on input "4" at bounding box center [814, 163] width 95 height 31
click at [845, 152] on img at bounding box center [850, 163] width 24 height 30
click at [845, 152] on input "5" at bounding box center [814, 163] width 95 height 31
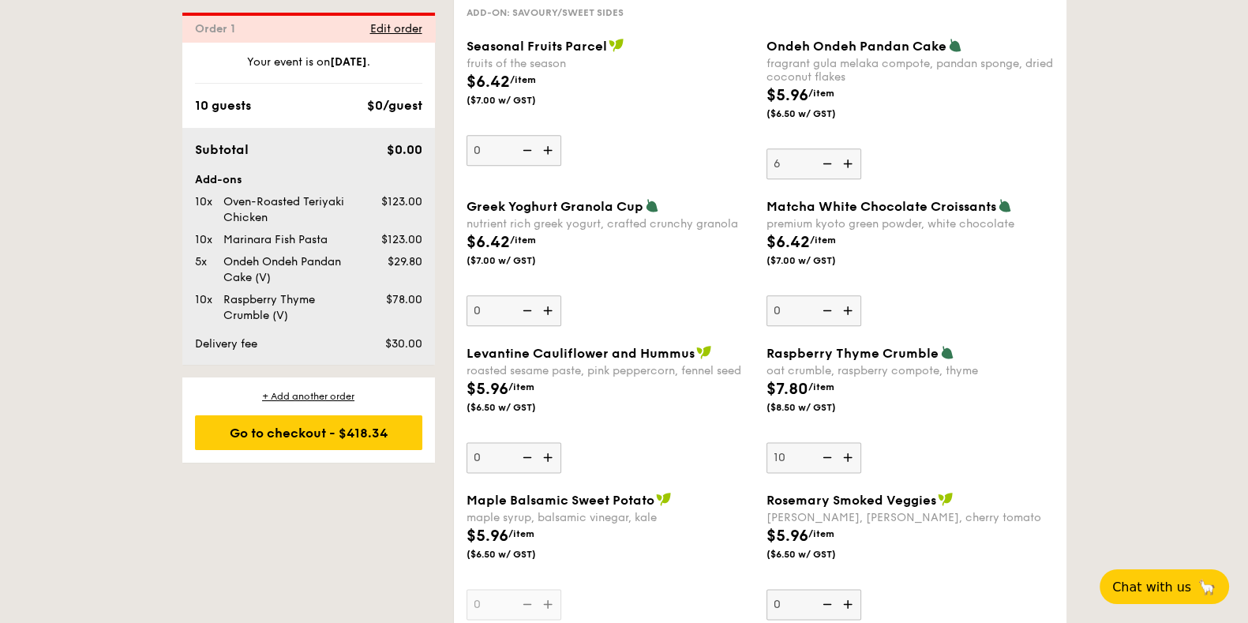
click at [845, 152] on img at bounding box center [850, 163] width 24 height 30
click at [845, 152] on input "6" at bounding box center [814, 163] width 95 height 31
click at [845, 152] on img at bounding box center [850, 163] width 24 height 30
click at [845, 152] on input "7" at bounding box center [814, 163] width 95 height 31
click at [845, 152] on img at bounding box center [850, 163] width 24 height 30
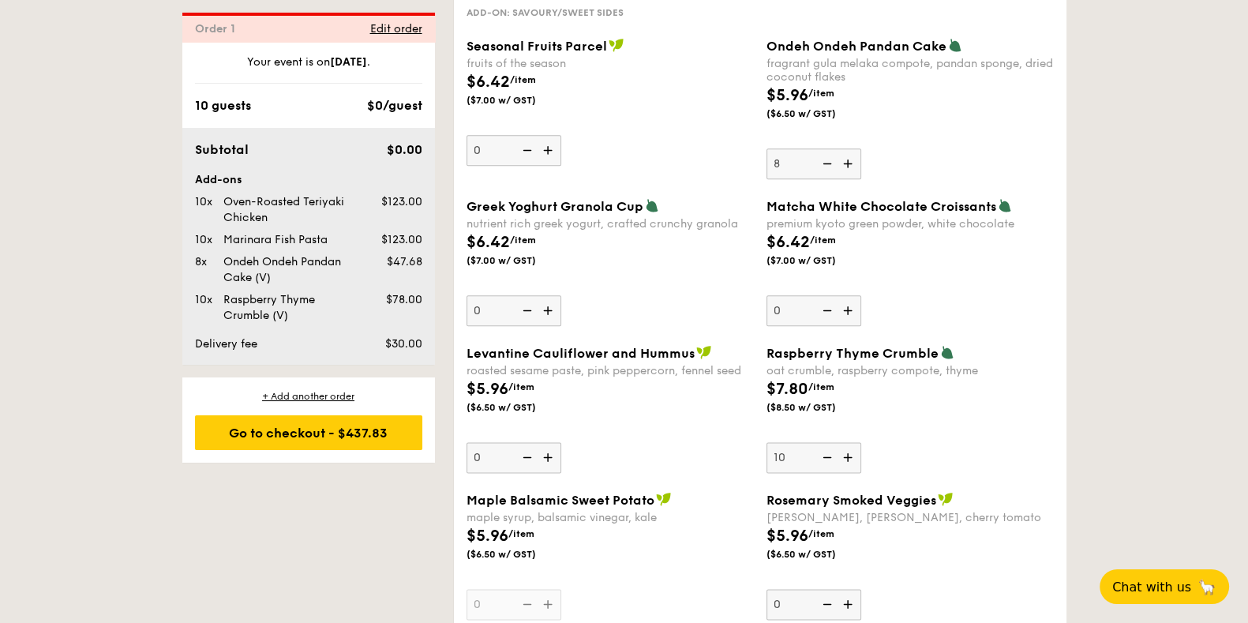
click at [845, 152] on input "8" at bounding box center [814, 163] width 95 height 31
click at [845, 152] on img at bounding box center [850, 163] width 24 height 30
click at [845, 152] on input "9" at bounding box center [814, 163] width 95 height 31
type input "10"
click at [1091, 404] on div "1 - Select menu 2 - Select items 3 - Check out Order 1 Some details are not rig…" at bounding box center [624, 50] width 1248 height 4238
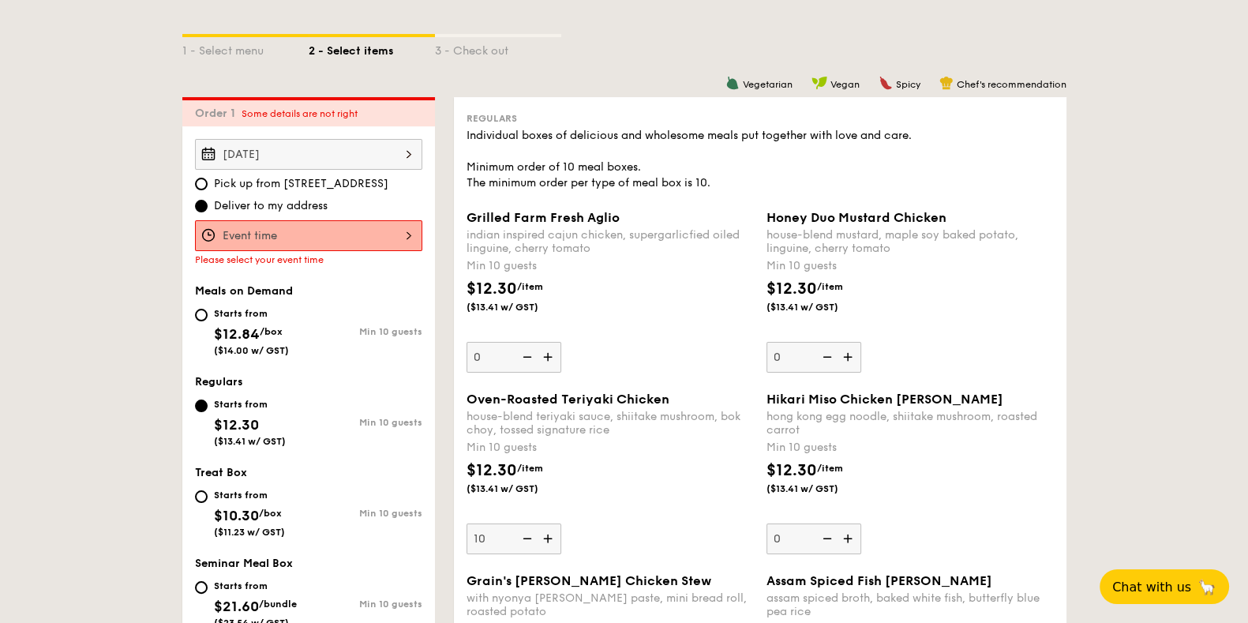
scroll to position [340, 0]
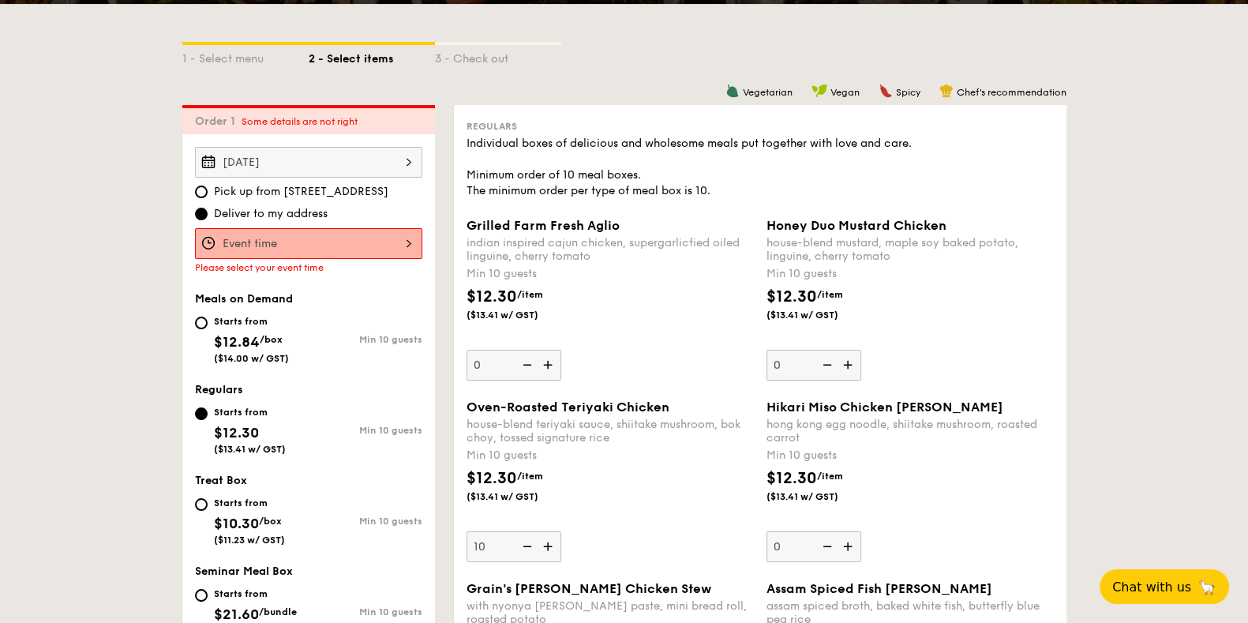
click at [366, 238] on div at bounding box center [308, 243] width 227 height 31
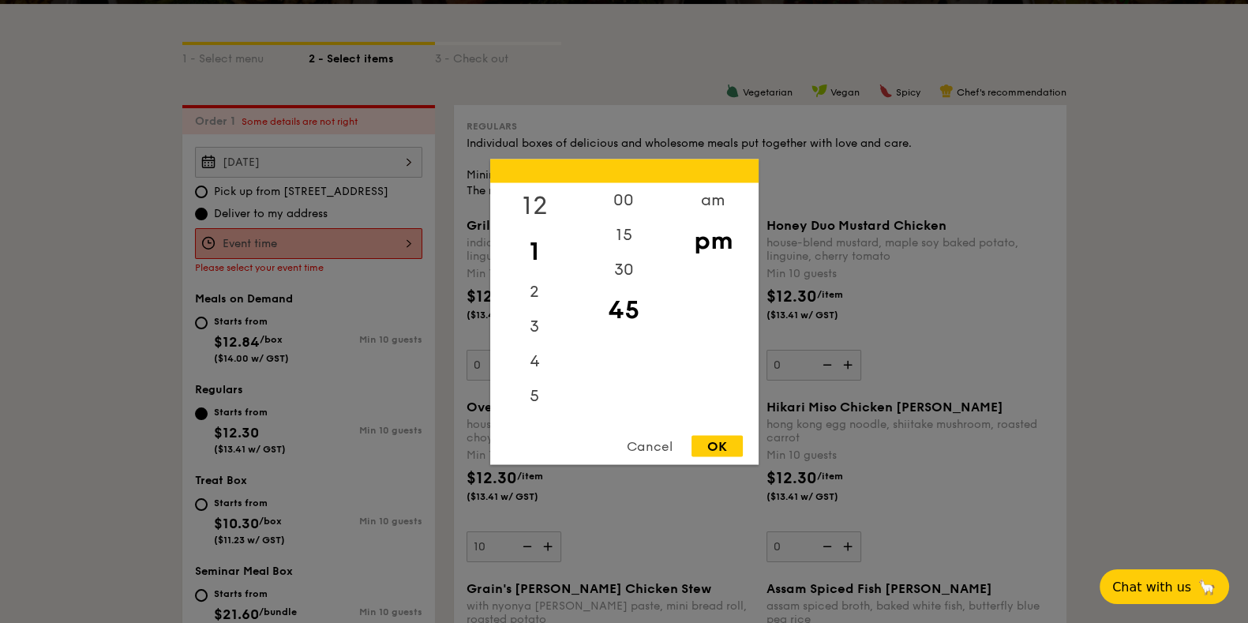
click at [538, 205] on div "12" at bounding box center [534, 205] width 89 height 46
click at [625, 235] on div "15" at bounding box center [624, 240] width 89 height 46
click at [716, 442] on div "OK" at bounding box center [717, 445] width 51 height 21
type input "12:15PM"
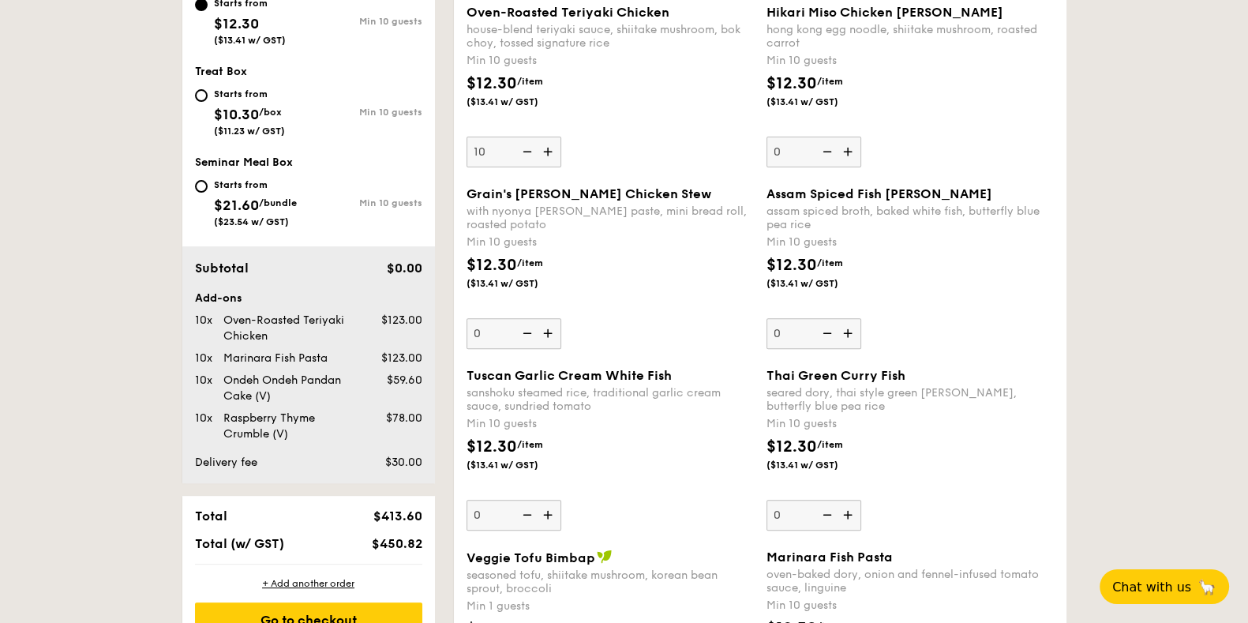
scroll to position [834, 0]
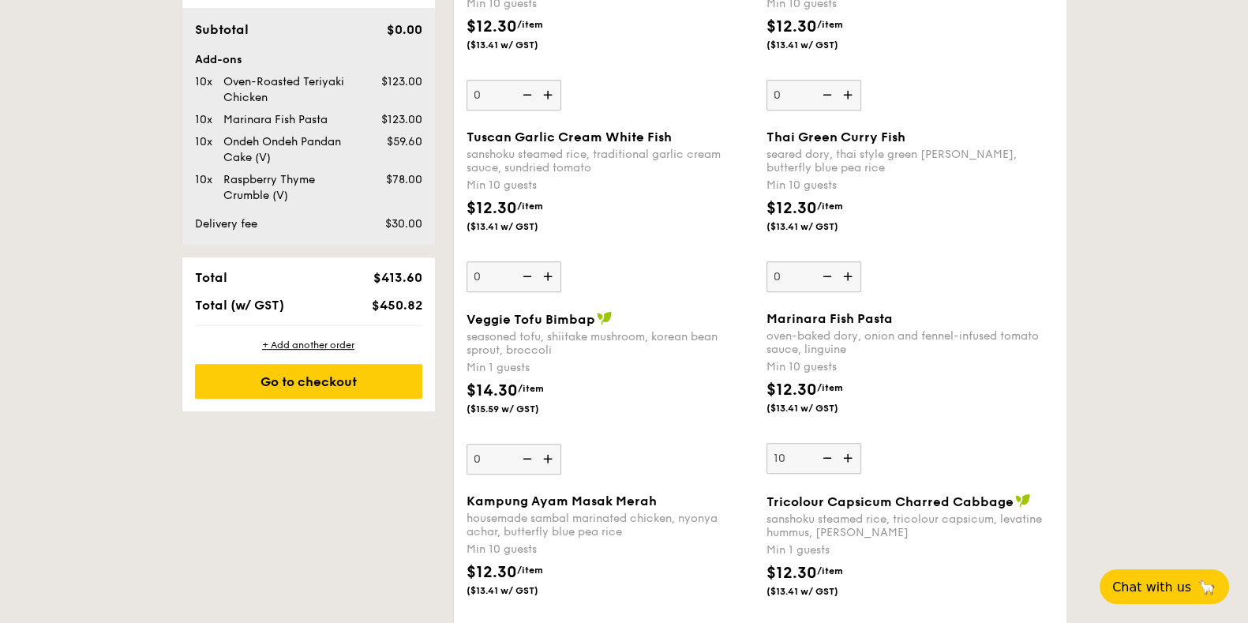
scroll to position [987, 0]
